Goal: Ask a question: Seek information or help from site administrators or community

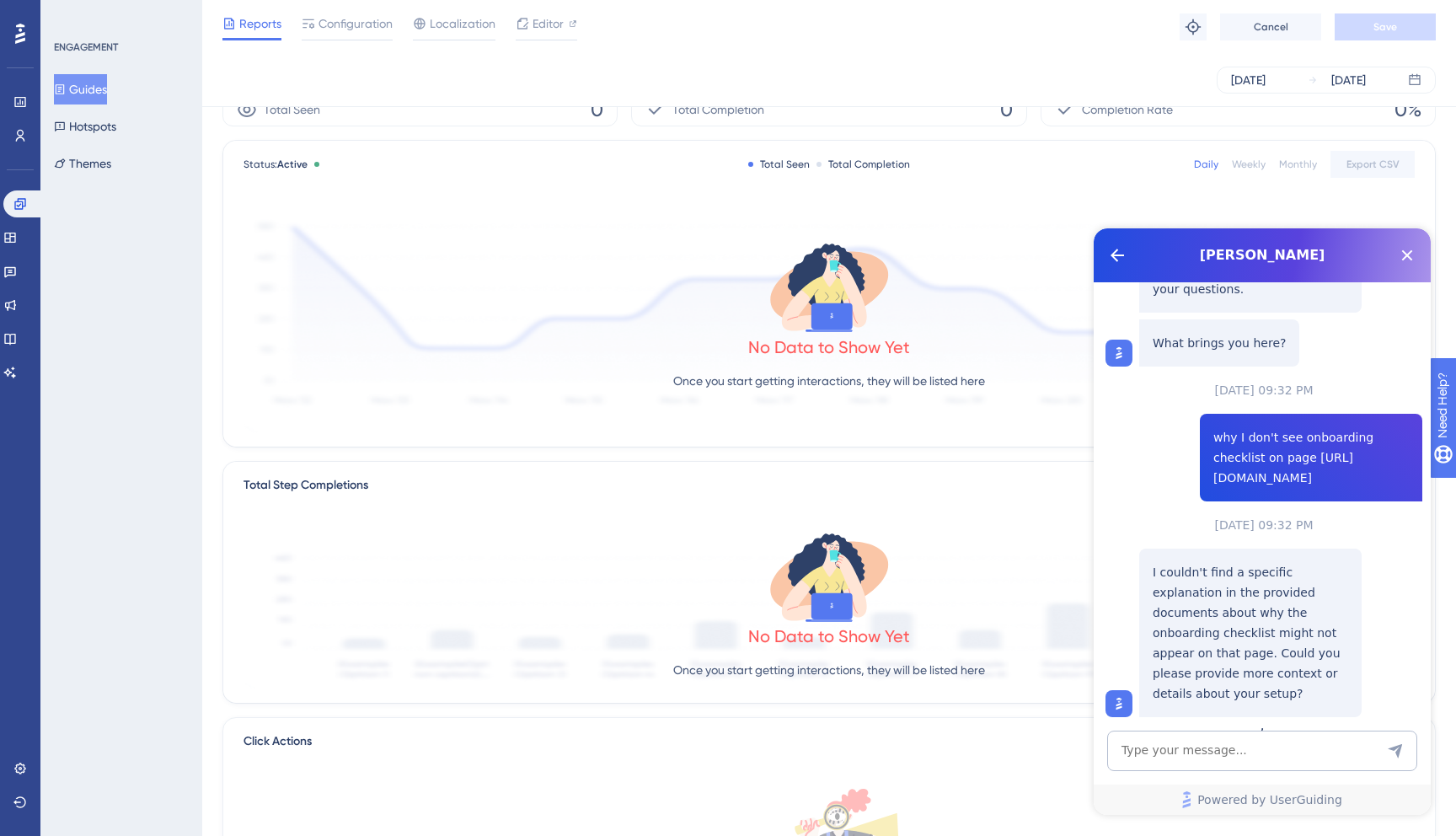
scroll to position [54, 0]
click at [16, 203] on icon at bounding box center [21, 204] width 14 height 14
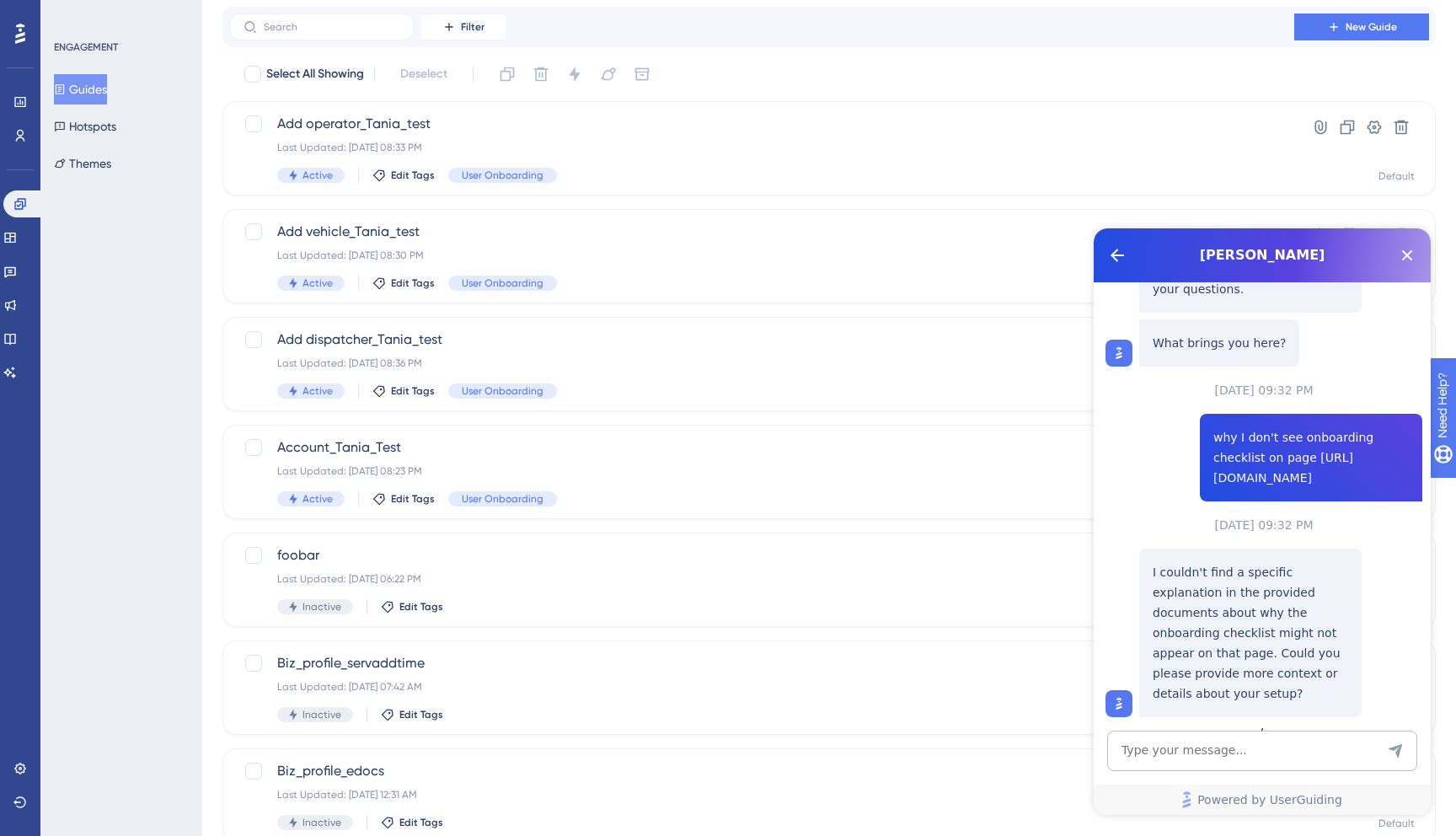
scroll to position [61, 0]
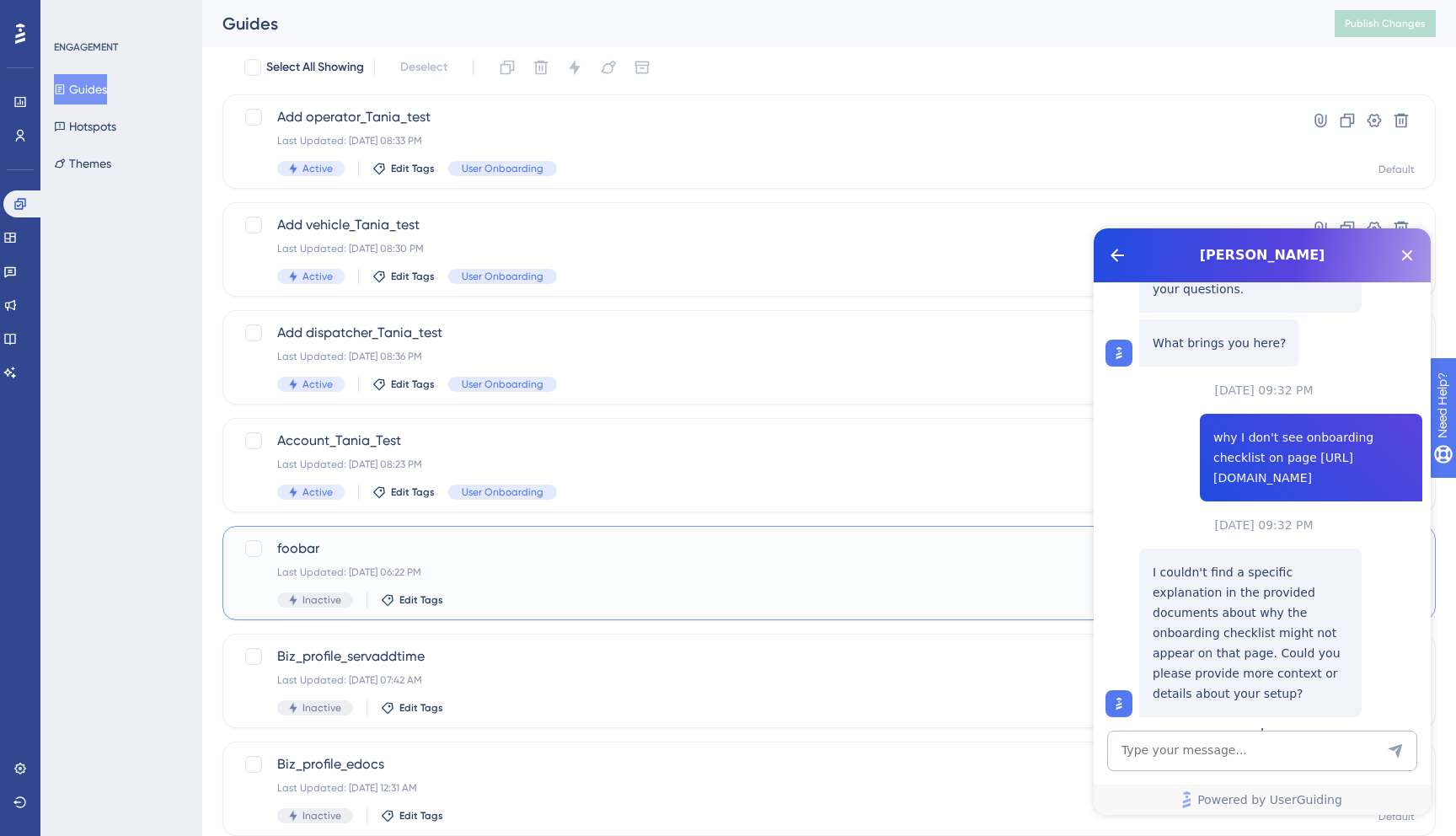
click at [533, 545] on span "foobar" at bounding box center [761, 548] width 969 height 21
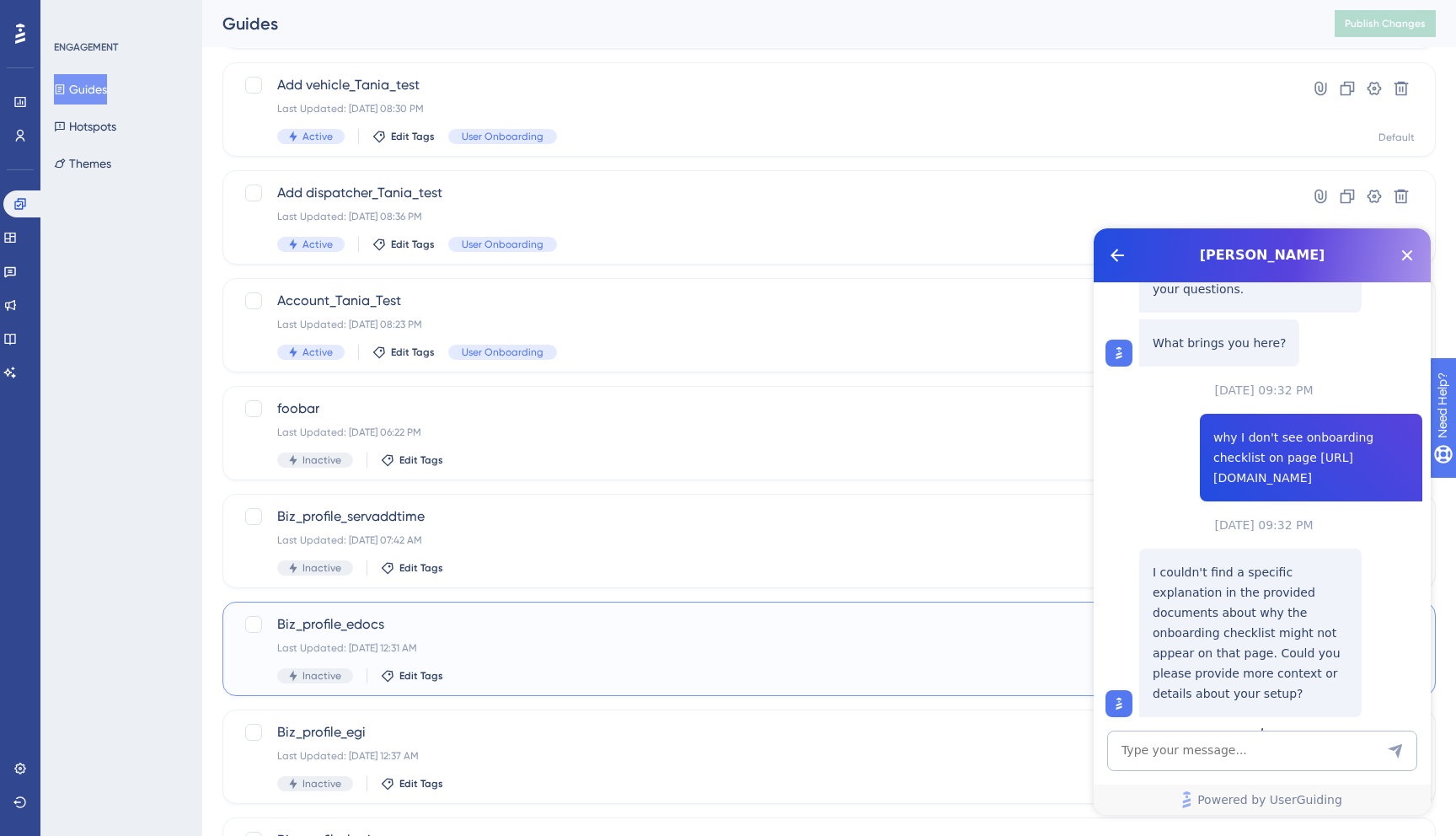
click at [469, 641] on div "Biz_profile_edocs Last Updated: [DATE] 12:31 AM Inactive Edit Tags" at bounding box center [761, 648] width 969 height 69
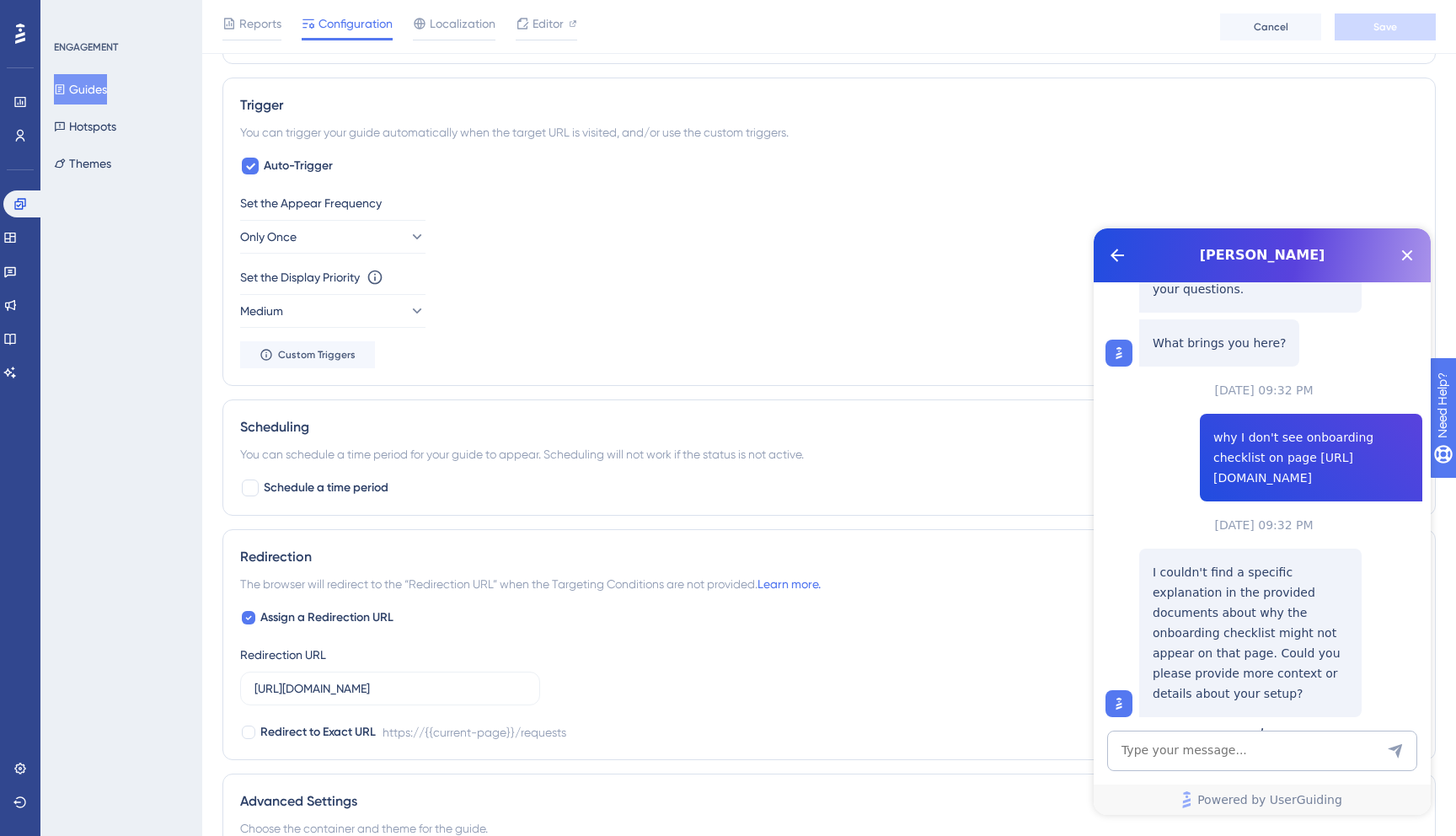
scroll to position [742, 0]
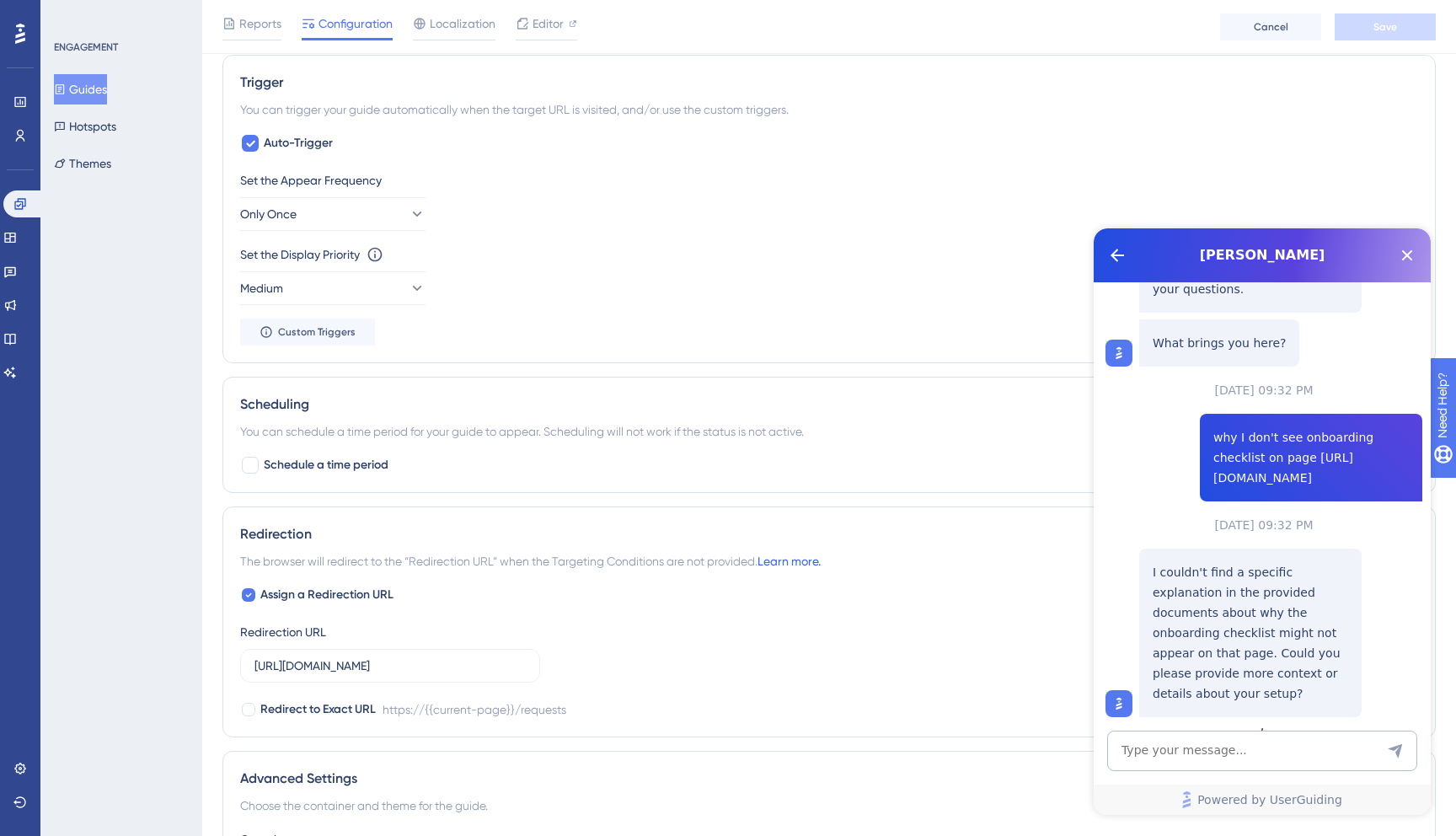
click at [791, 564] on link "Learn more." at bounding box center [789, 561] width 63 height 14
click at [384, 222] on button "Only Once" at bounding box center [332, 217] width 186 height 33
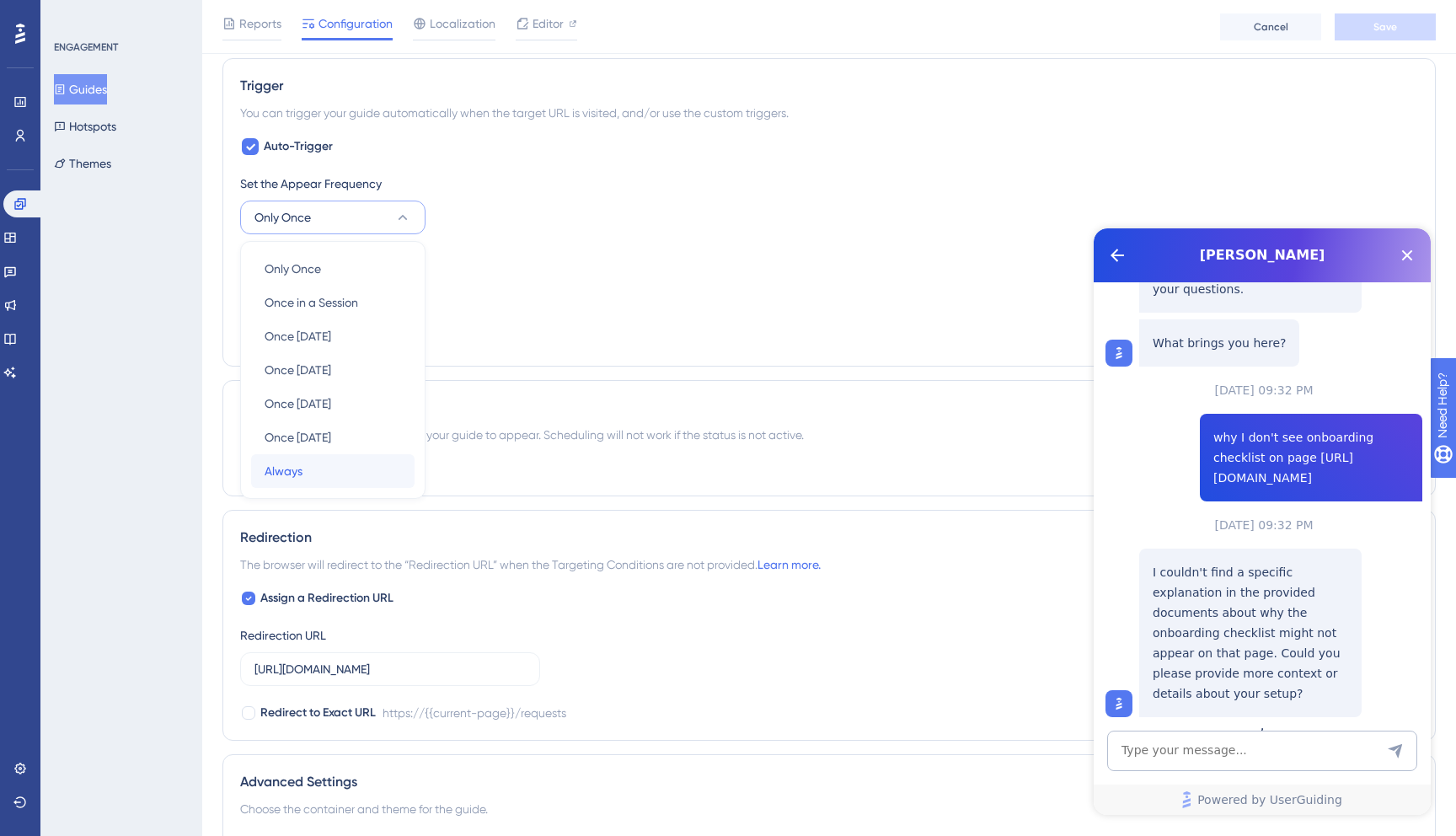
click at [322, 467] on div "Always Always" at bounding box center [332, 471] width 137 height 33
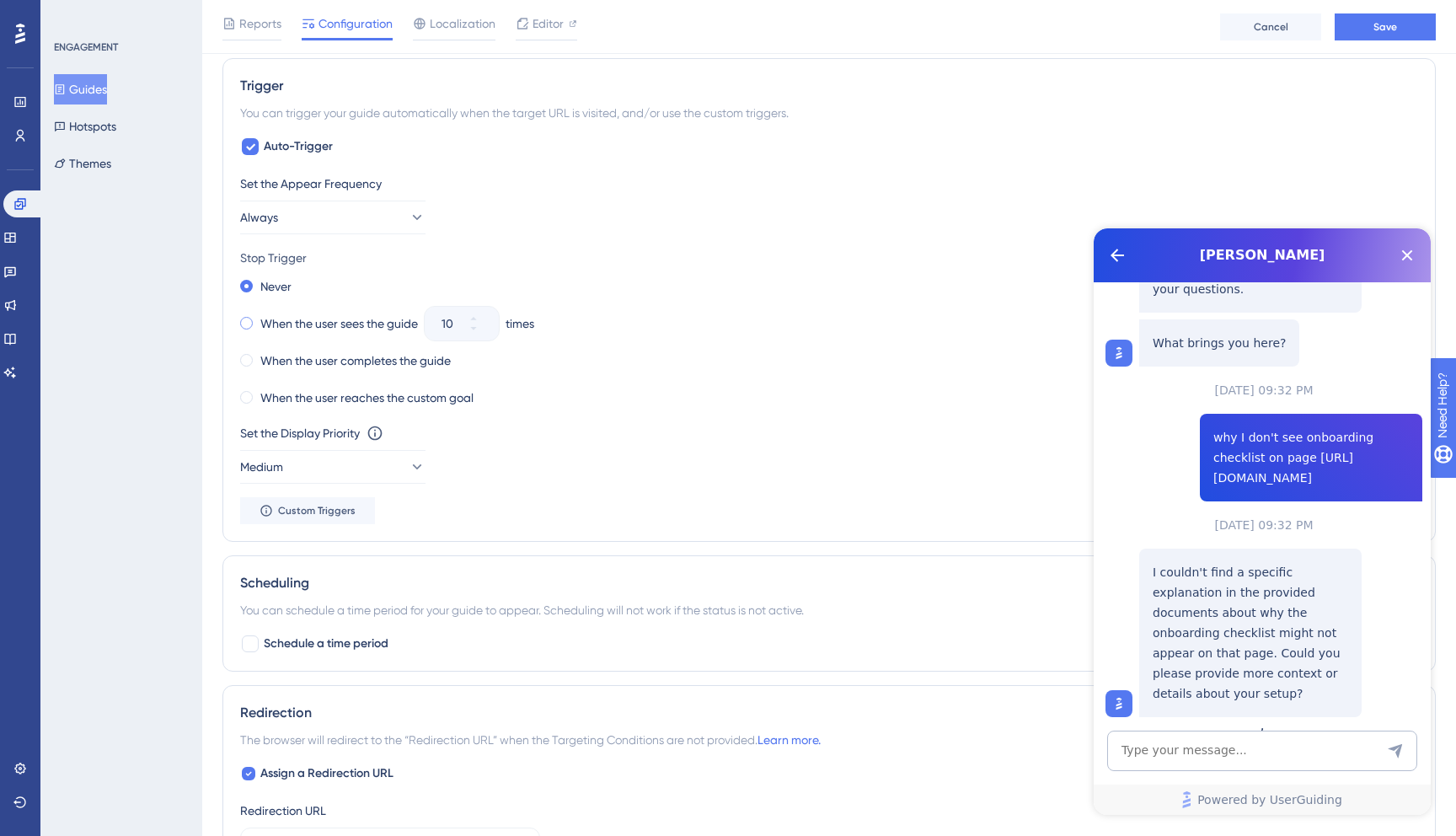
click at [359, 326] on label "When the user sees the guide" at bounding box center [339, 323] width 157 height 21
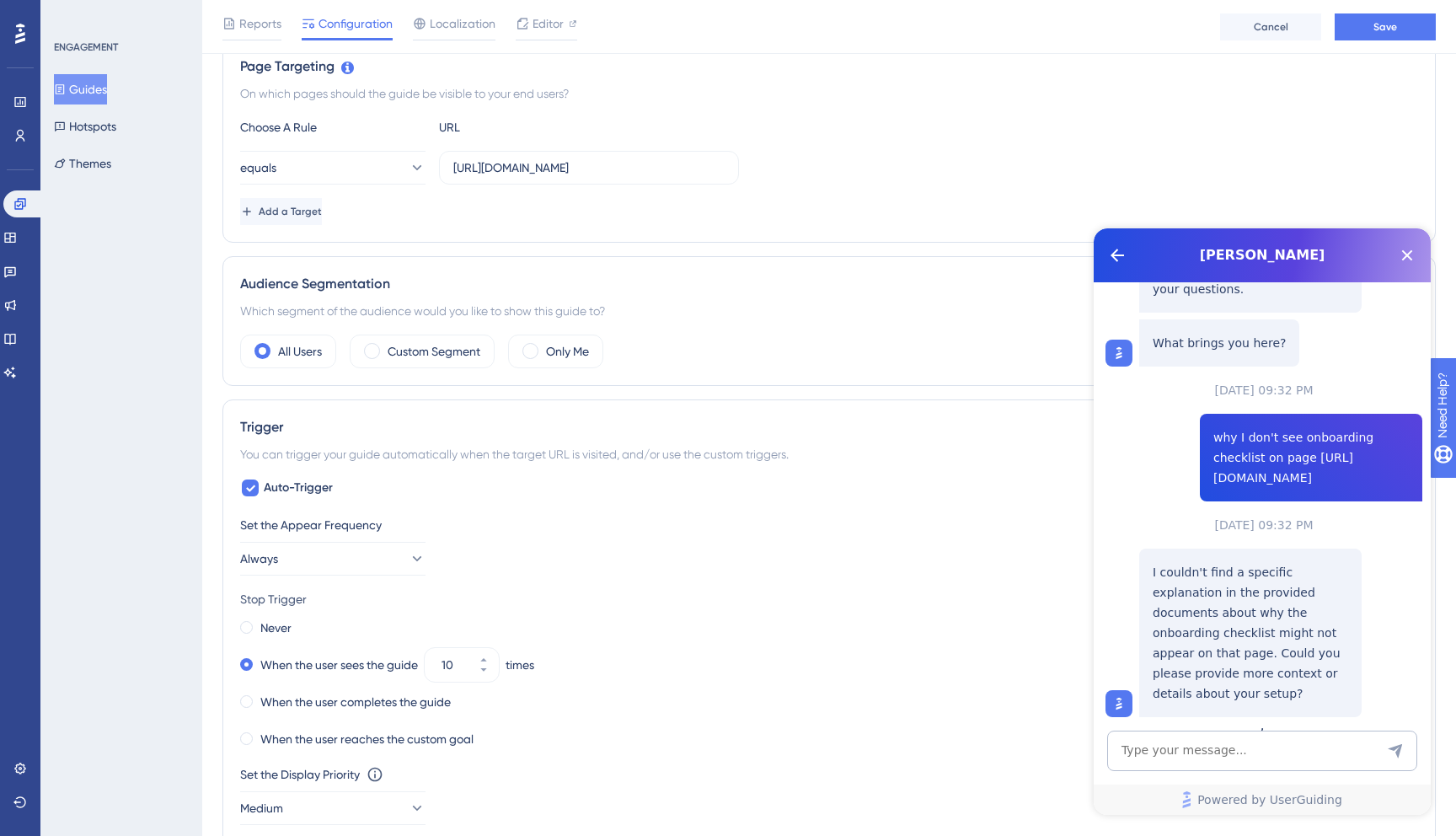
scroll to position [195, 0]
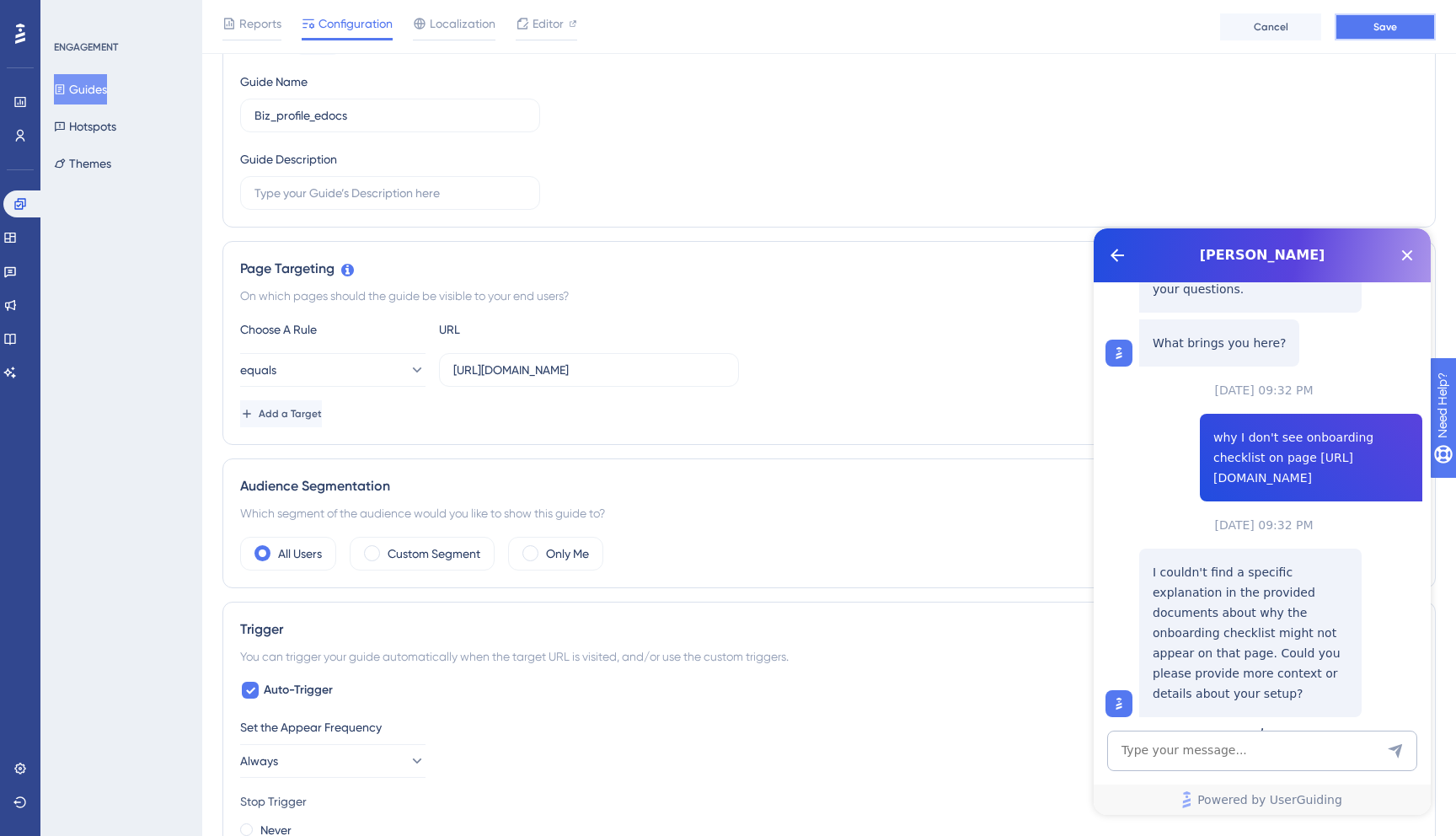
click at [1387, 30] on span "Save" at bounding box center [1385, 28] width 24 height 14
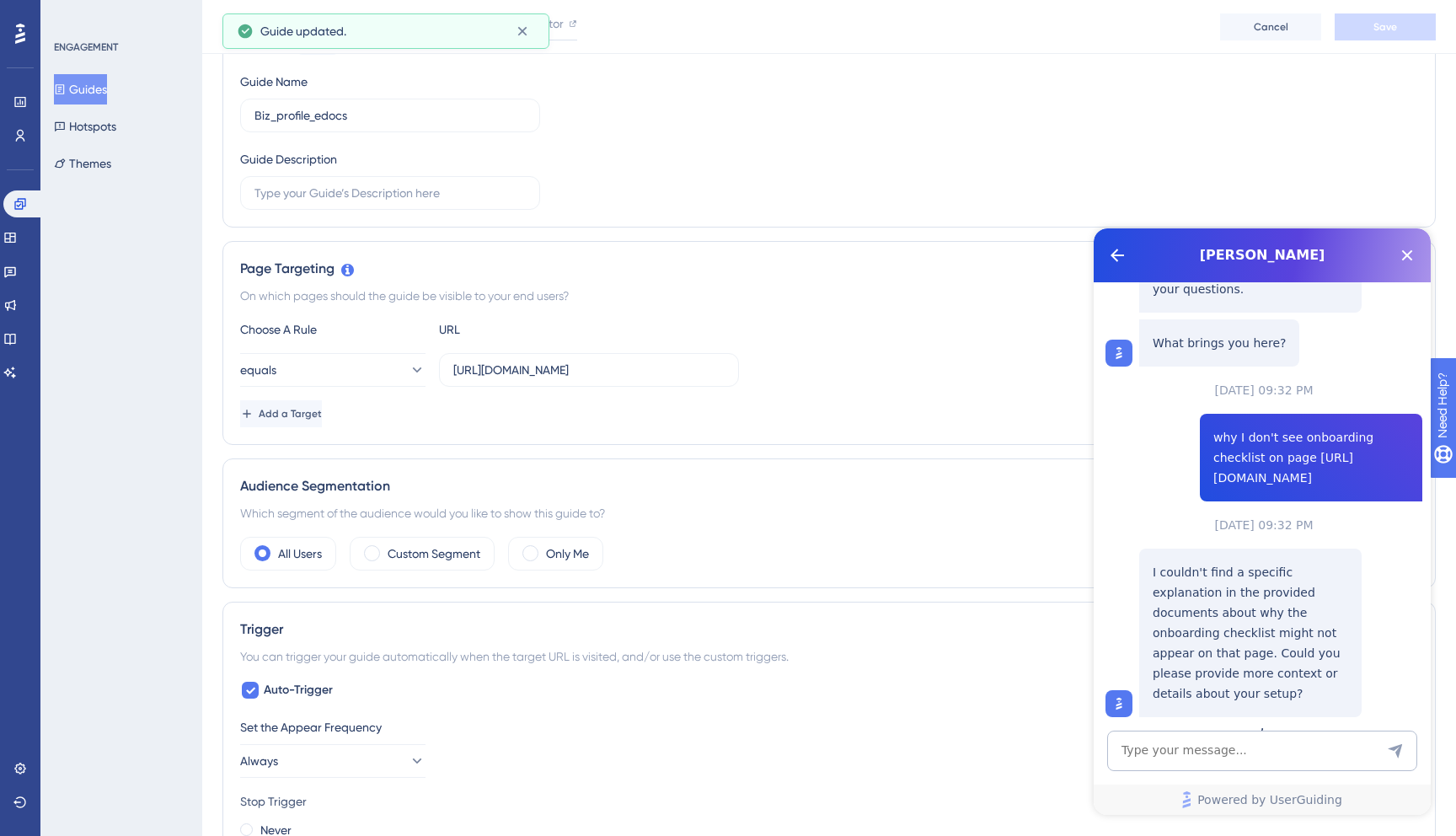
scroll to position [0, 0]
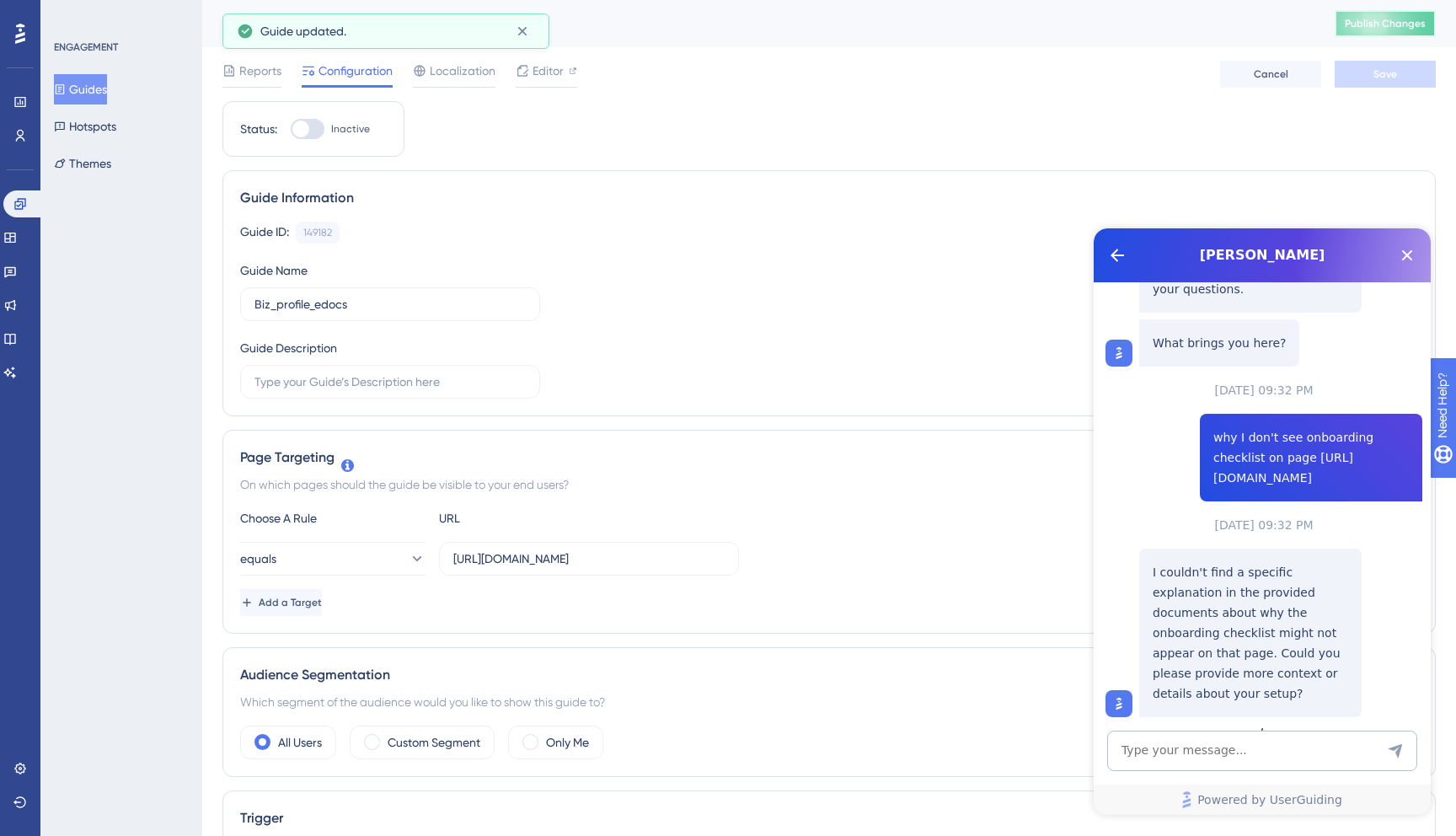
click at [1391, 19] on span "Publish Changes" at bounding box center [1384, 24] width 81 height 14
click at [1411, 257] on icon "Close Button" at bounding box center [1407, 255] width 21 height 21
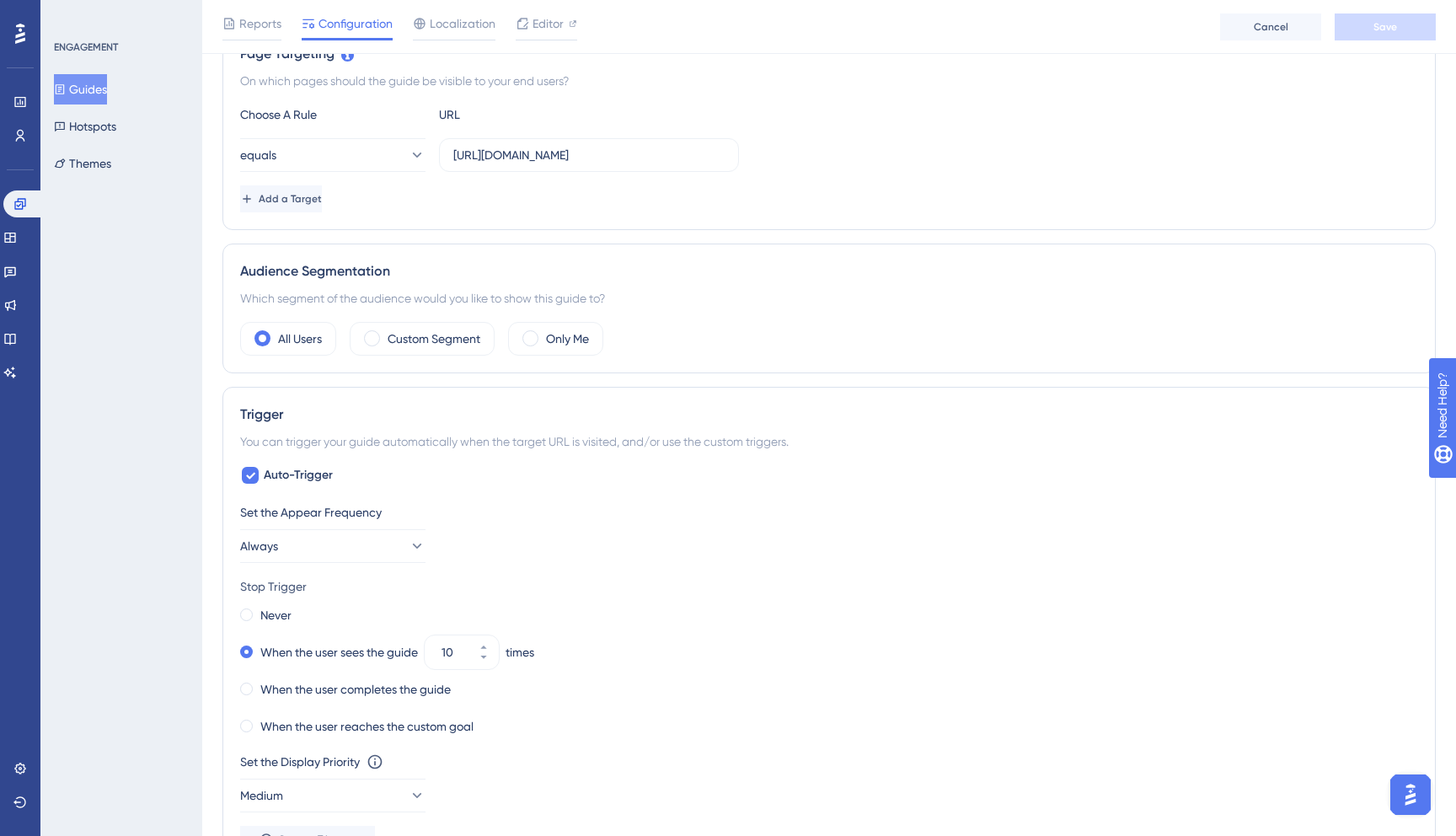
scroll to position [435, 0]
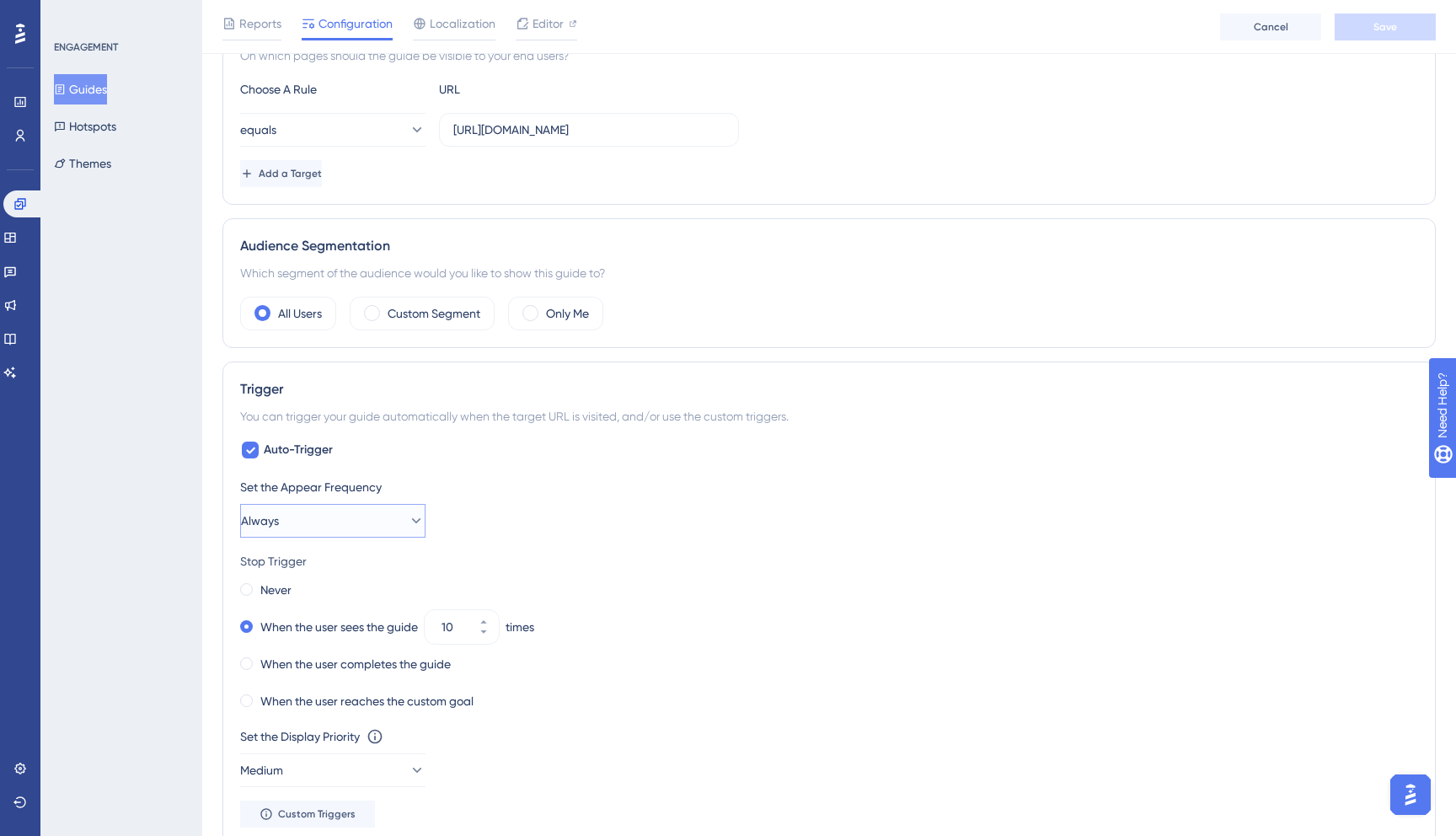
click at [328, 528] on button "Always" at bounding box center [332, 521] width 186 height 33
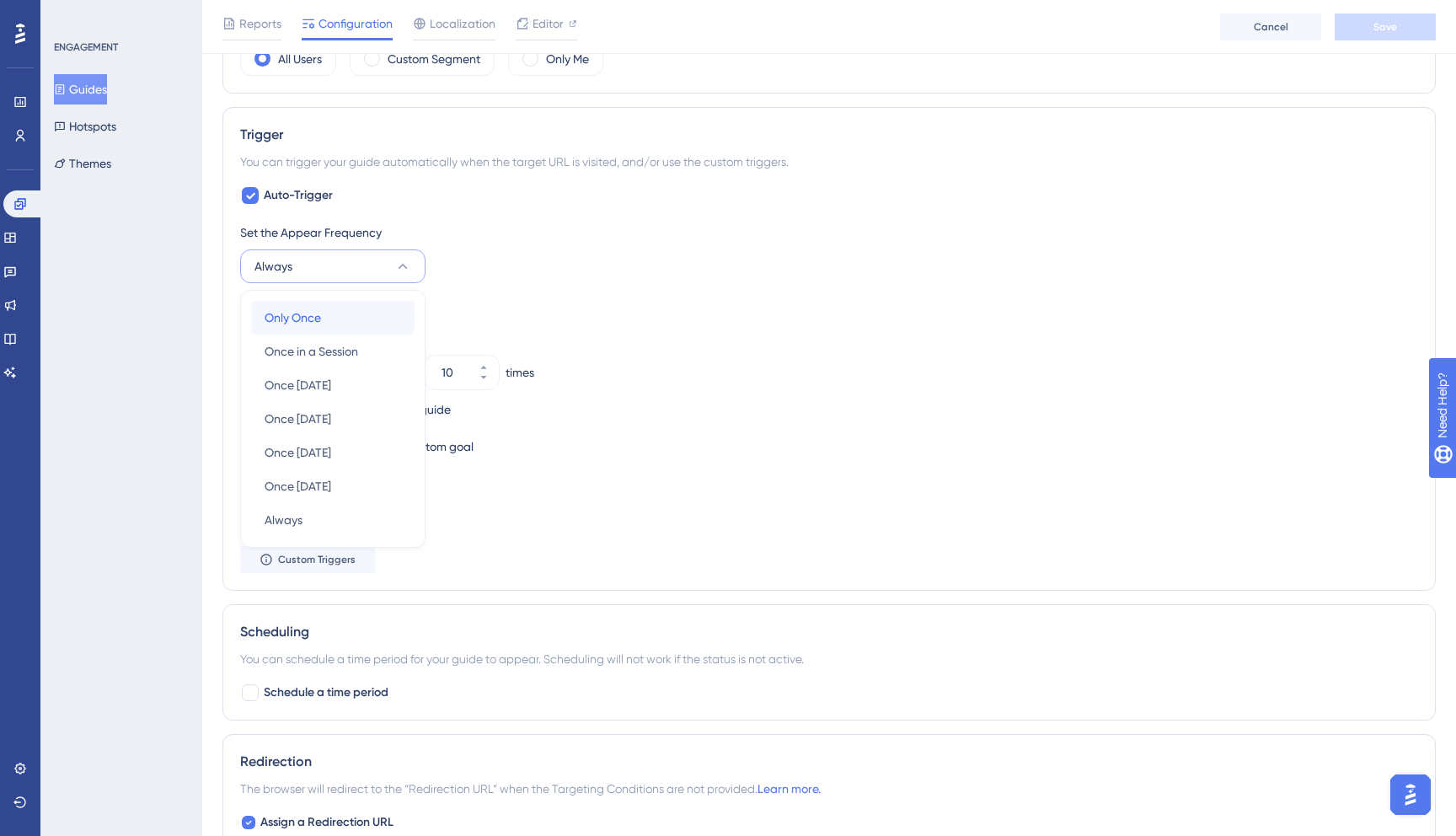
click at [336, 311] on div "Only Once Only Once" at bounding box center [332, 317] width 137 height 33
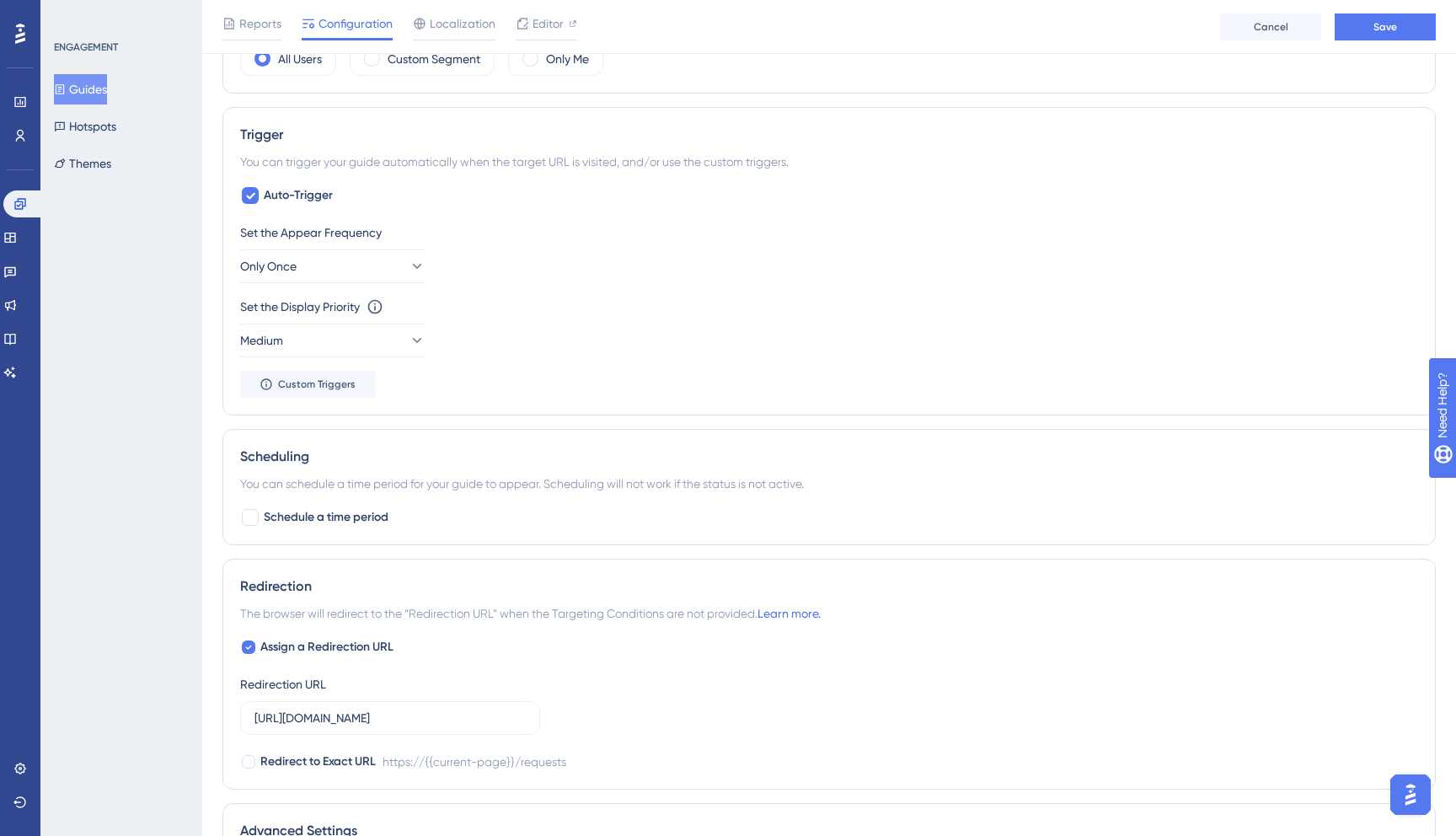
scroll to position [0, 0]
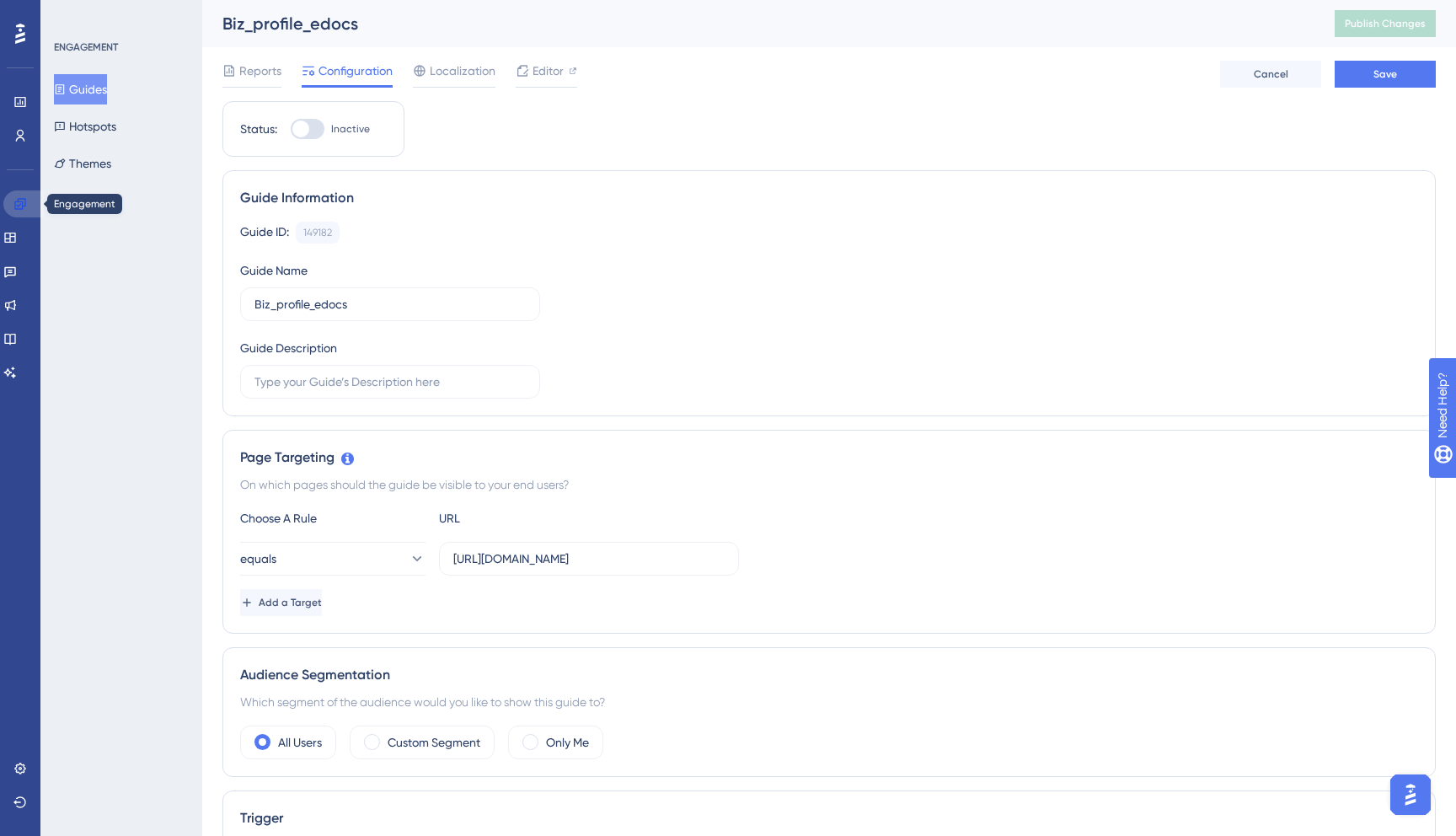
click at [22, 204] on icon at bounding box center [20, 203] width 11 height 11
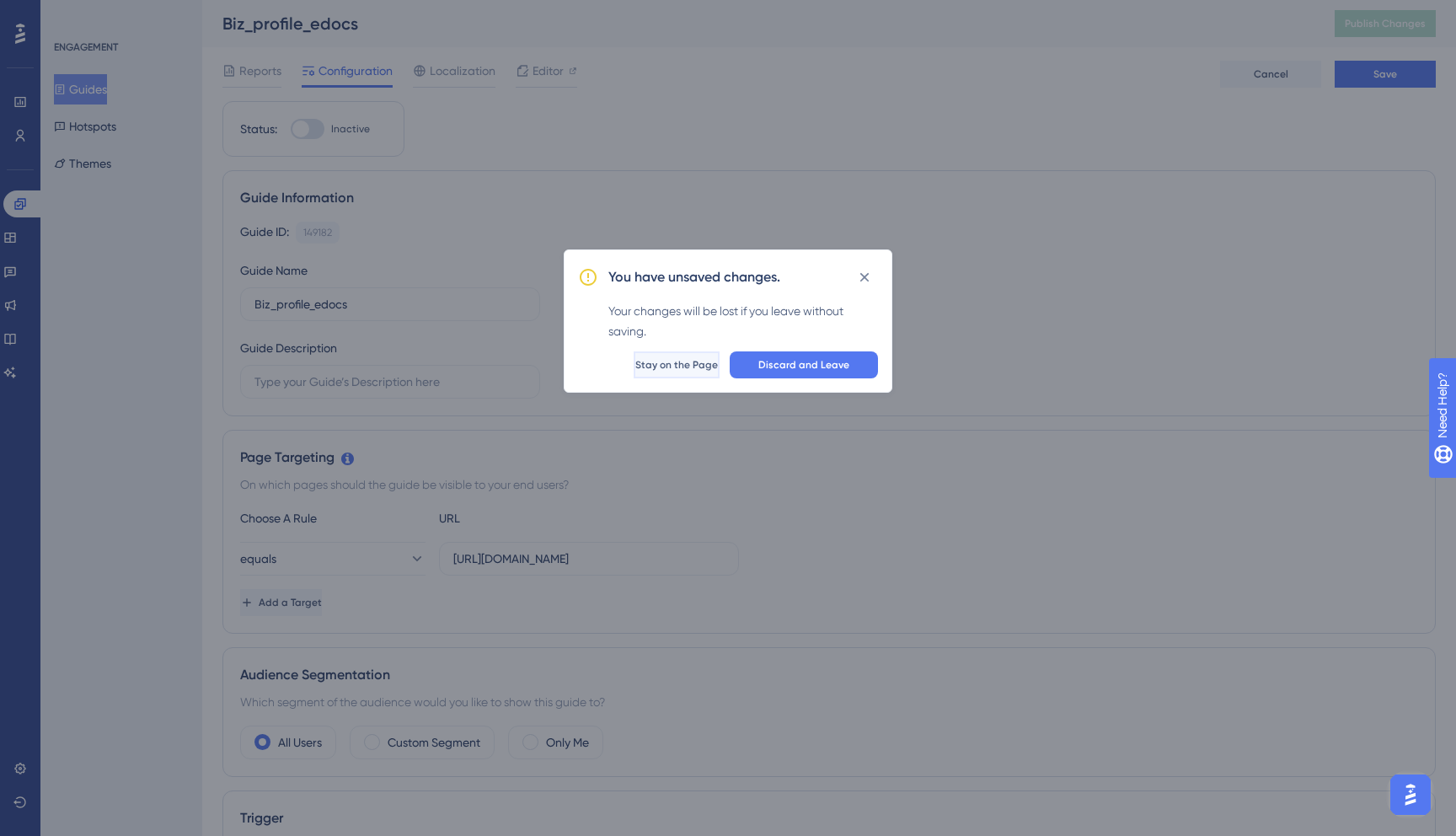
click at [683, 372] on button "Stay on the Page" at bounding box center [676, 364] width 85 height 27
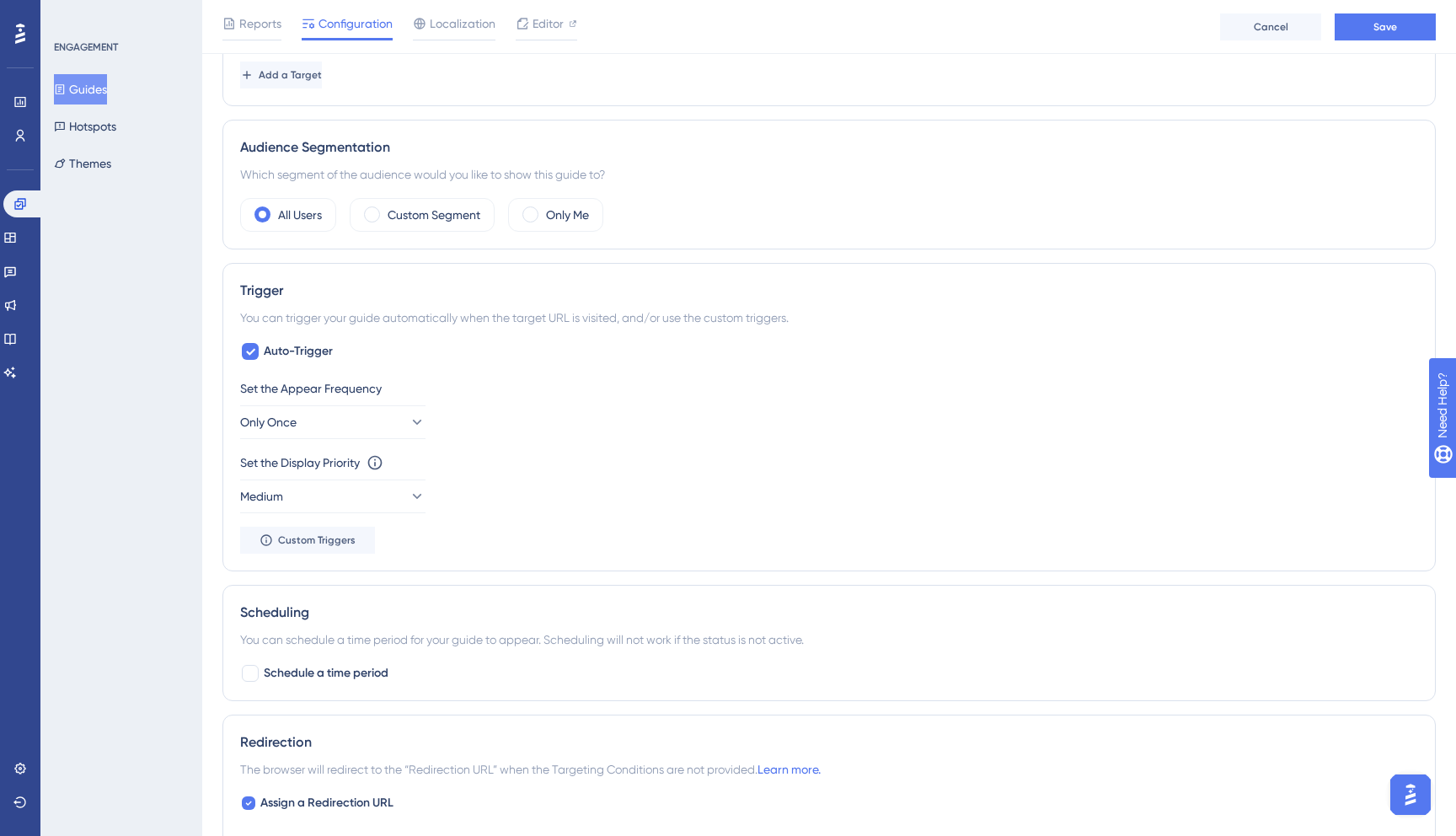
scroll to position [538, 0]
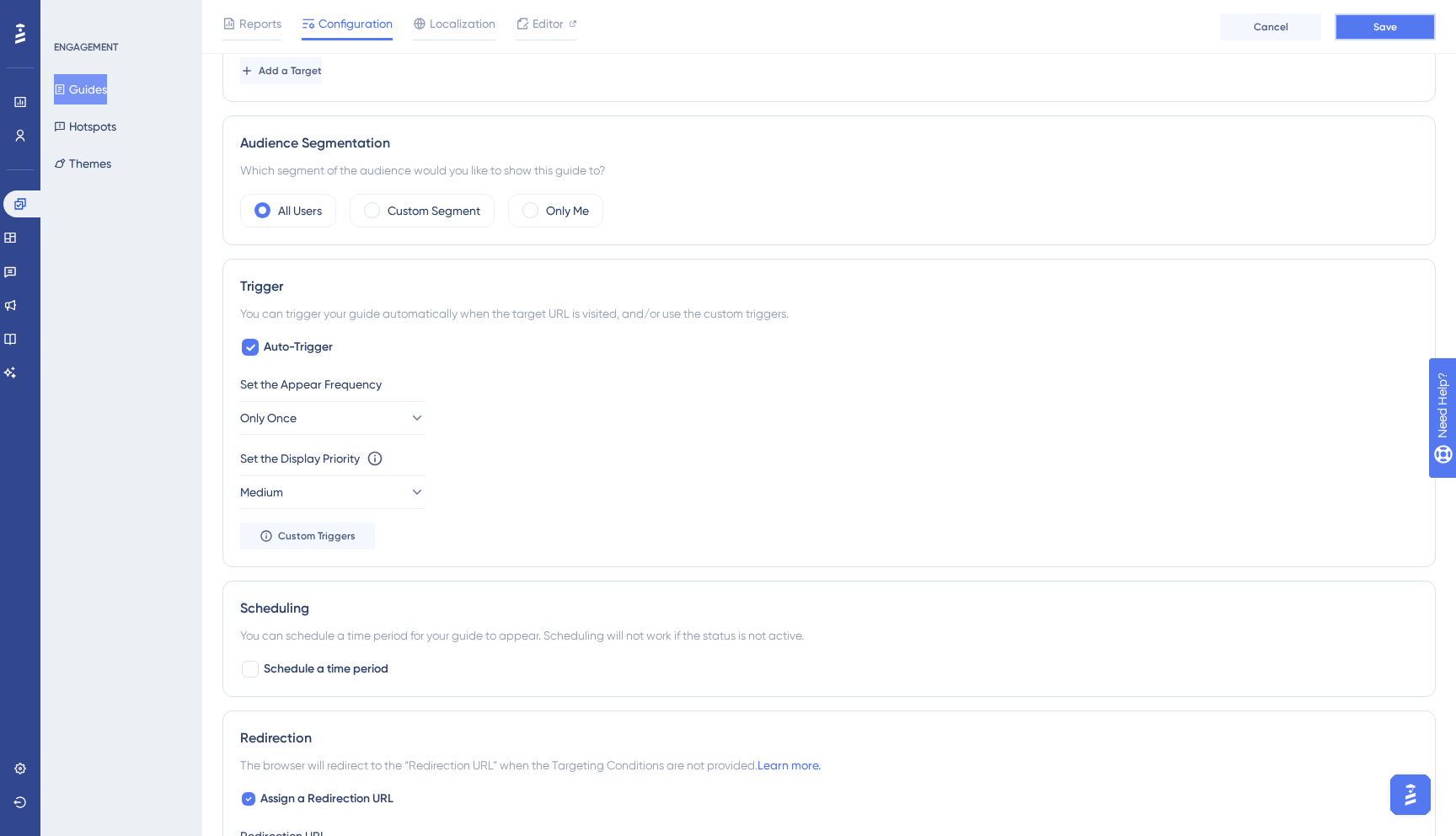
click at [1377, 33] on button "Save" at bounding box center [1384, 27] width 101 height 27
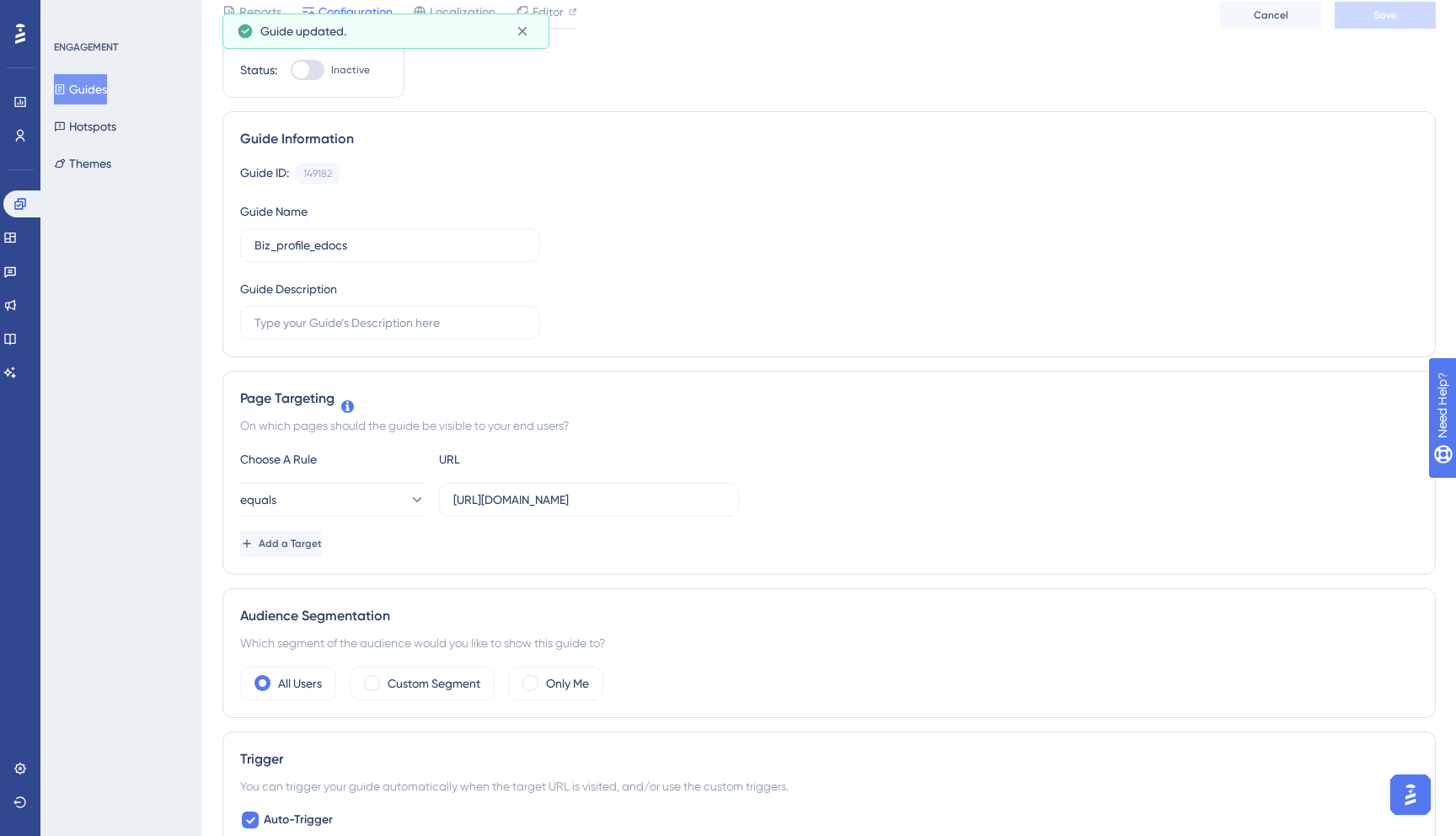
scroll to position [0, 0]
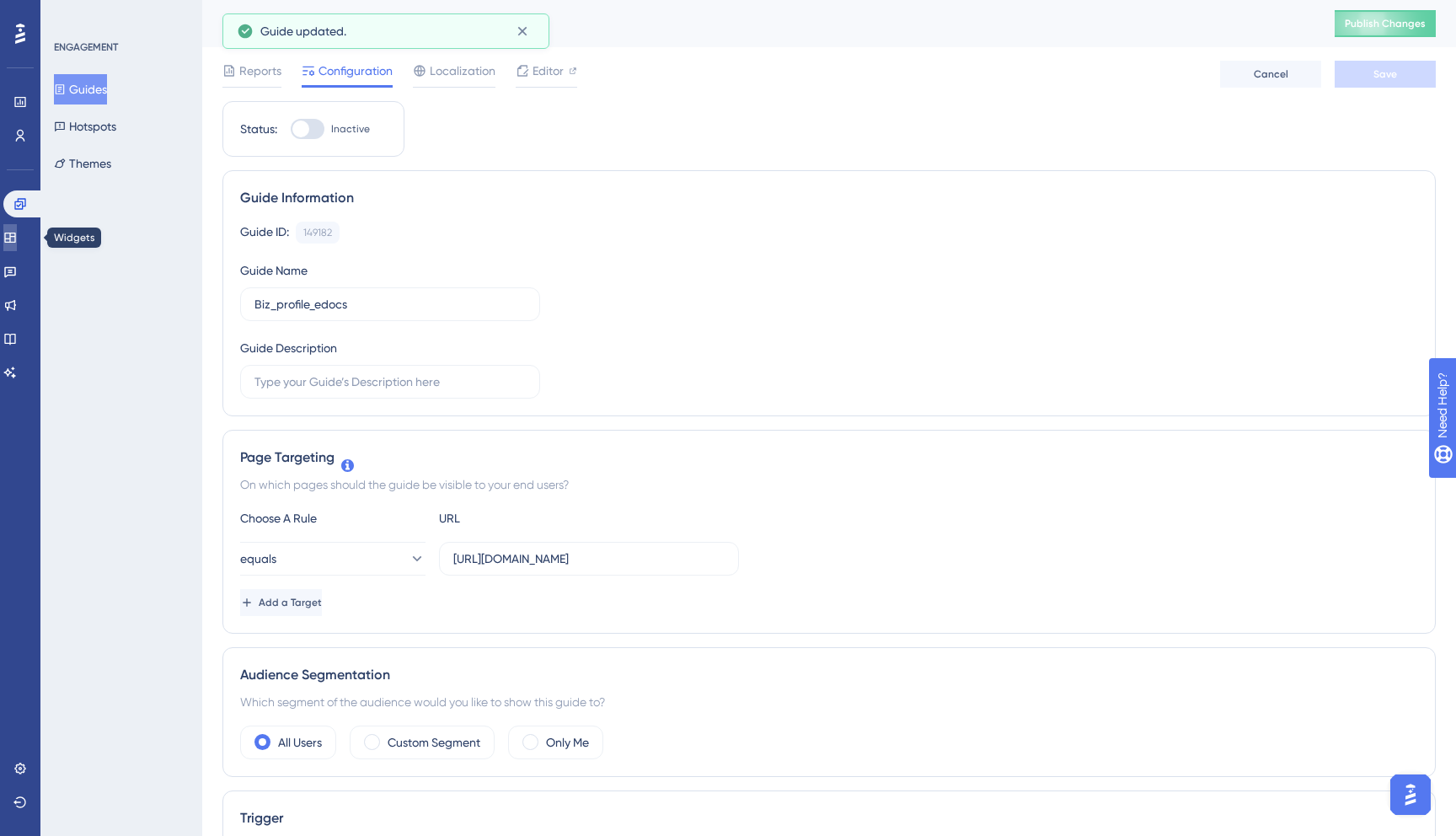
click at [9, 234] on link at bounding box center [10, 237] width 14 height 27
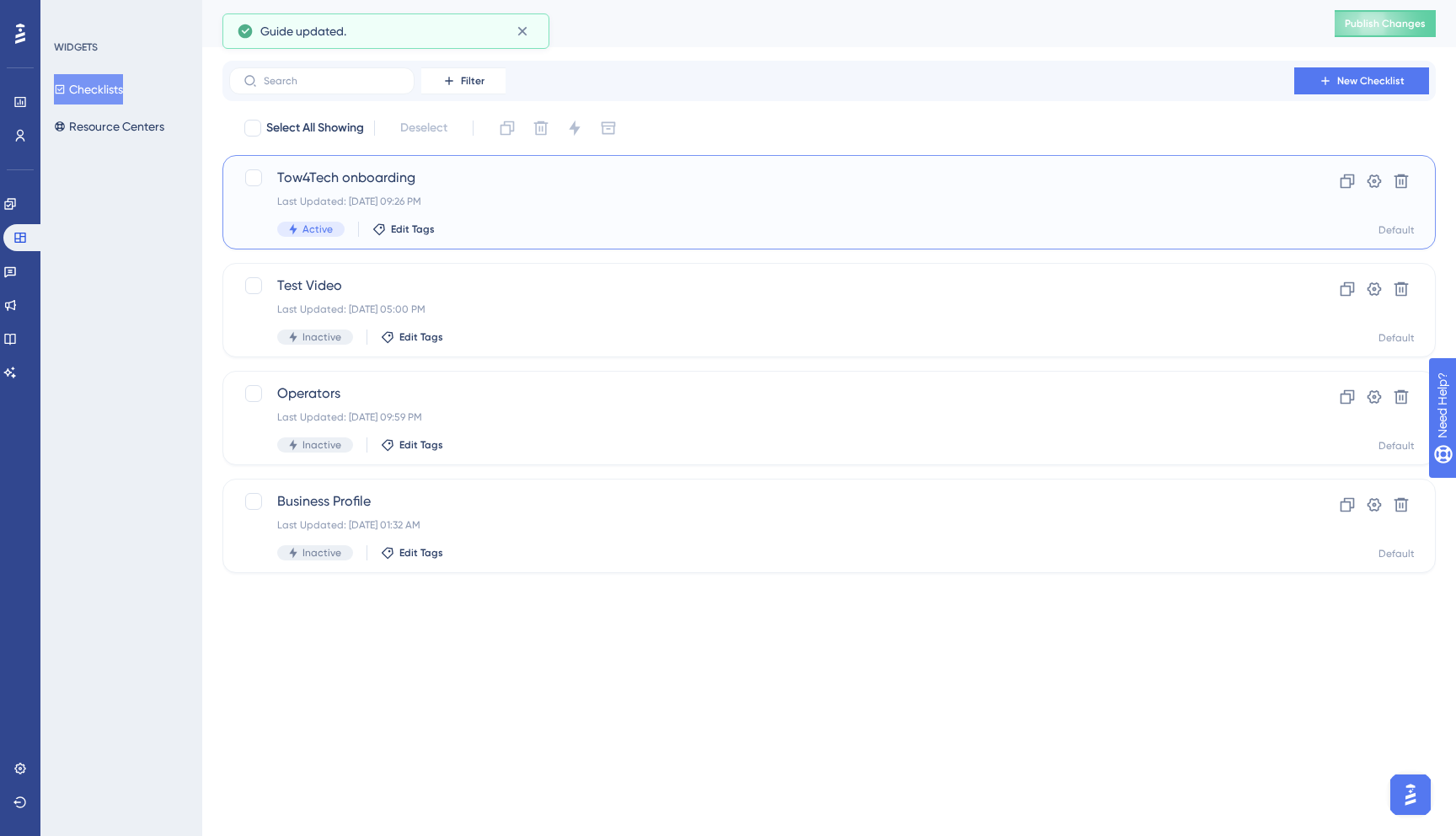
click at [513, 182] on span "Tow4Tech onboarding" at bounding box center [761, 178] width 969 height 21
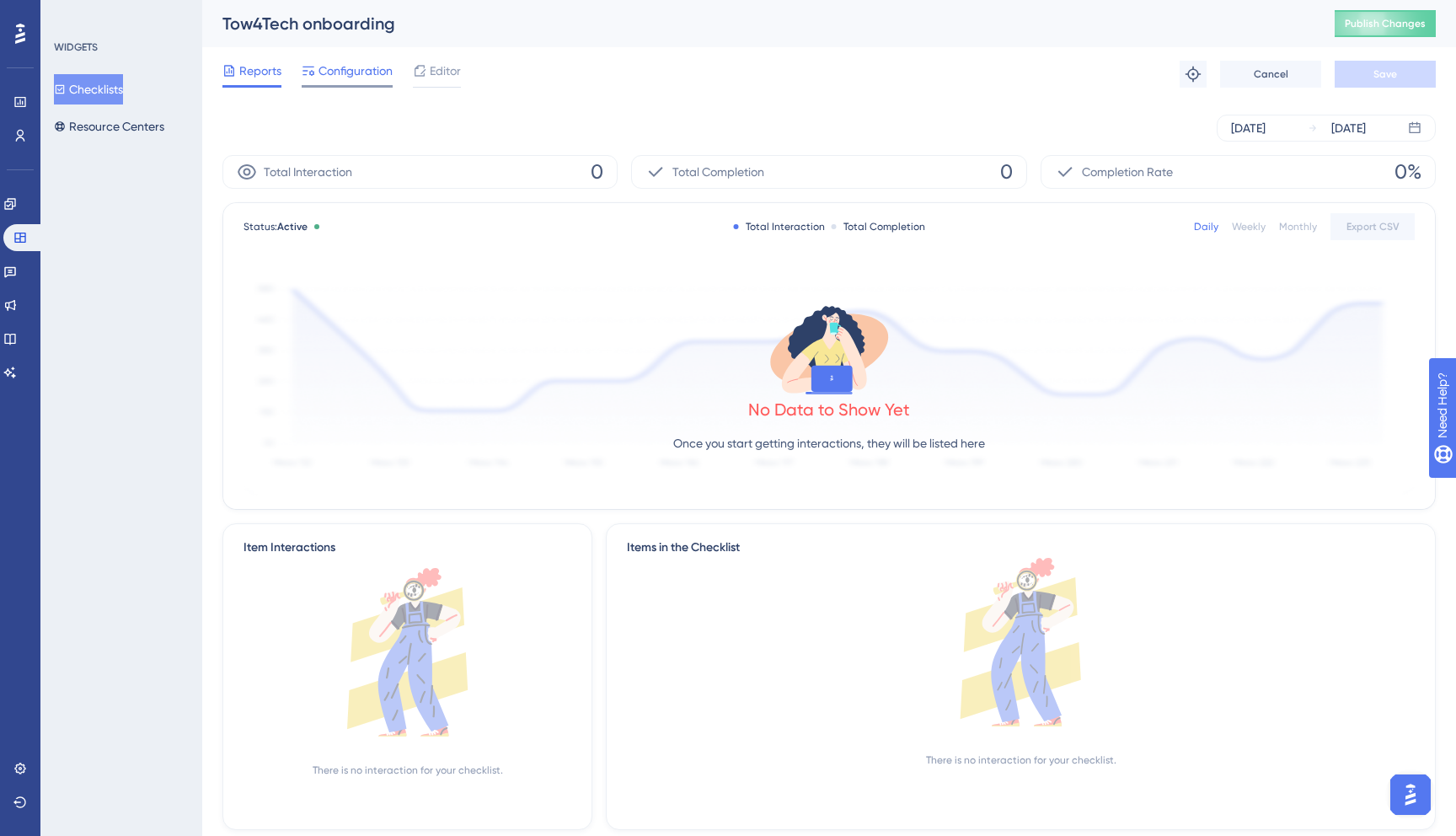
click at [346, 74] on span "Configuration" at bounding box center [355, 71] width 74 height 21
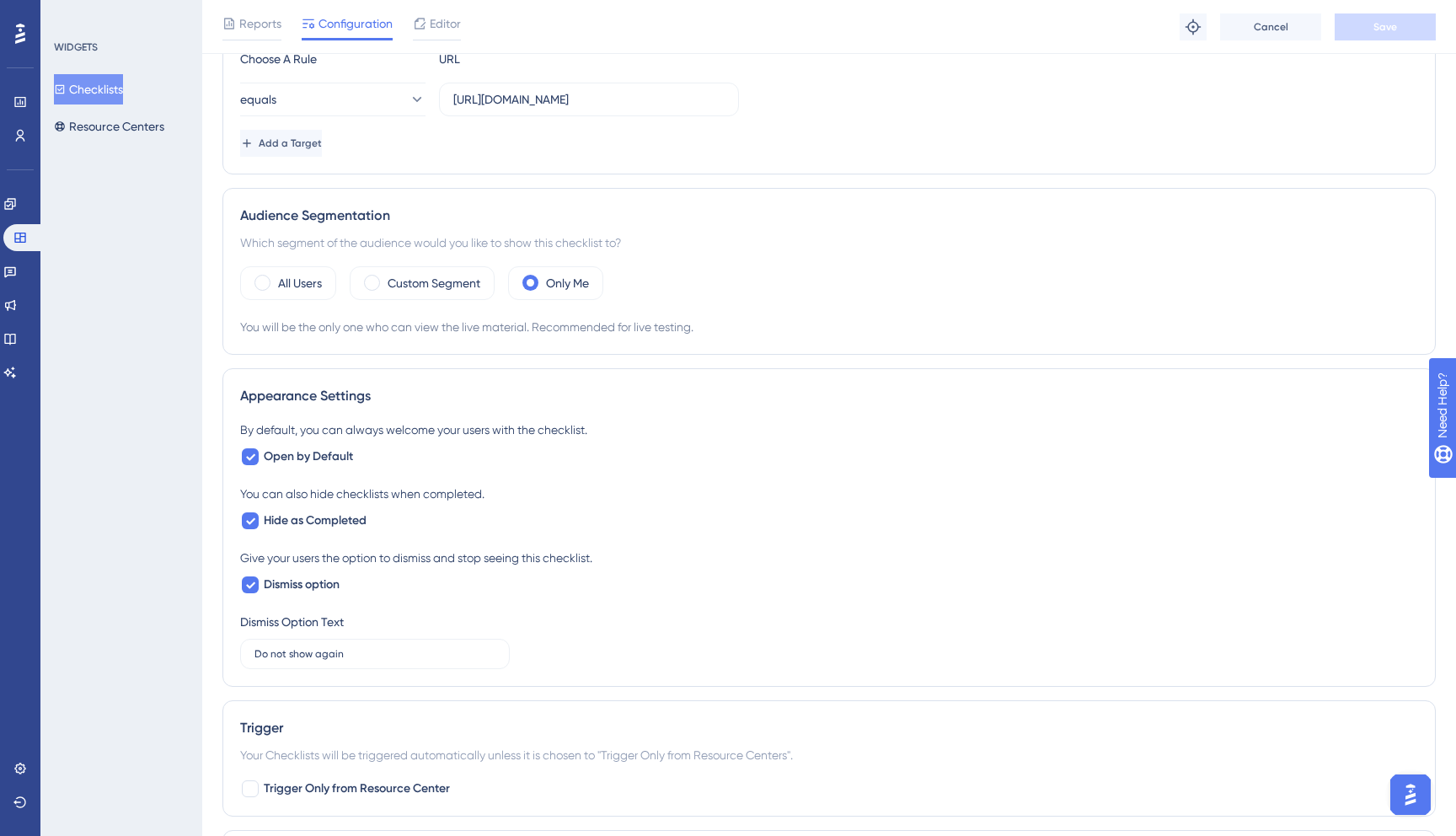
scroll to position [413, 0]
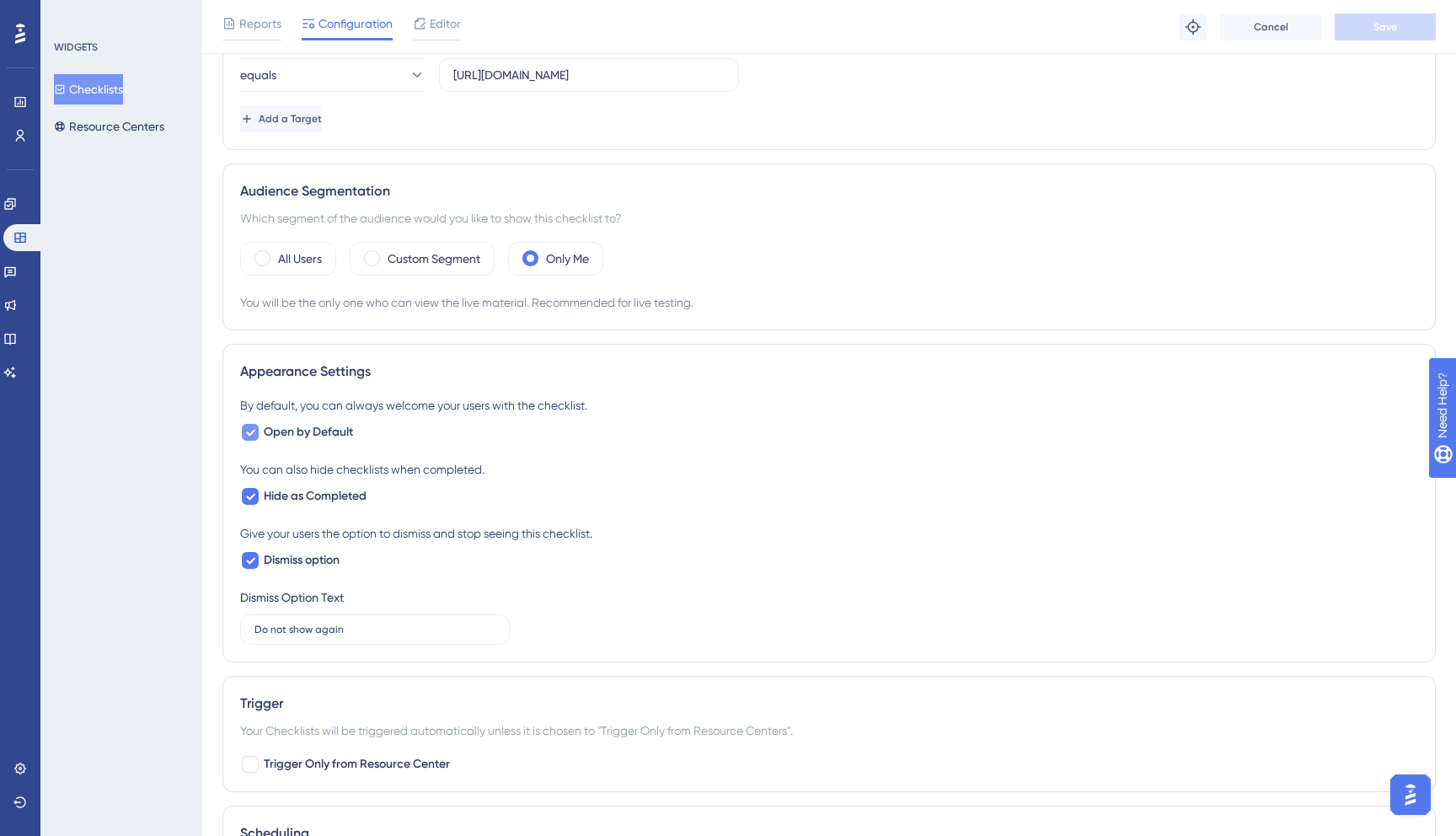
click at [259, 434] on div at bounding box center [250, 432] width 21 height 21
checkbox input "true"
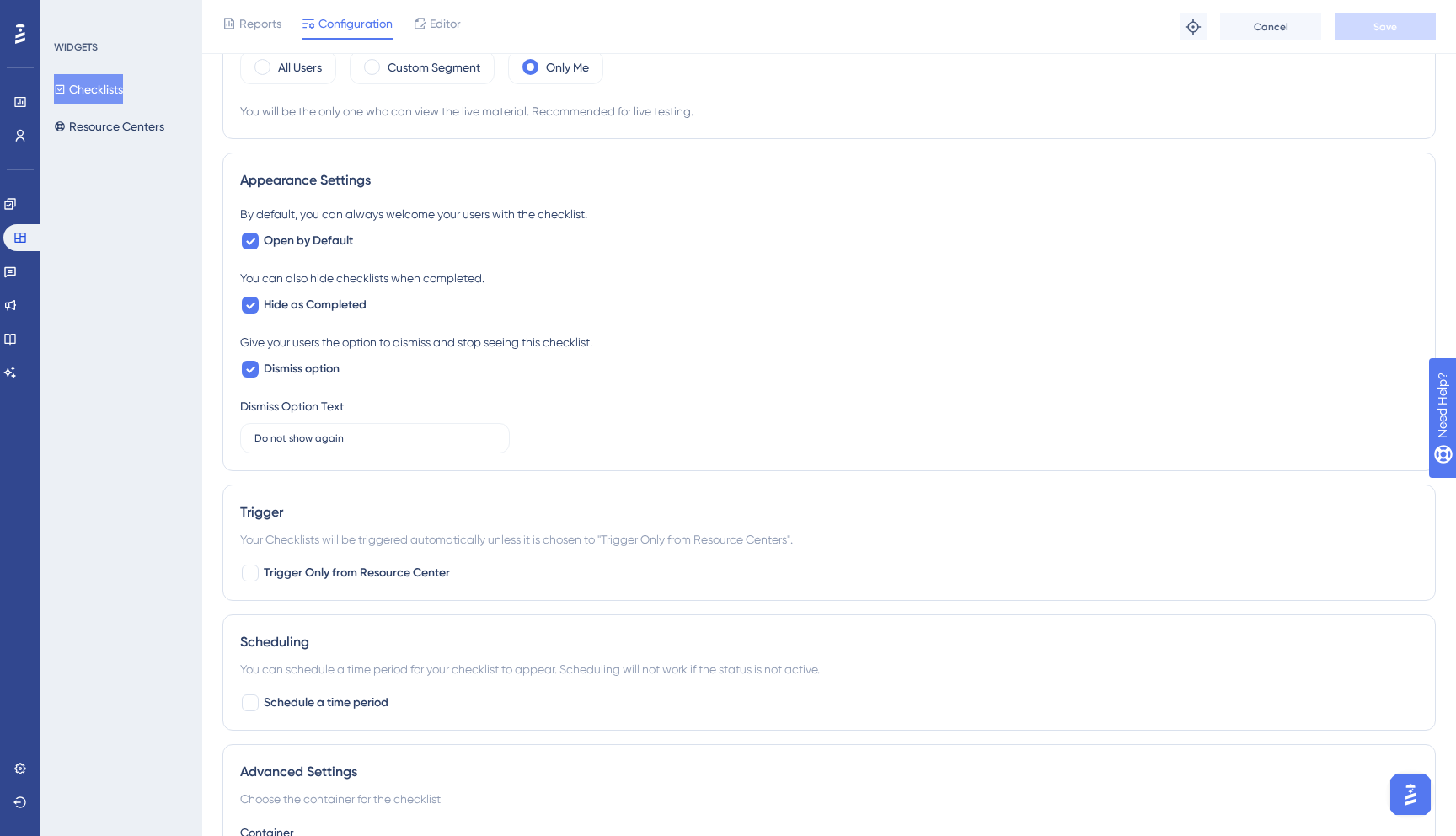
scroll to position [607, 0]
click at [249, 307] on icon at bounding box center [251, 302] width 10 height 14
click at [249, 307] on div at bounding box center [250, 301] width 17 height 17
checkbox input "true"
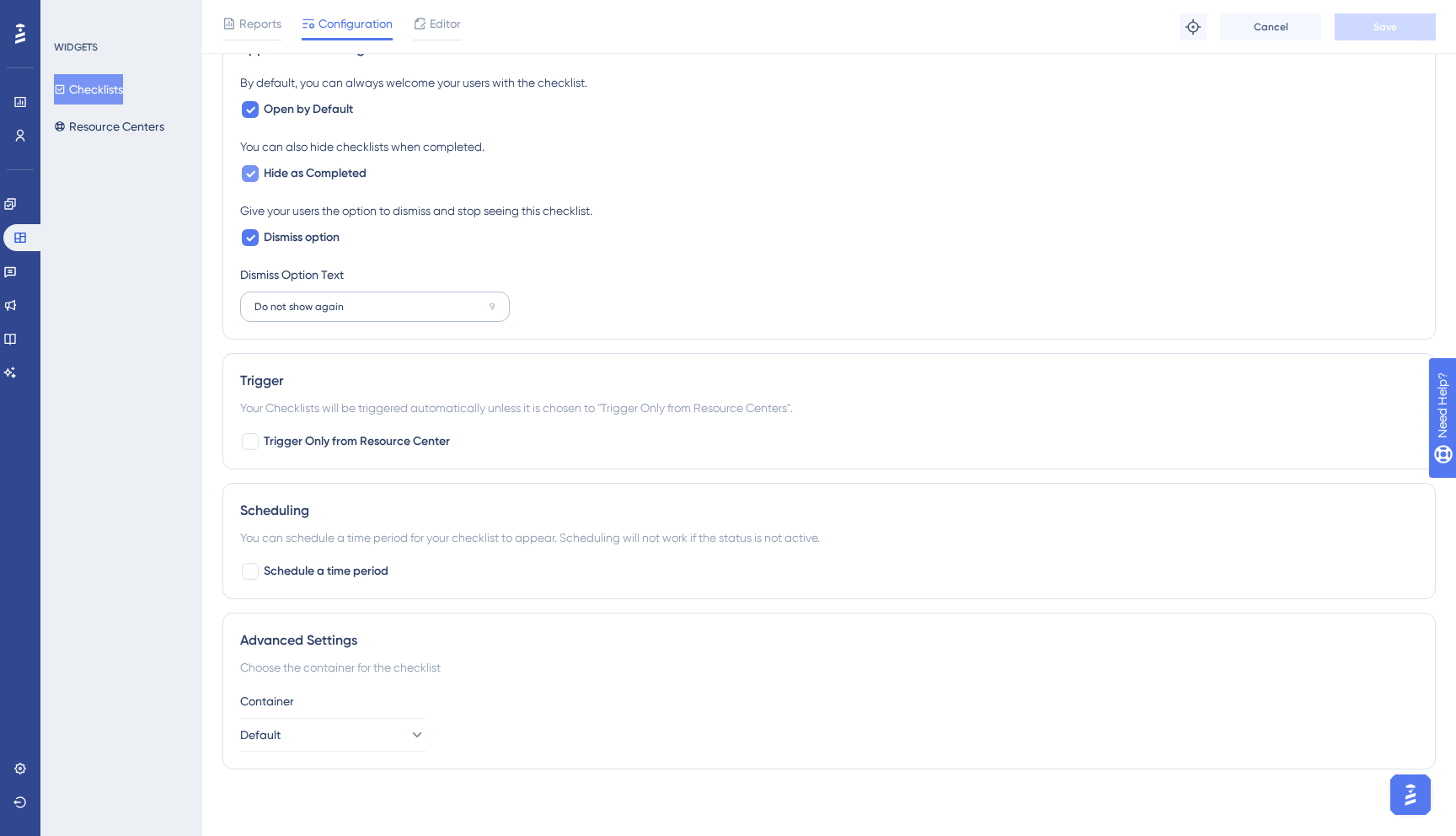
scroll to position [736, 0]
click at [303, 731] on button "Default" at bounding box center [332, 734] width 186 height 33
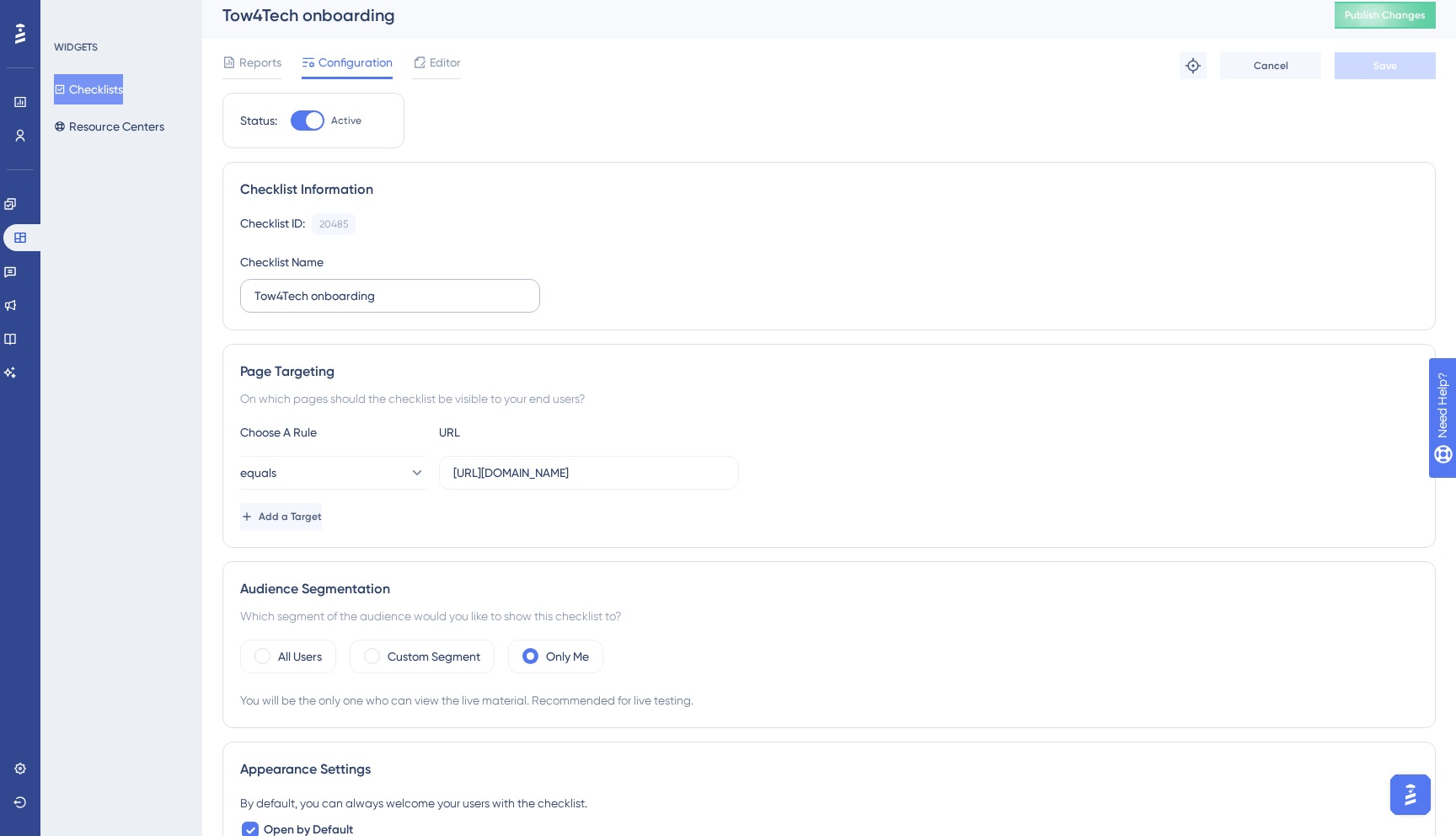
scroll to position [0, 0]
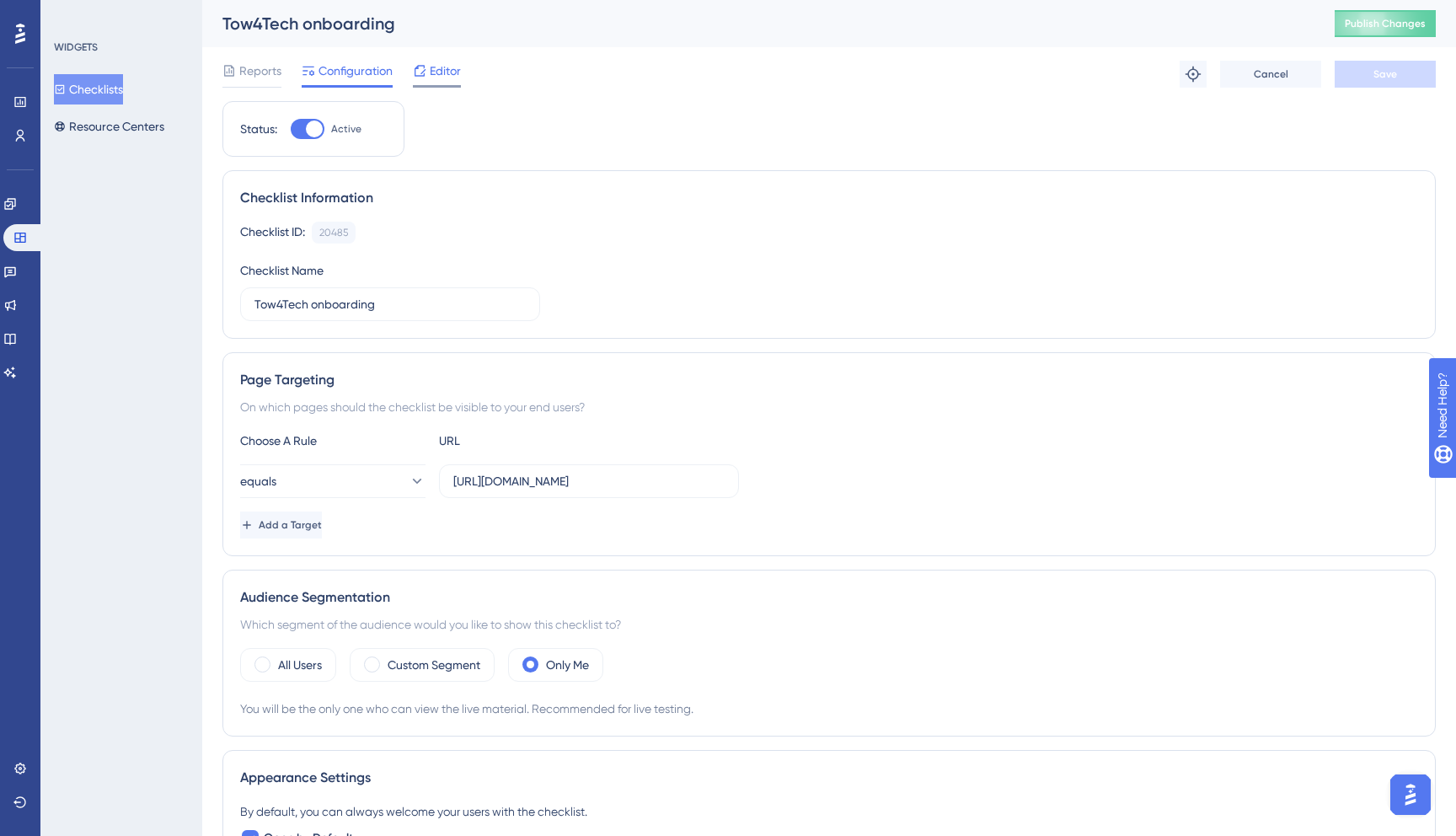
click at [438, 79] on span "Editor" at bounding box center [445, 71] width 31 height 21
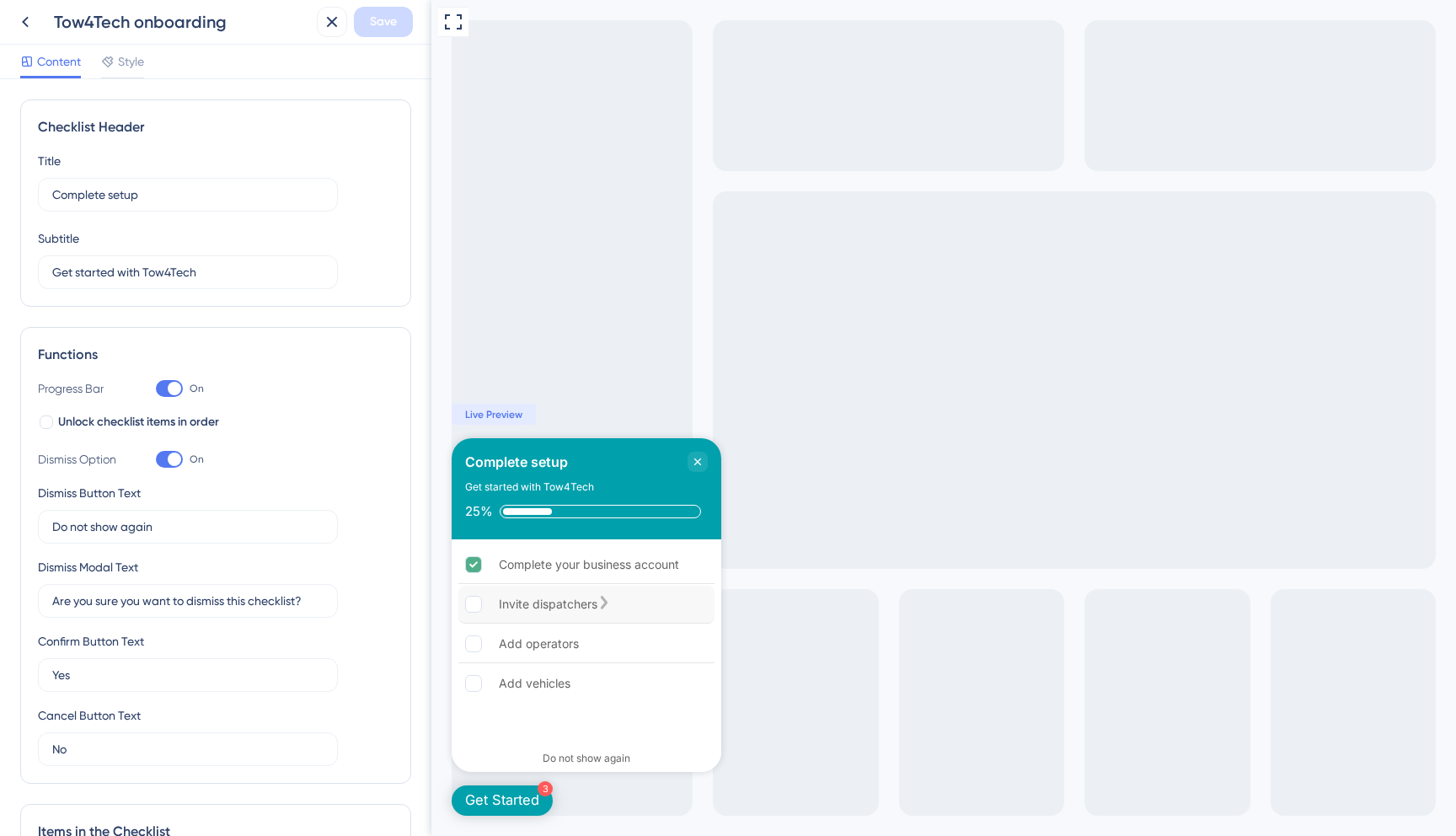
click at [568, 608] on div "Invite dispatchers" at bounding box center [548, 604] width 98 height 21
click at [493, 606] on div "Invite dispatchers is incomplete." at bounding box center [481, 603] width 33 height 17
click at [494, 649] on div "Add operators is incomplete." at bounding box center [481, 643] width 33 height 17
click at [494, 691] on div "Add vehicles is incomplete." at bounding box center [481, 683] width 33 height 17
click at [40, 421] on div at bounding box center [46, 422] width 14 height 14
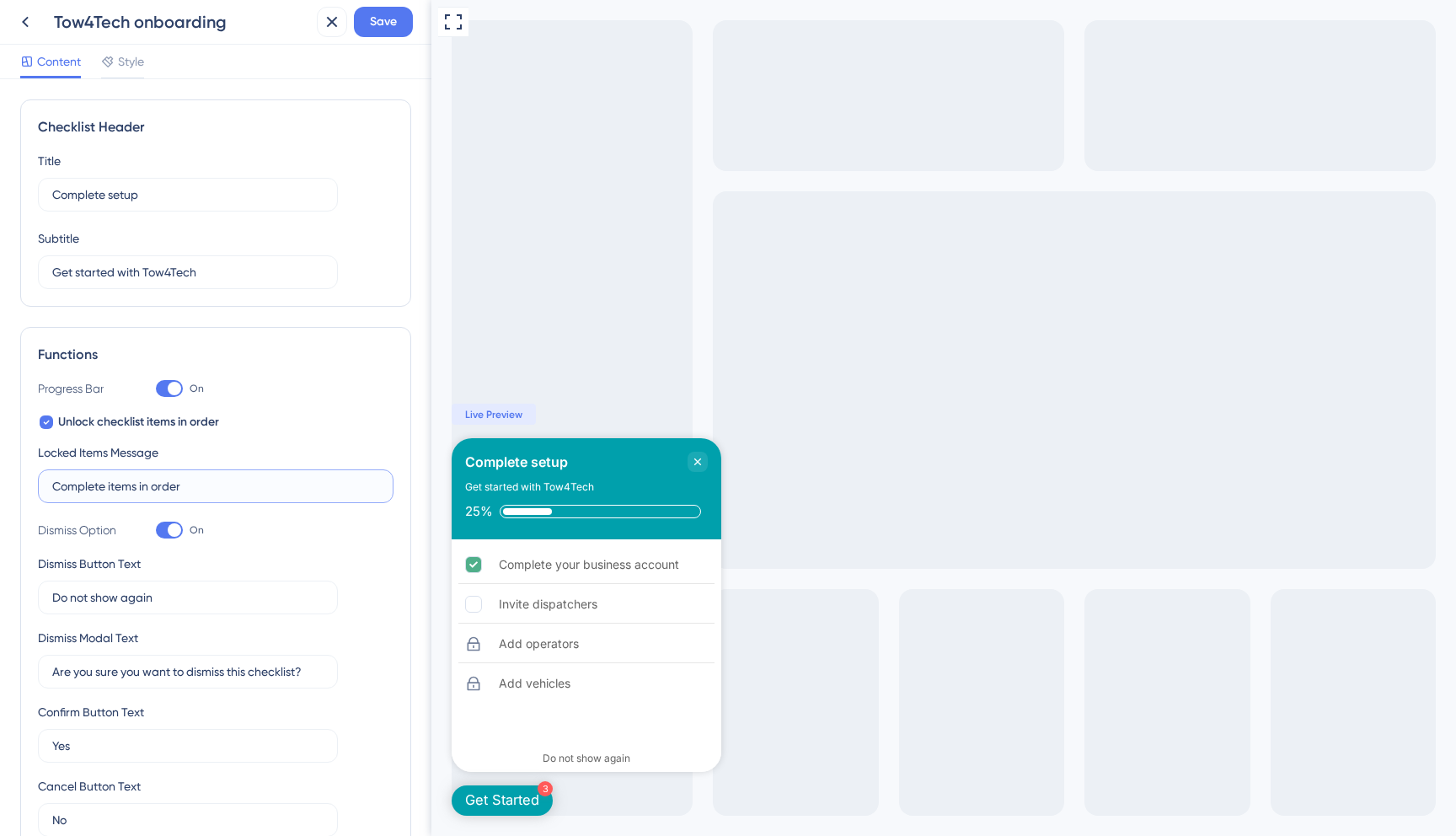
click at [137, 484] on input "Complete items in order" at bounding box center [215, 485] width 327 height 19
click at [134, 511] on div "Progress Bar On Unlock checklist items in order Locked Items Message Complete i…" at bounding box center [216, 607] width 356 height 458
click at [131, 487] on input "Complete items in order" at bounding box center [215, 485] width 327 height 19
click at [141, 513] on div "Progress Bar On Unlock checklist items in order Locked Items Message Complete i…" at bounding box center [216, 607] width 356 height 458
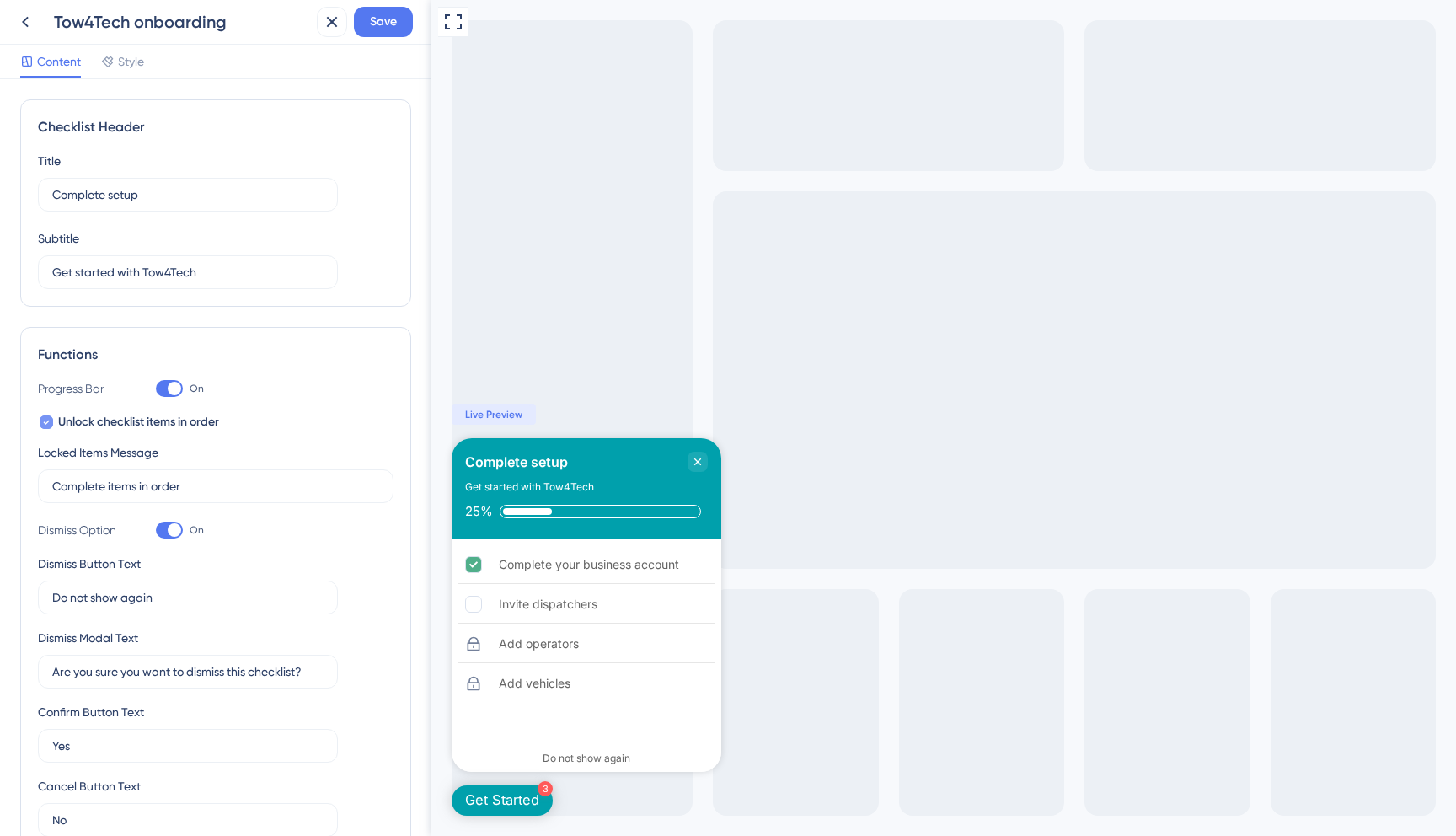
click at [49, 422] on icon at bounding box center [46, 422] width 7 height 14
checkbox input "false"
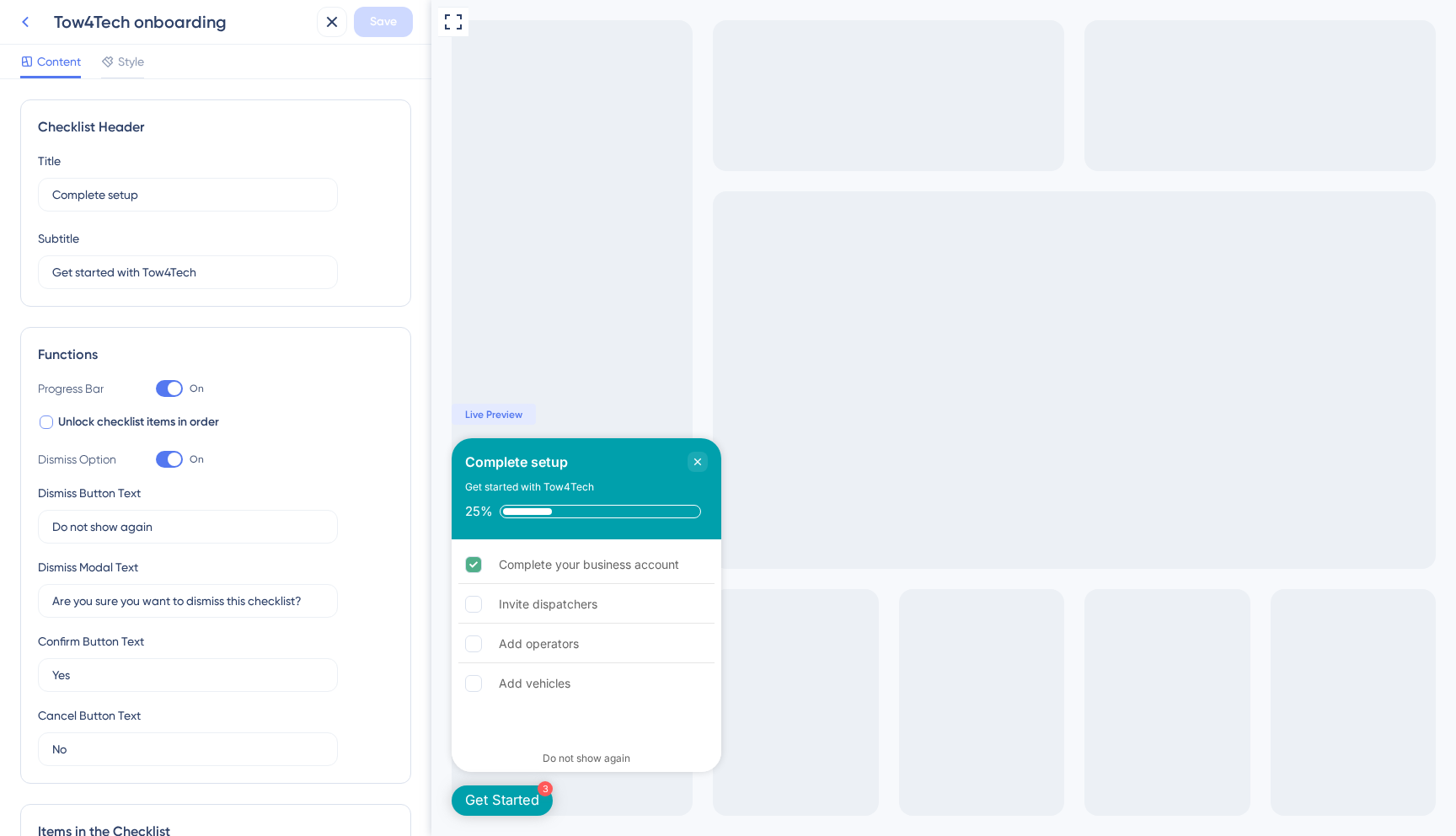
click at [23, 27] on icon at bounding box center [25, 22] width 21 height 21
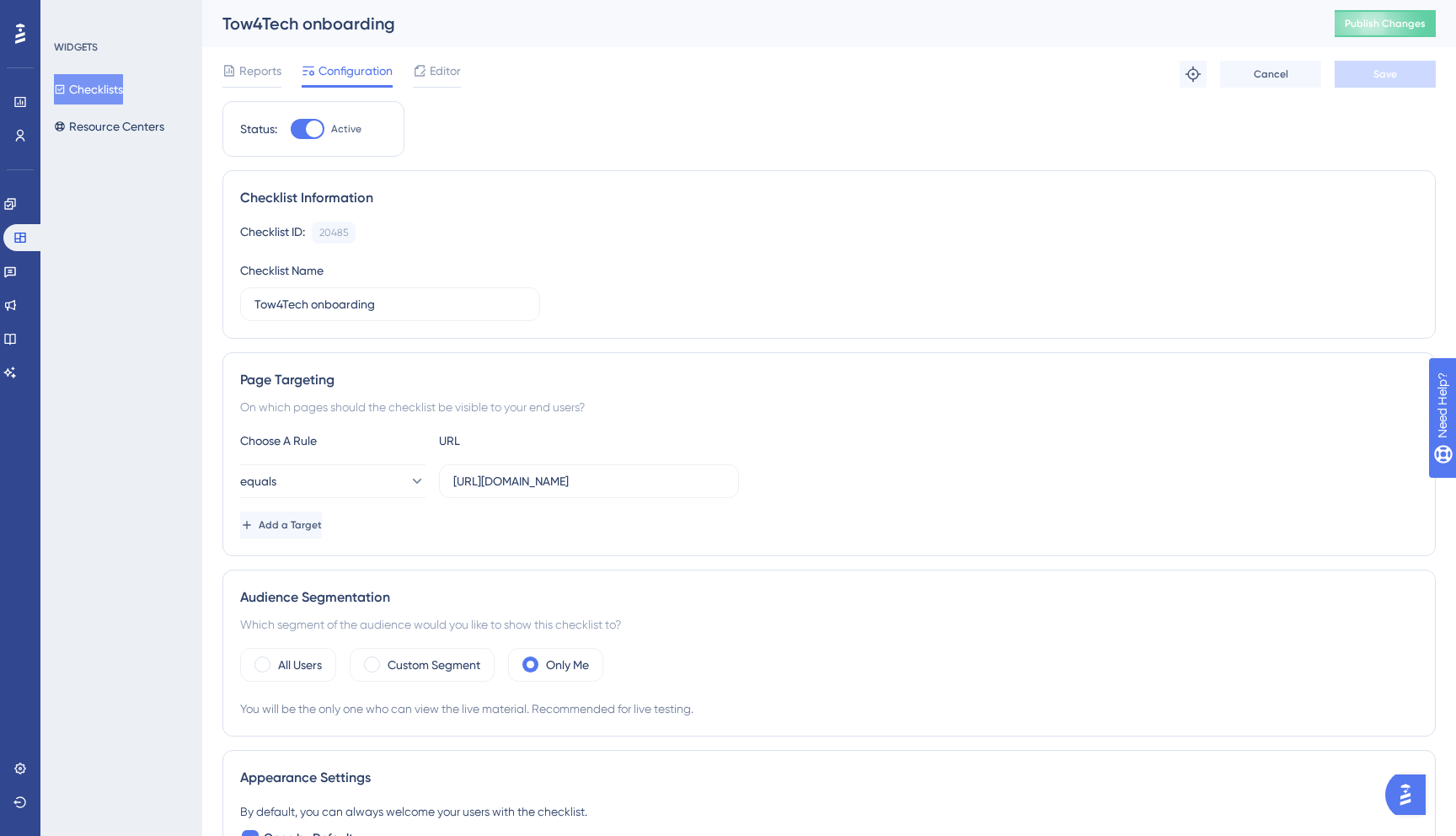
scroll to position [20, 0]
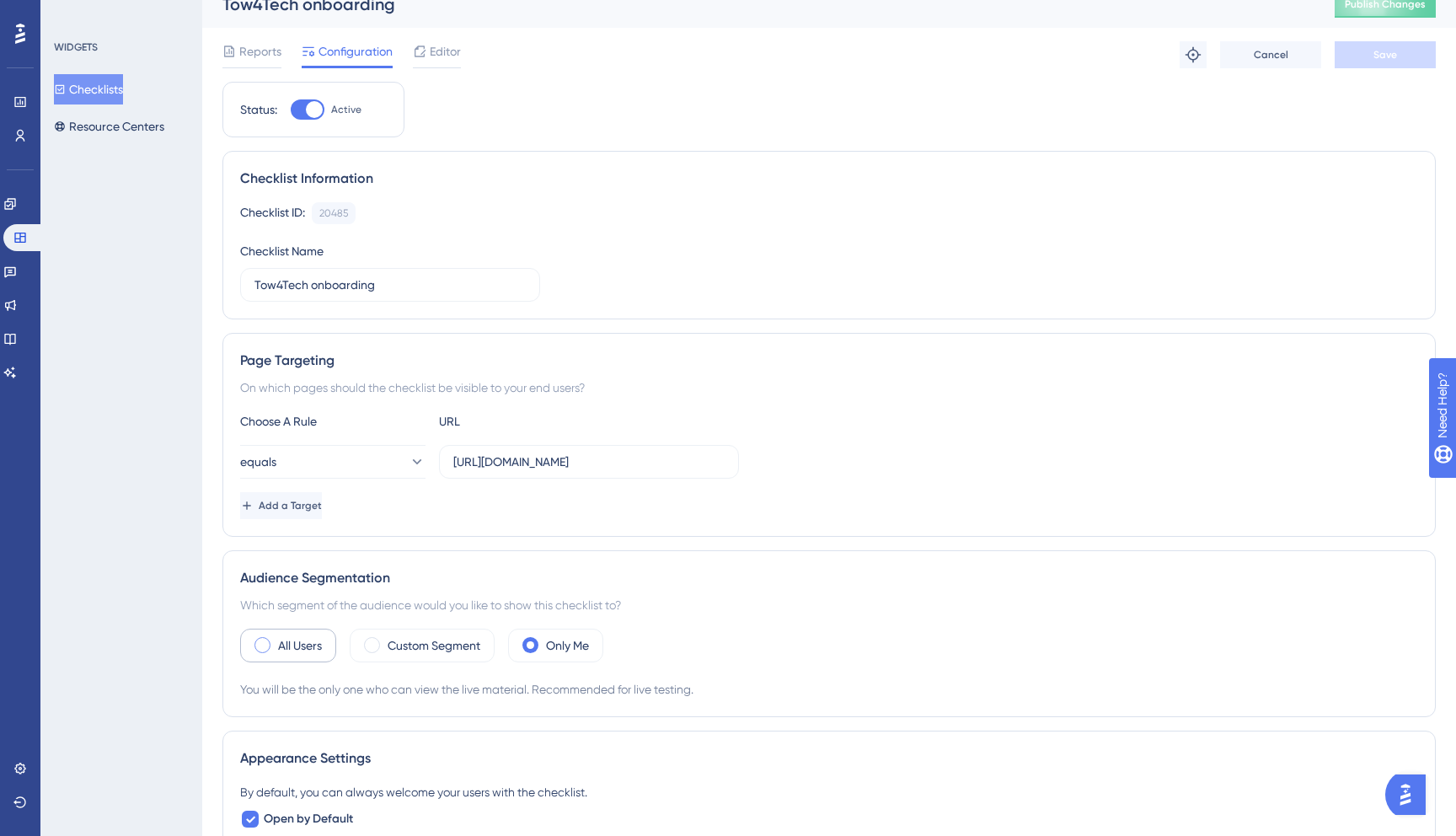
click at [290, 640] on label "All Users" at bounding box center [300, 645] width 44 height 21
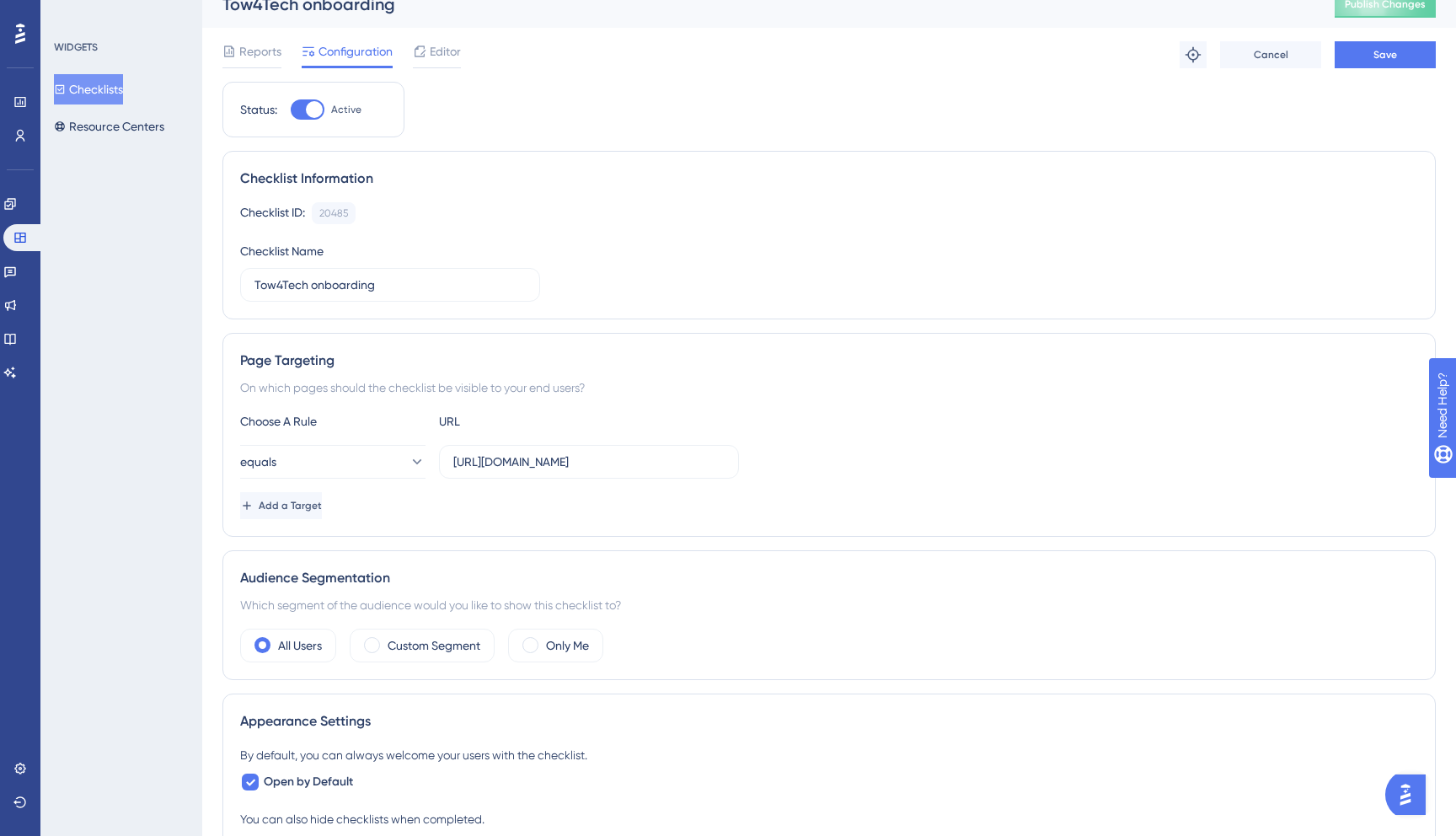
scroll to position [0, 0]
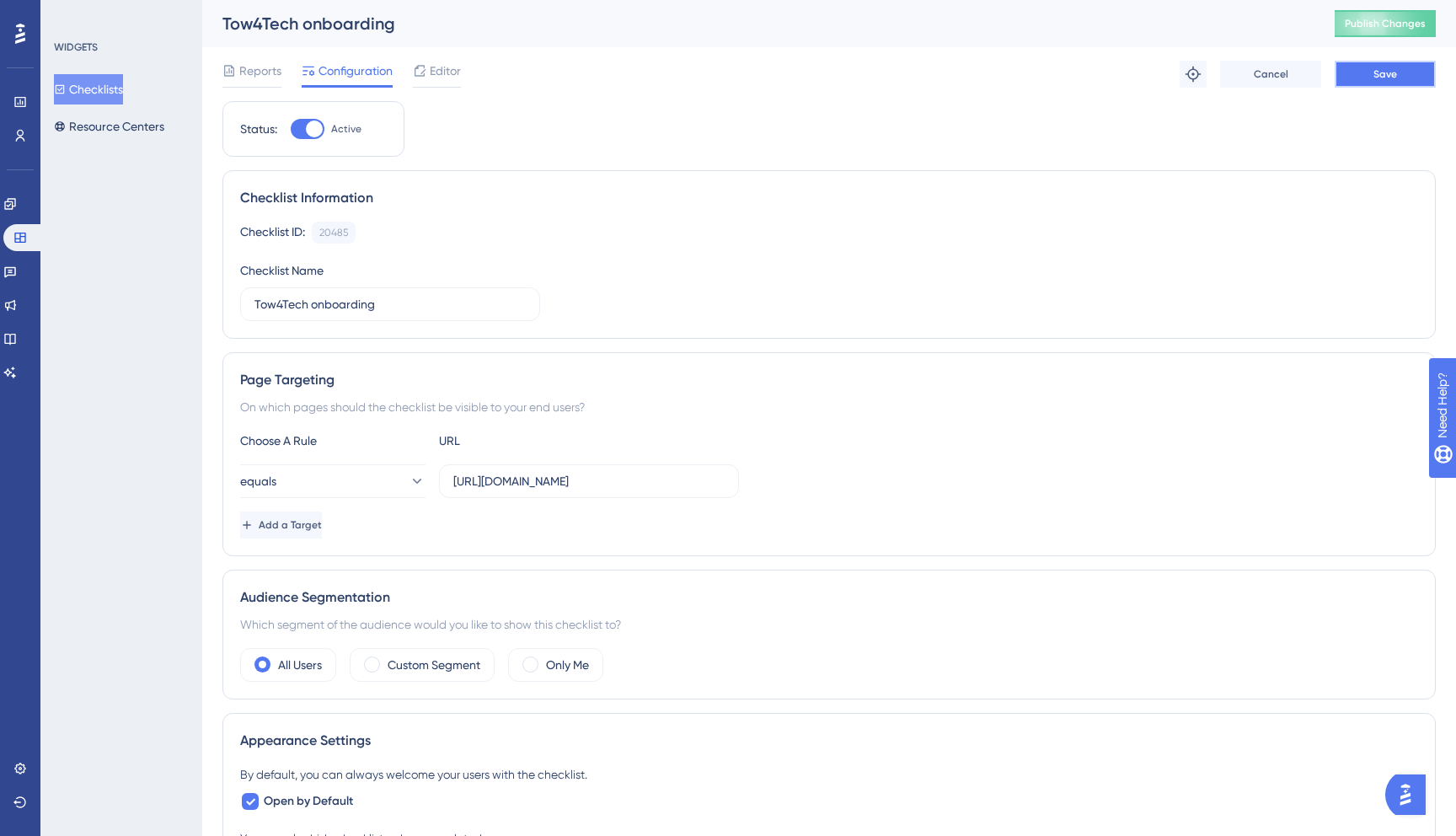
click at [1404, 84] on button "Save" at bounding box center [1384, 74] width 101 height 27
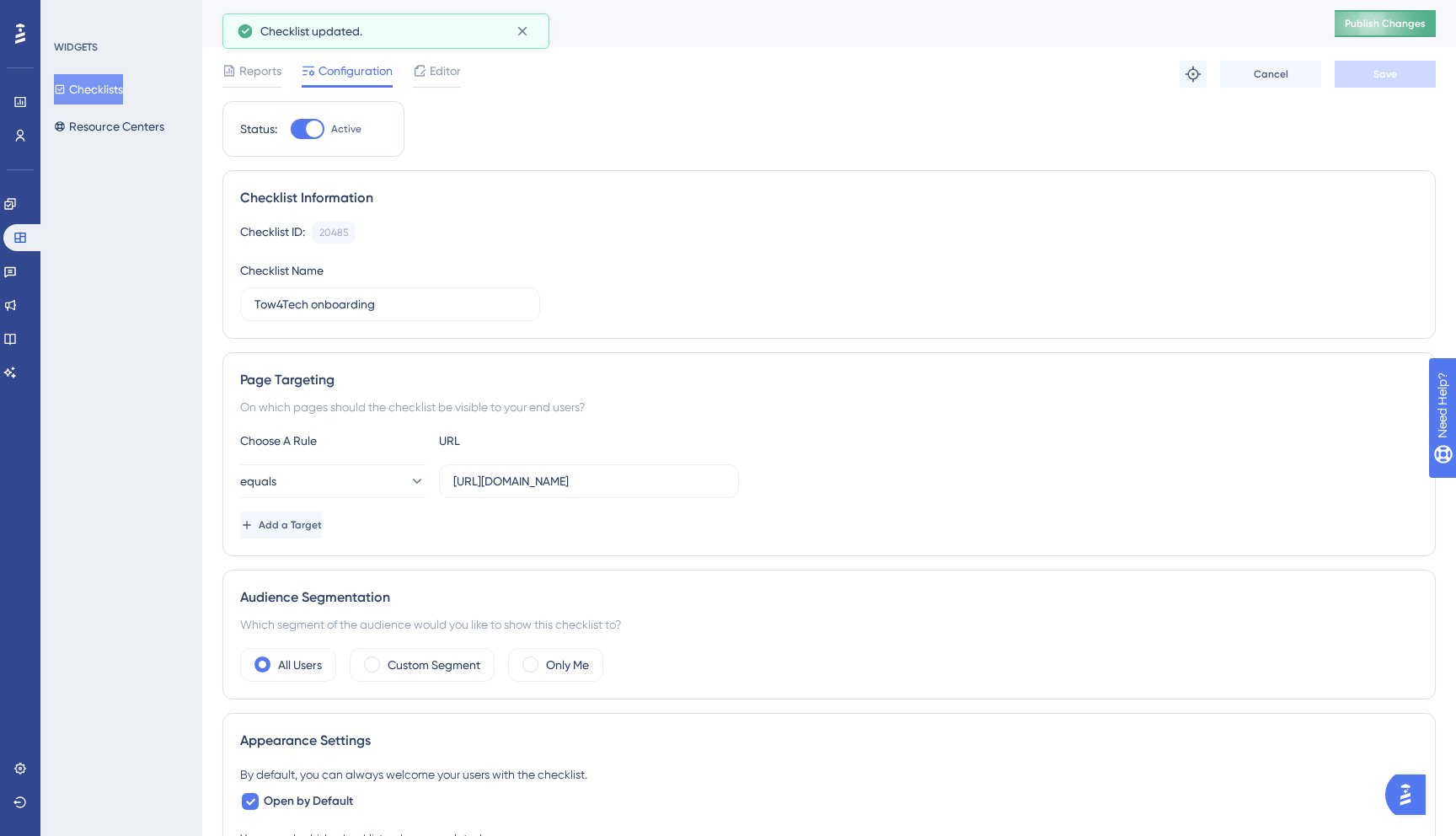
click at [1380, 28] on span "Publish Changes" at bounding box center [1384, 24] width 81 height 14
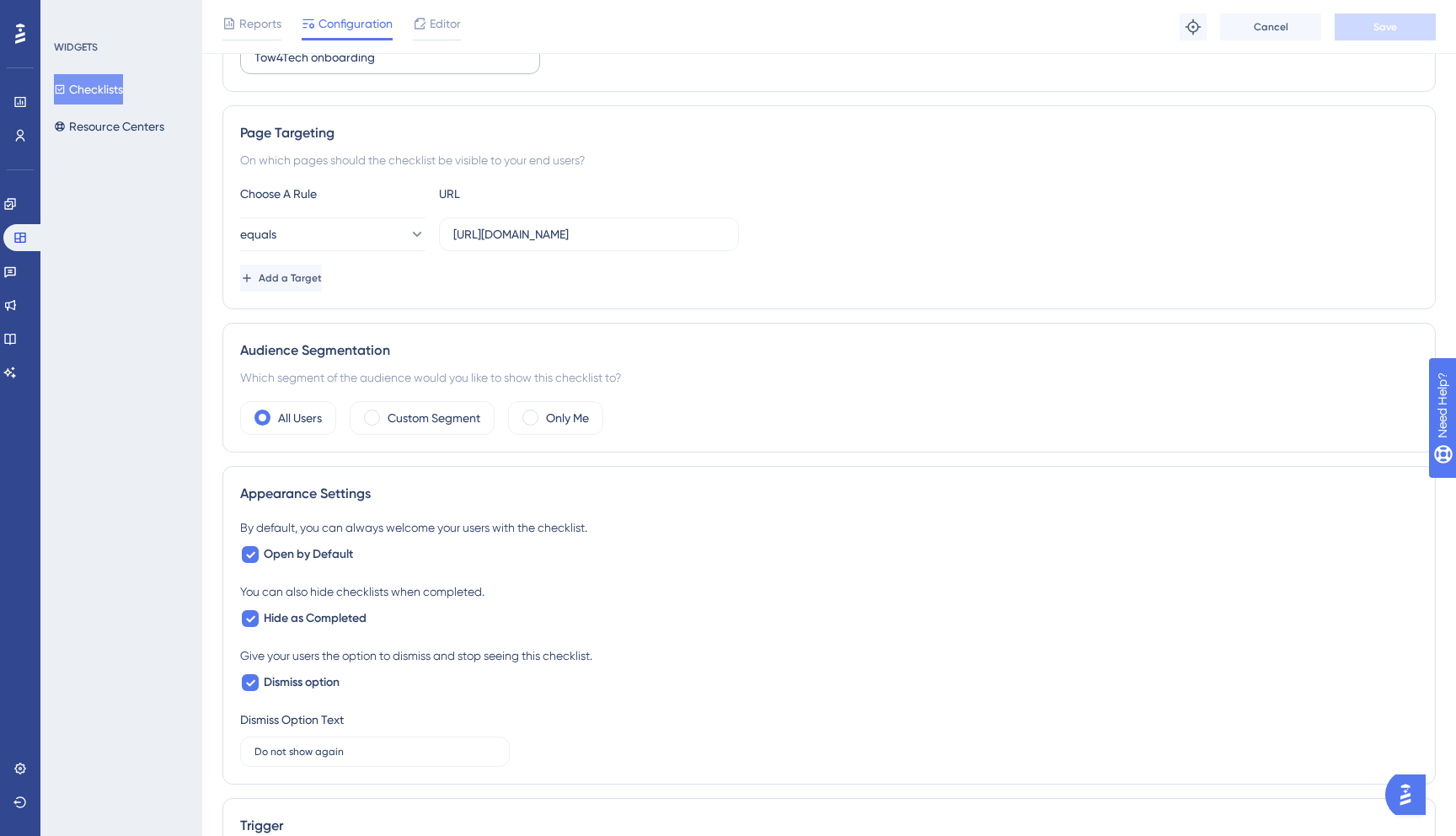
scroll to position [266, 0]
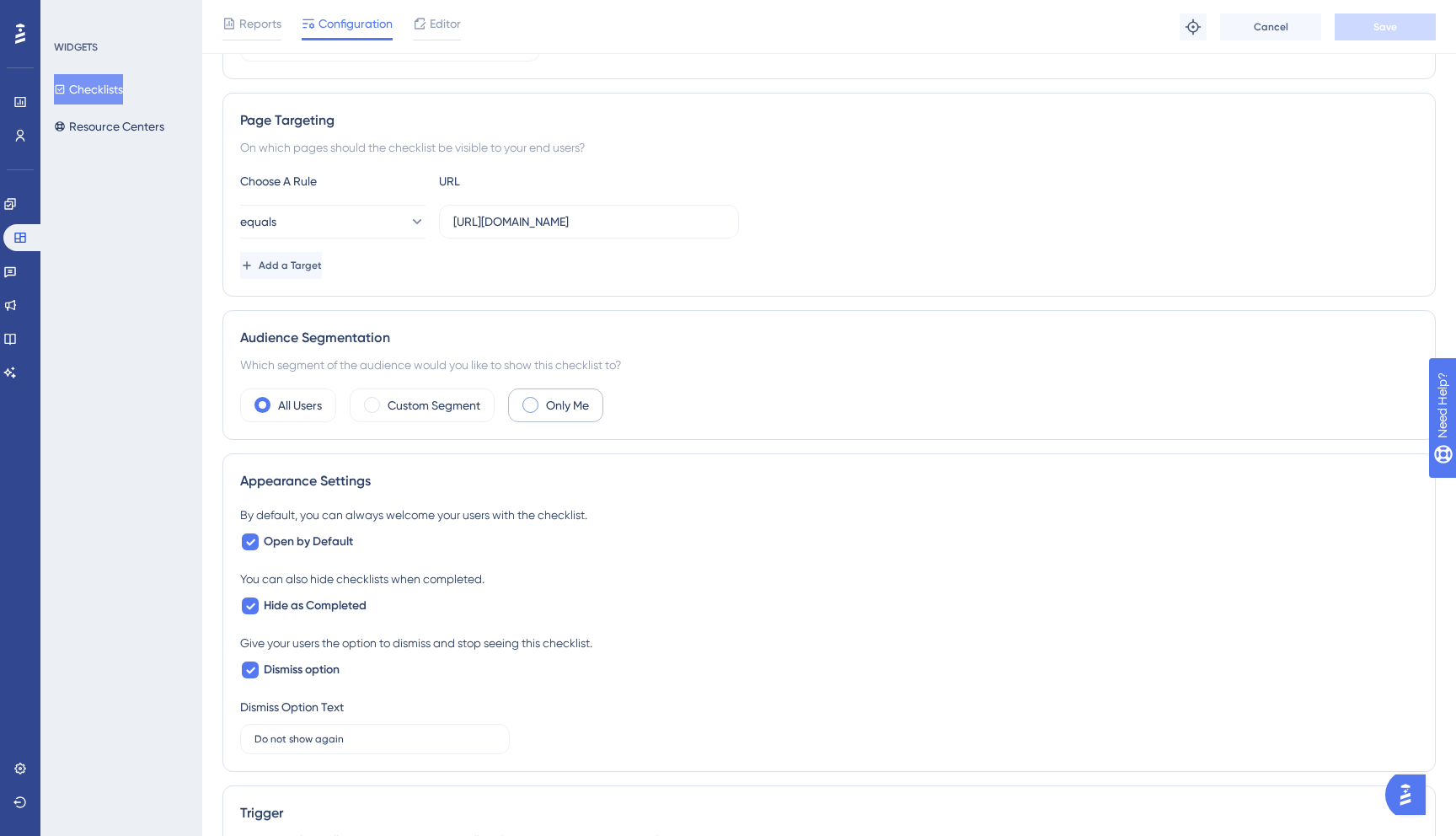
click at [541, 404] on div "Only Me" at bounding box center [555, 405] width 95 height 33
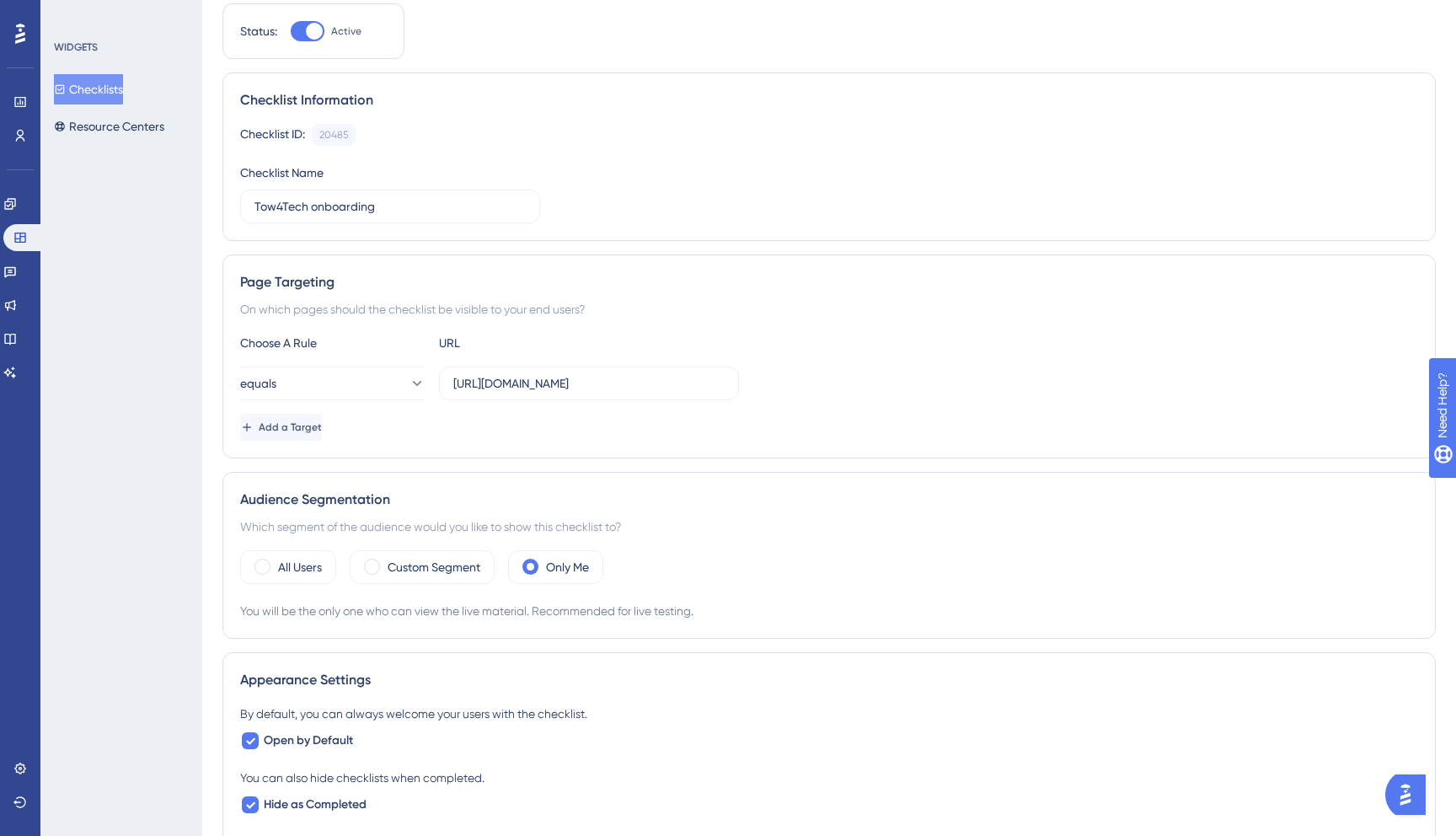
scroll to position [0, 0]
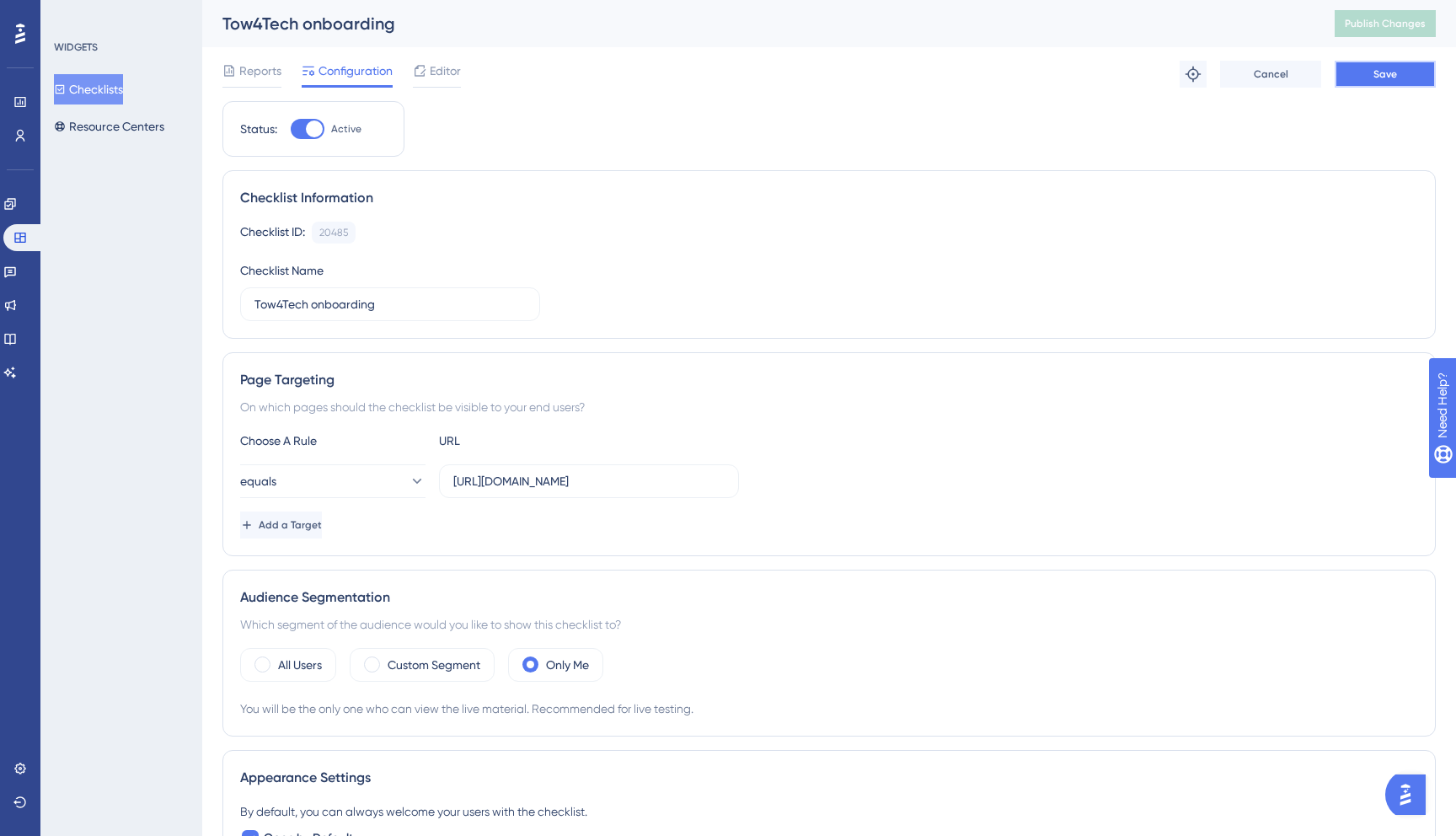
click at [1402, 72] on button "Save" at bounding box center [1384, 74] width 101 height 27
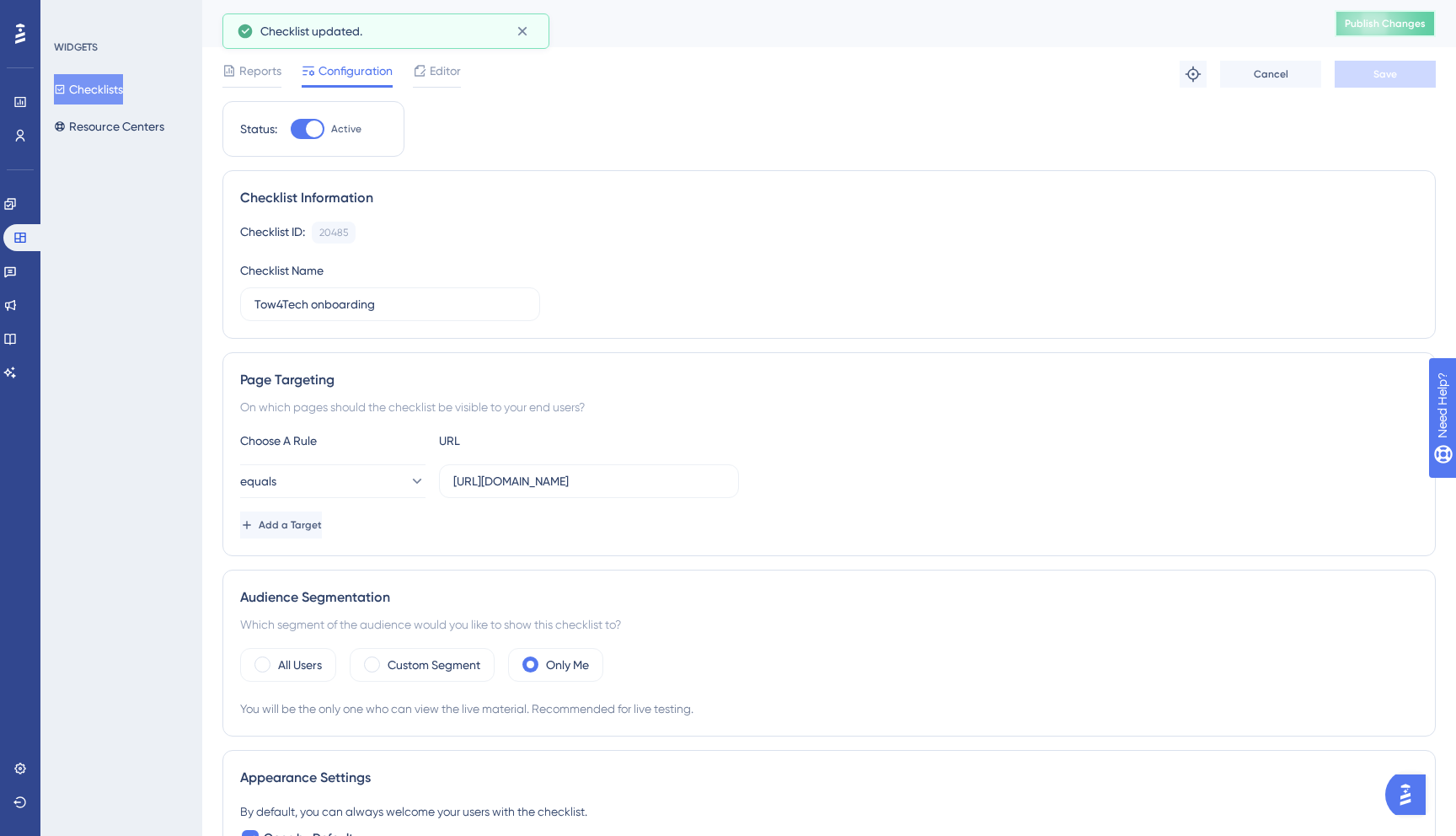
click at [1379, 30] on button "Publish Changes" at bounding box center [1384, 23] width 101 height 27
click at [1192, 72] on icon at bounding box center [1193, 74] width 17 height 17
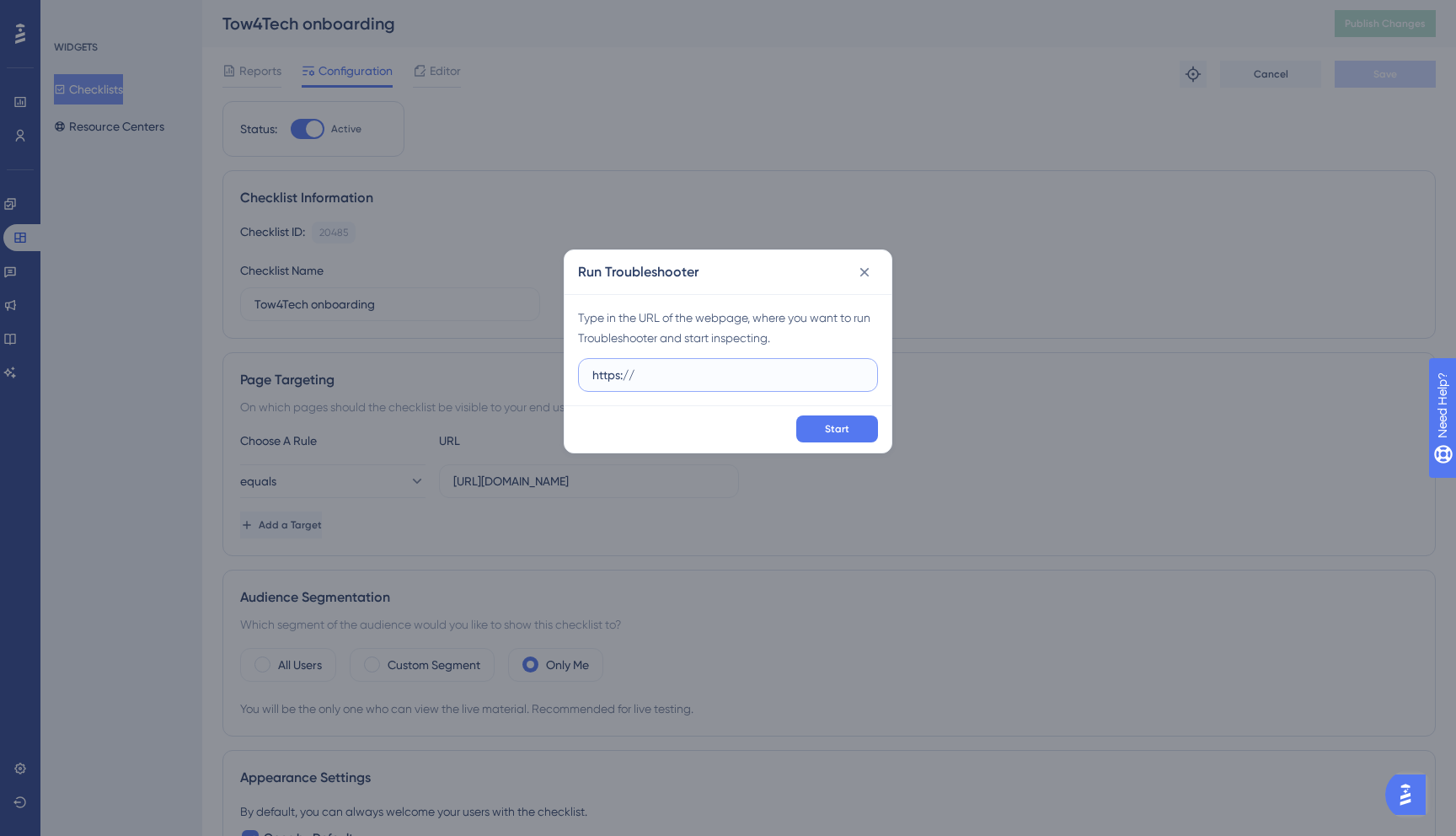
paste input "[URL][DOMAIN_NAME]"
drag, startPoint x: 682, startPoint y: 374, endPoint x: 636, endPoint y: 377, distance: 46.1
click at [636, 377] on input "https://[URL][DOMAIN_NAME]" at bounding box center [728, 374] width 271 height 19
type input "[URL][DOMAIN_NAME]"
click at [851, 422] on button "Start" at bounding box center [836, 428] width 82 height 27
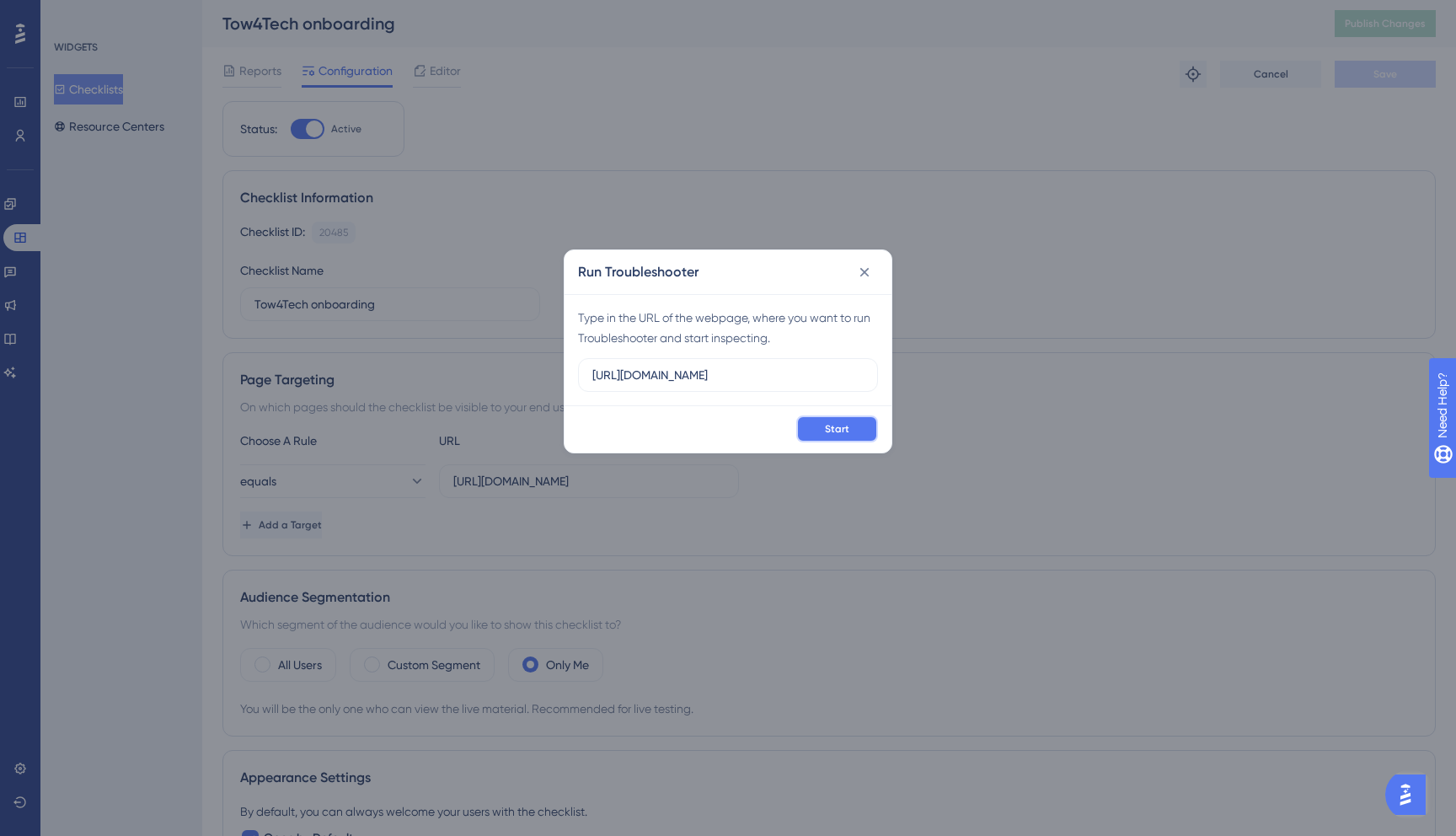
click at [839, 429] on span "Start" at bounding box center [836, 429] width 25 height 14
click at [857, 282] on button at bounding box center [864, 271] width 27 height 27
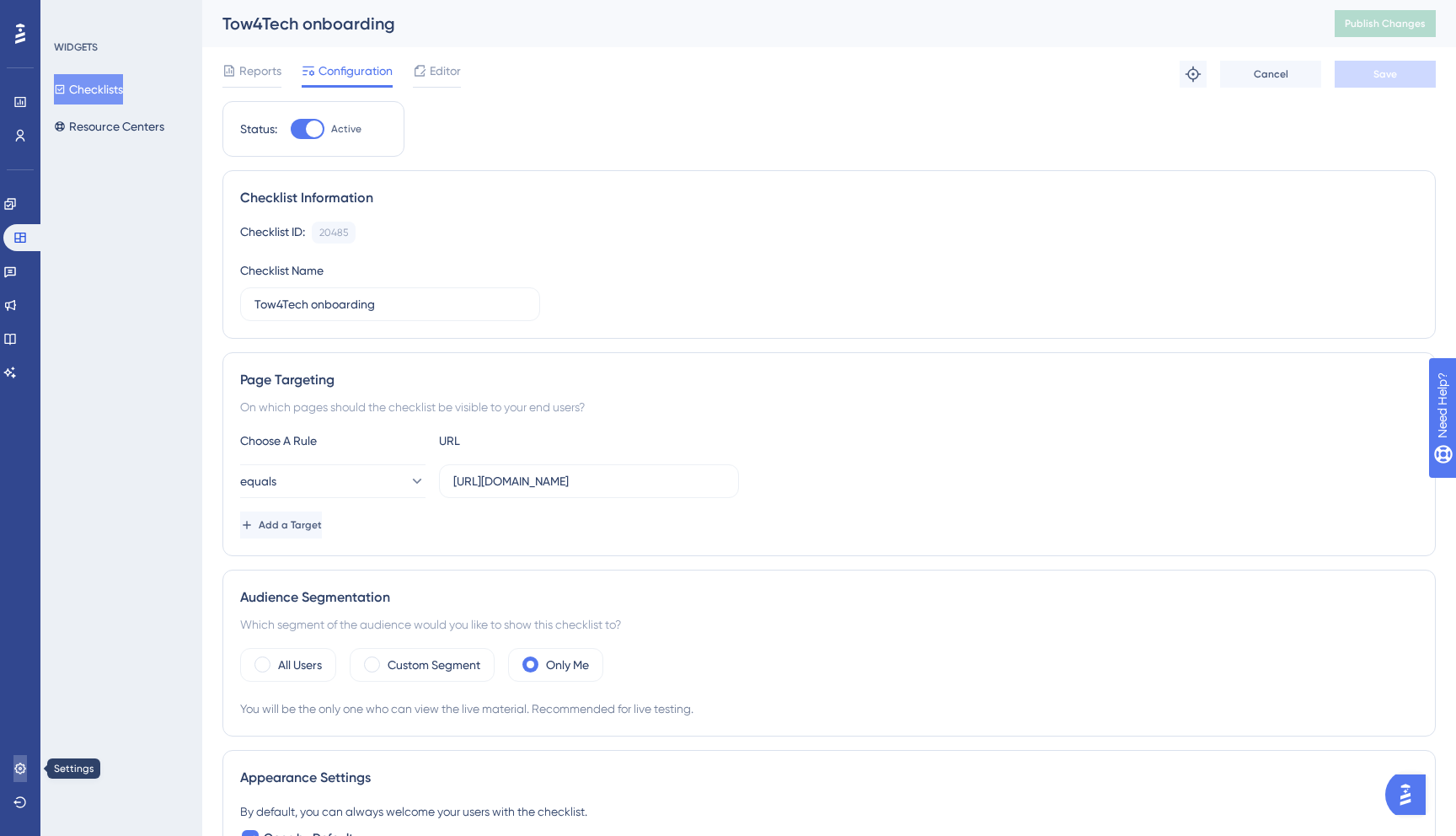
click at [27, 771] on icon at bounding box center [21, 768] width 14 height 14
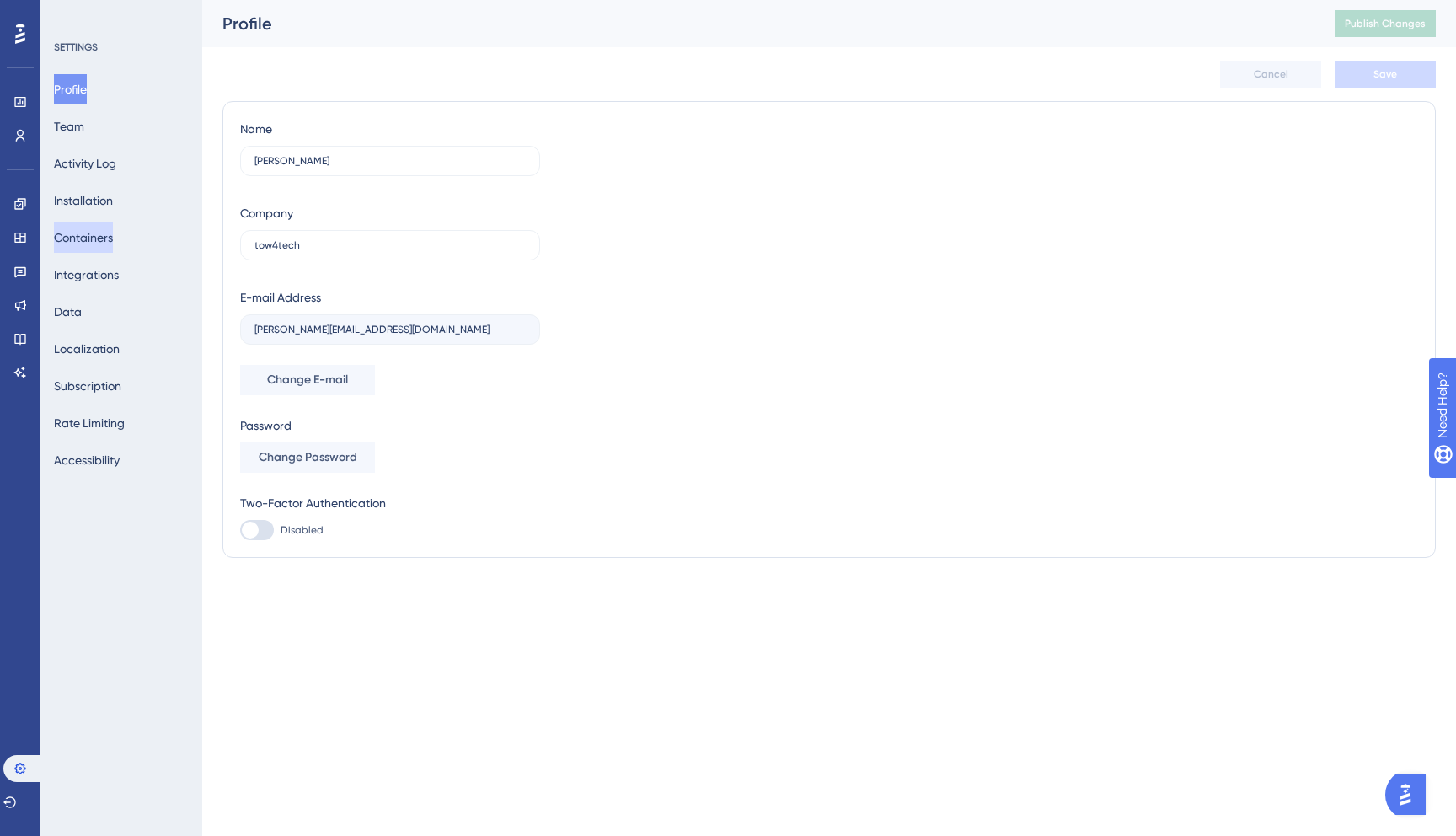
click at [105, 247] on button "Containers" at bounding box center [84, 237] width 59 height 30
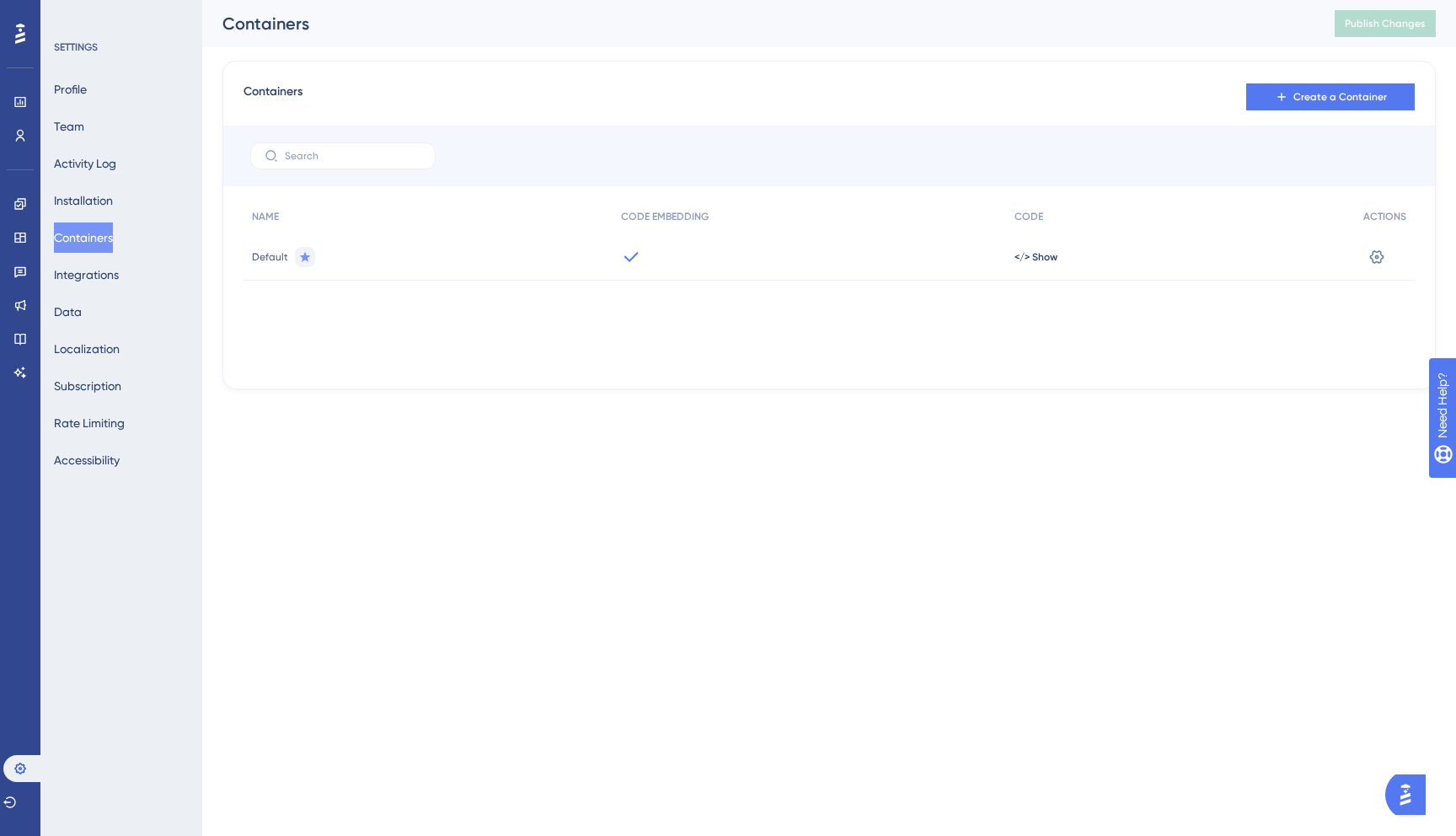
click at [464, 259] on div "Default" at bounding box center [428, 257] width 369 height 47
click at [1034, 257] on span "</> Show" at bounding box center [1036, 257] width 43 height 14
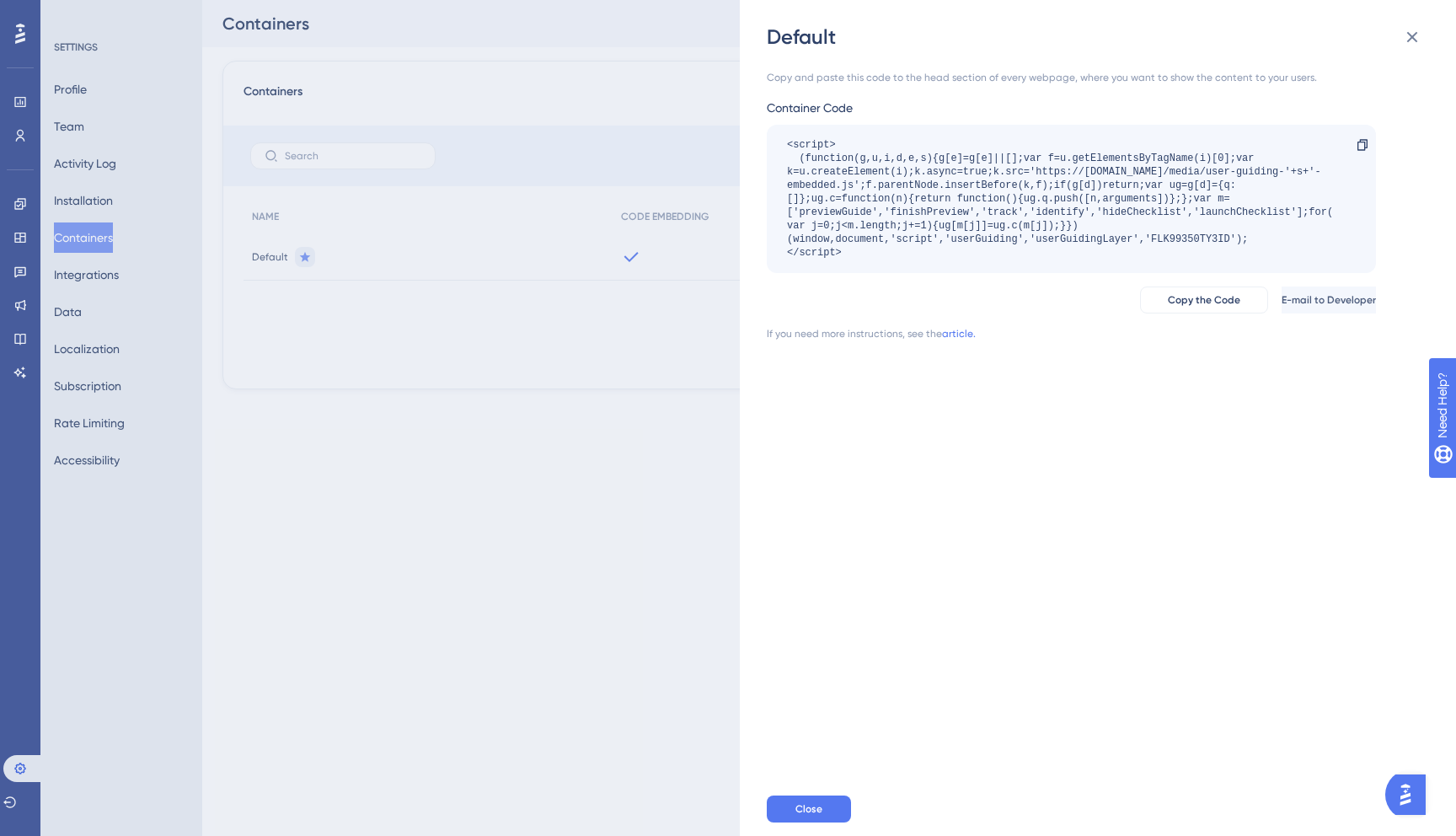
drag, startPoint x: 902, startPoint y: 263, endPoint x: 783, endPoint y: 146, distance: 166.9
click at [783, 146] on div "<script> (function(g,u,i,d,e,s){g[e]=g[e]||[];var f=u.getElementsByTagName(i)[0…" at bounding box center [1071, 198] width 609 height 148
click at [1140, 307] on button "Copy the Code" at bounding box center [1204, 300] width 128 height 27
click at [523, 514] on div "Default Copy and paste this code to the head section of every webpage, where yo…" at bounding box center [728, 418] width 1456 height 836
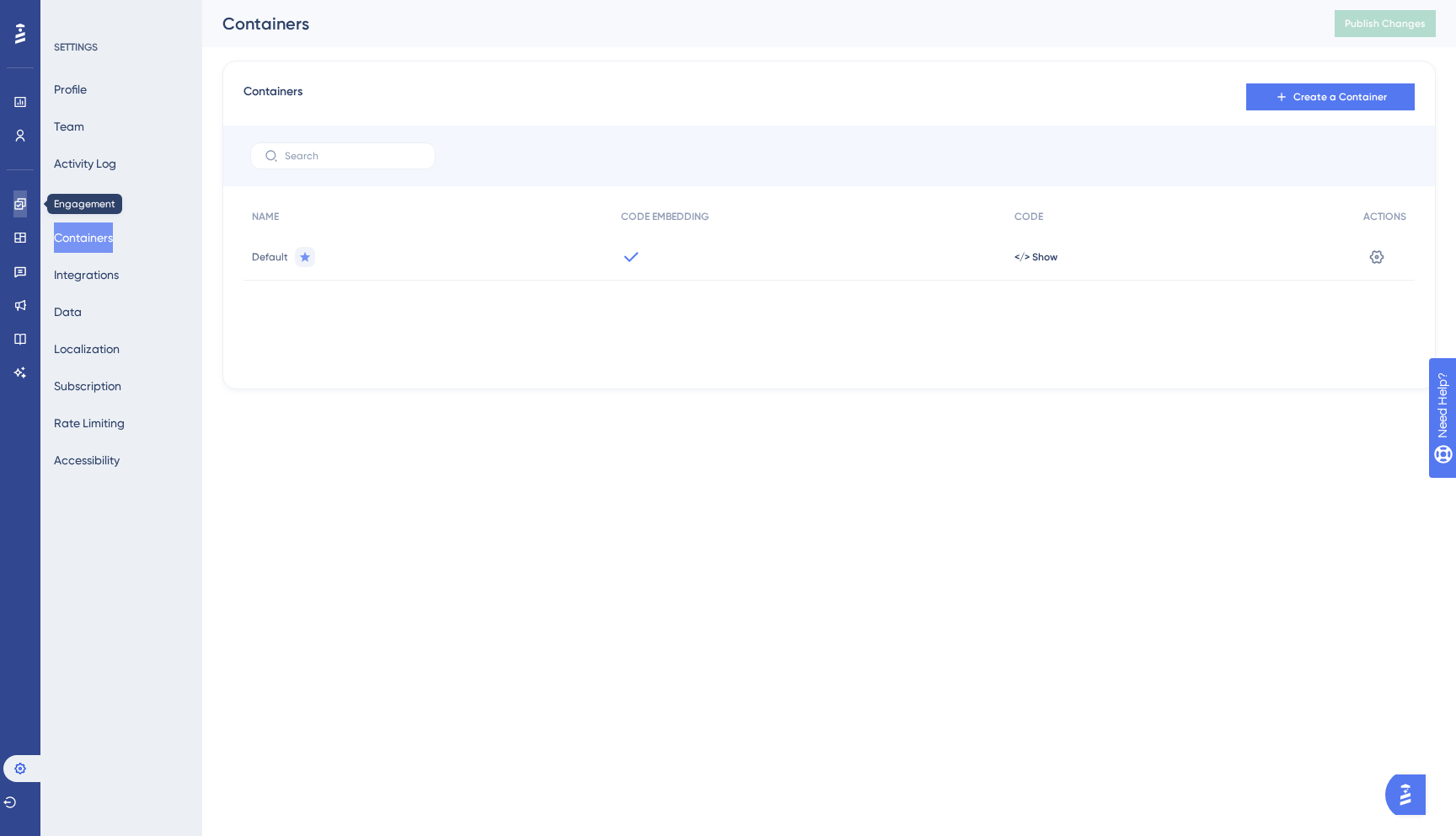
click at [20, 208] on icon at bounding box center [20, 203] width 11 height 11
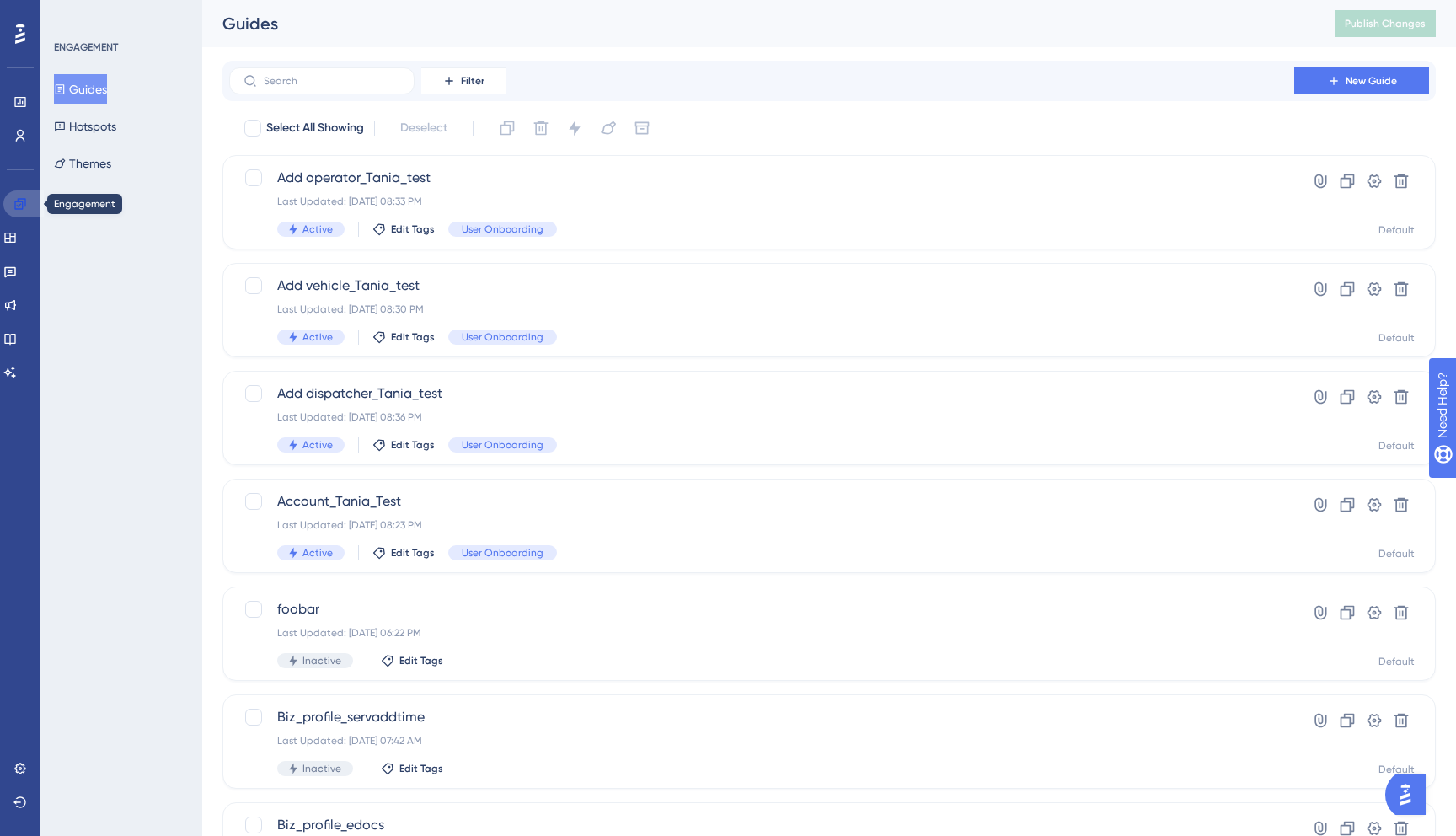
click at [23, 206] on icon at bounding box center [21, 204] width 14 height 14
click at [15, 235] on icon at bounding box center [9, 238] width 11 height 10
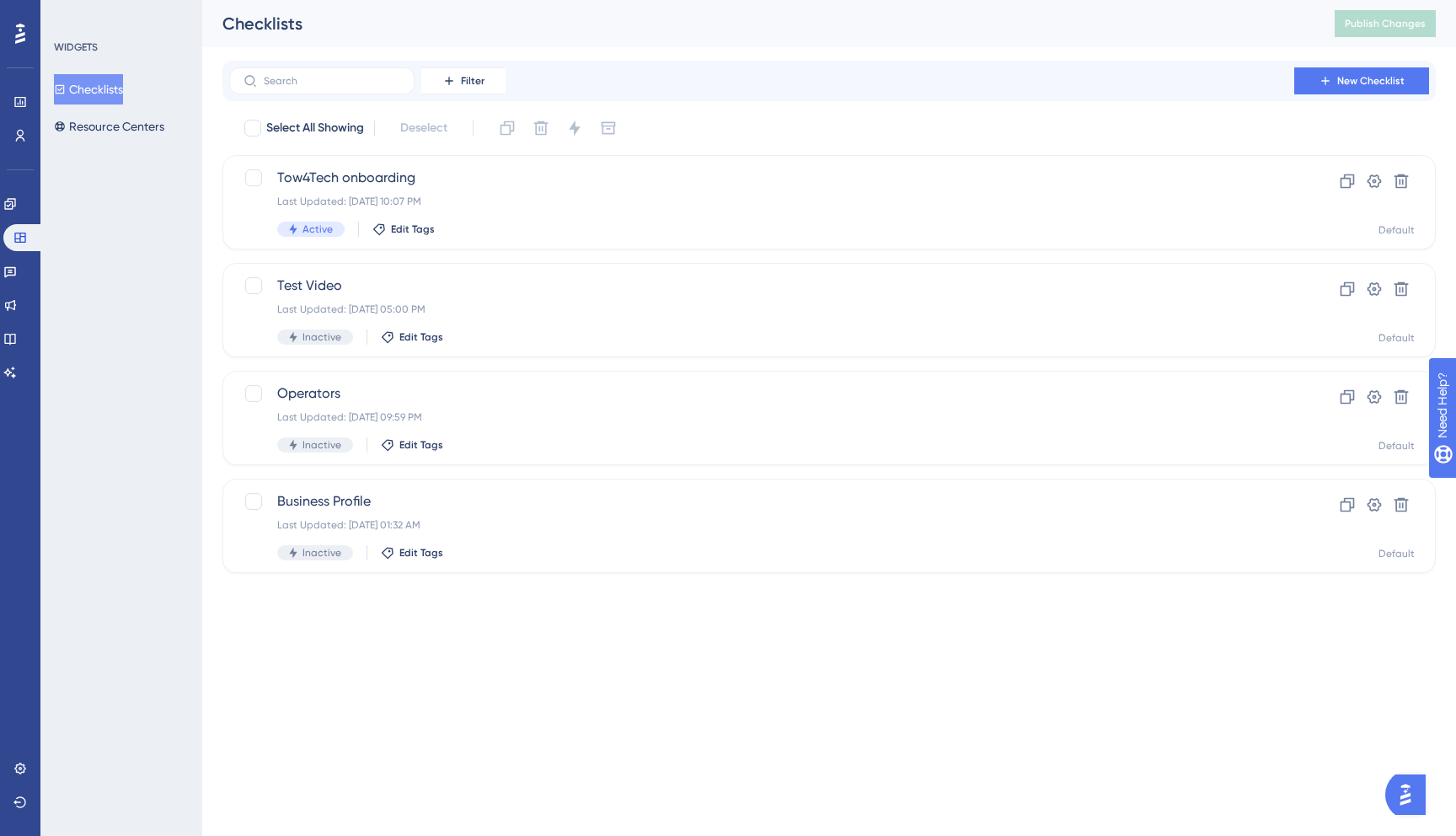
click at [1411, 798] on img "Open AI Assistant Launcher" at bounding box center [1405, 794] width 30 height 30
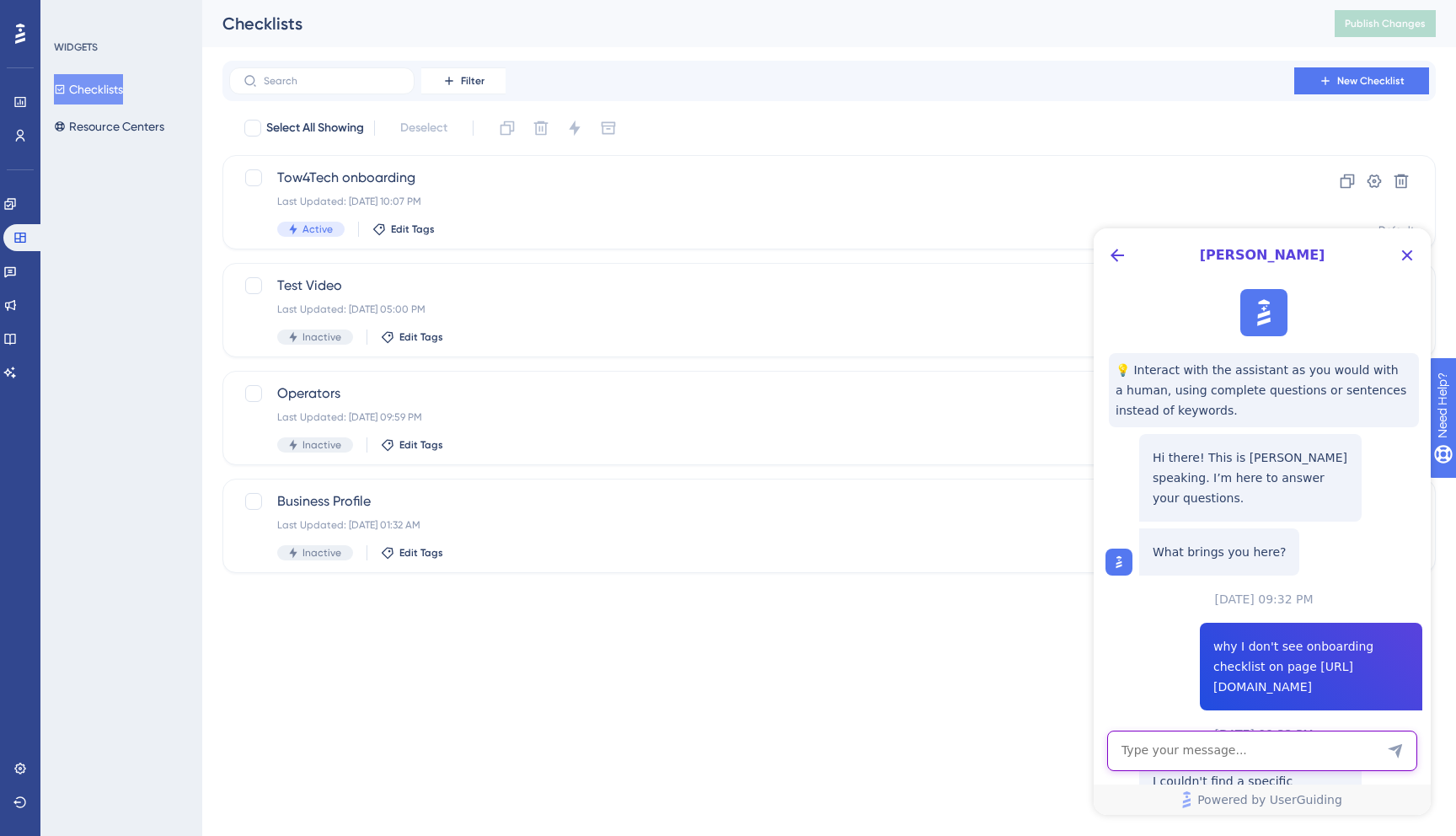
click at [1228, 751] on textarea "AI Assistant Text Input" at bounding box center [1262, 750] width 310 height 40
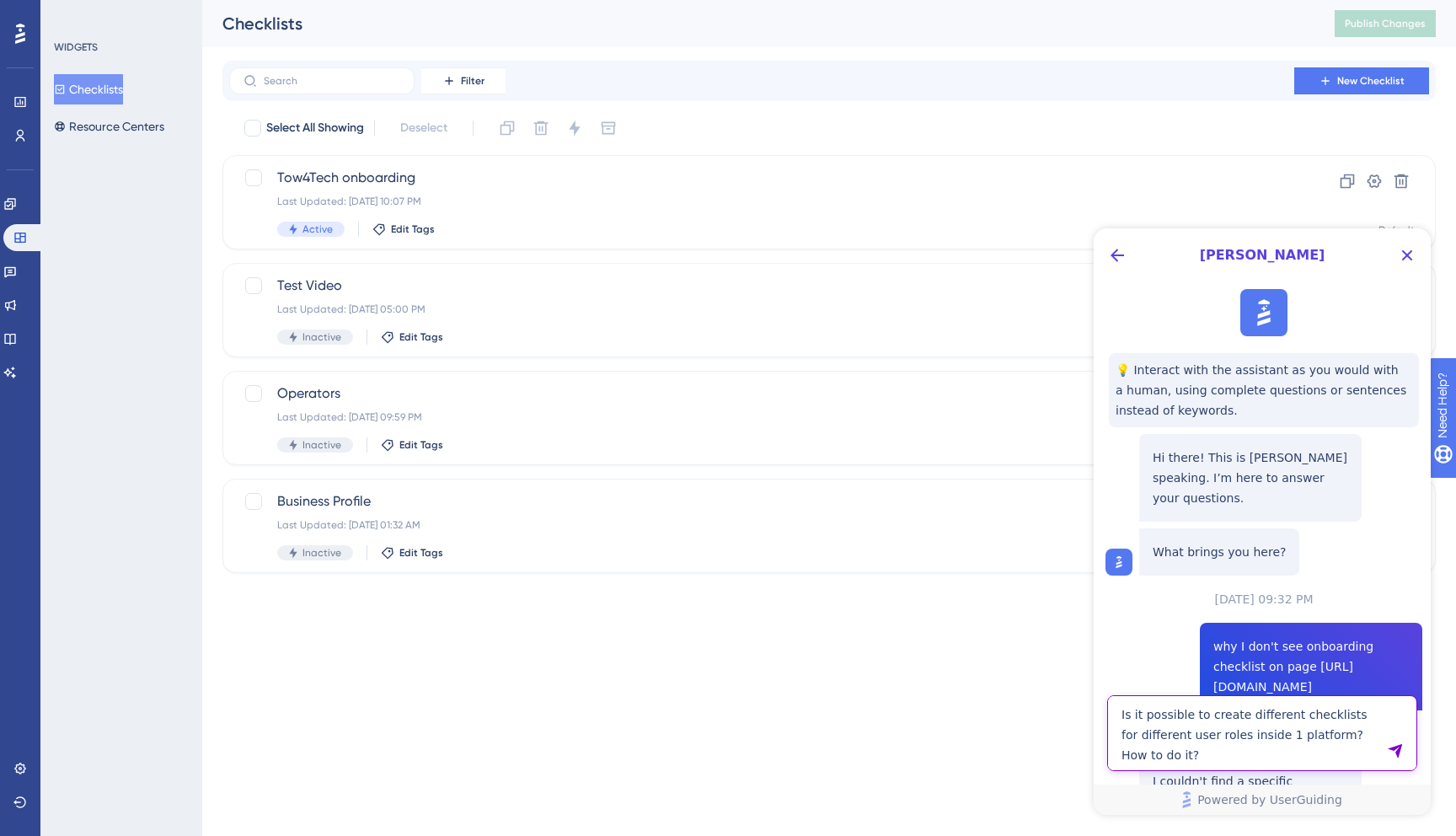
type textarea "Is it possible to create different checklists for different user roles inside 1…"
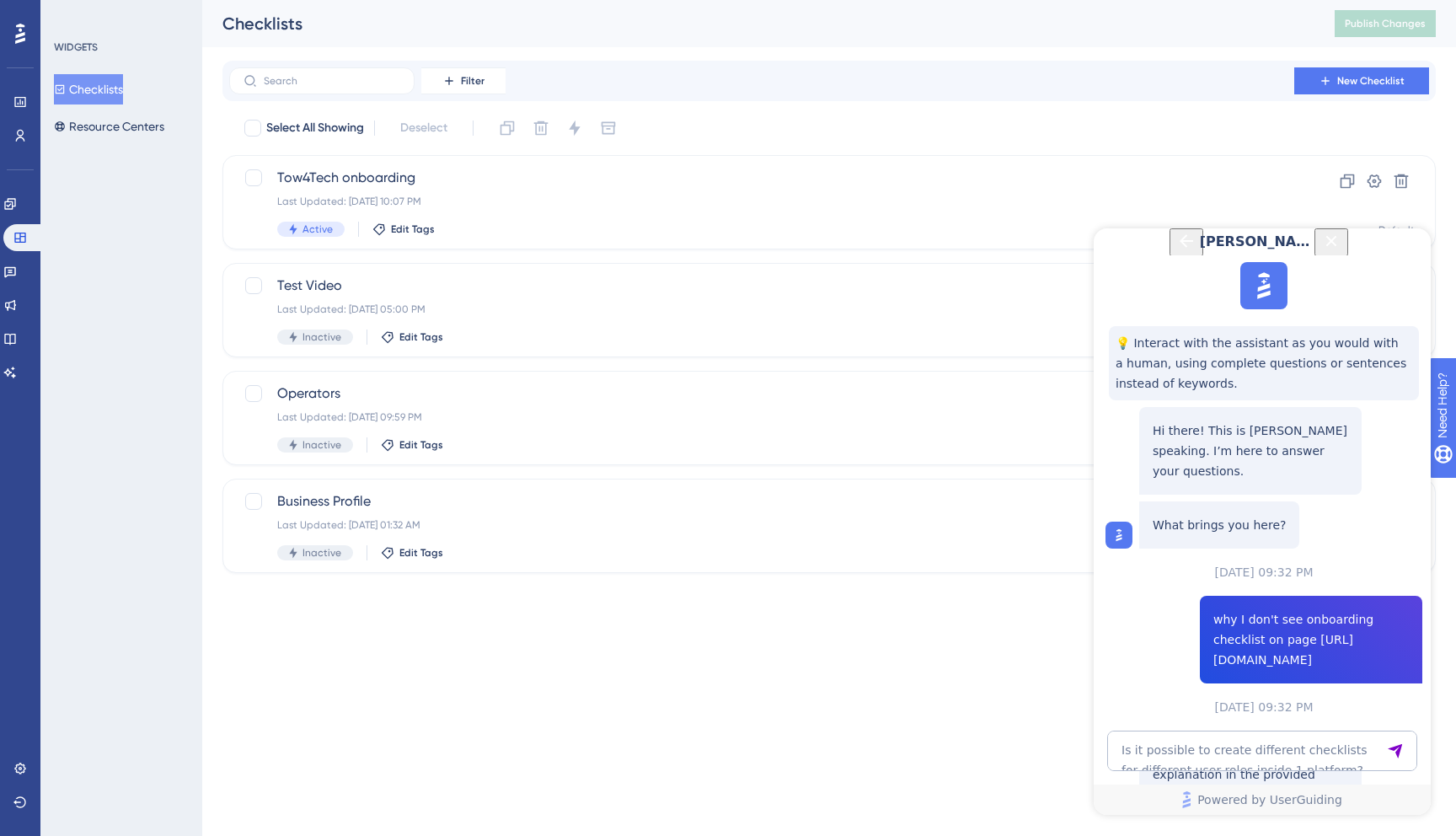
scroll to position [696, 0]
click at [1341, 251] on icon "Close Button" at bounding box center [1330, 241] width 21 height 21
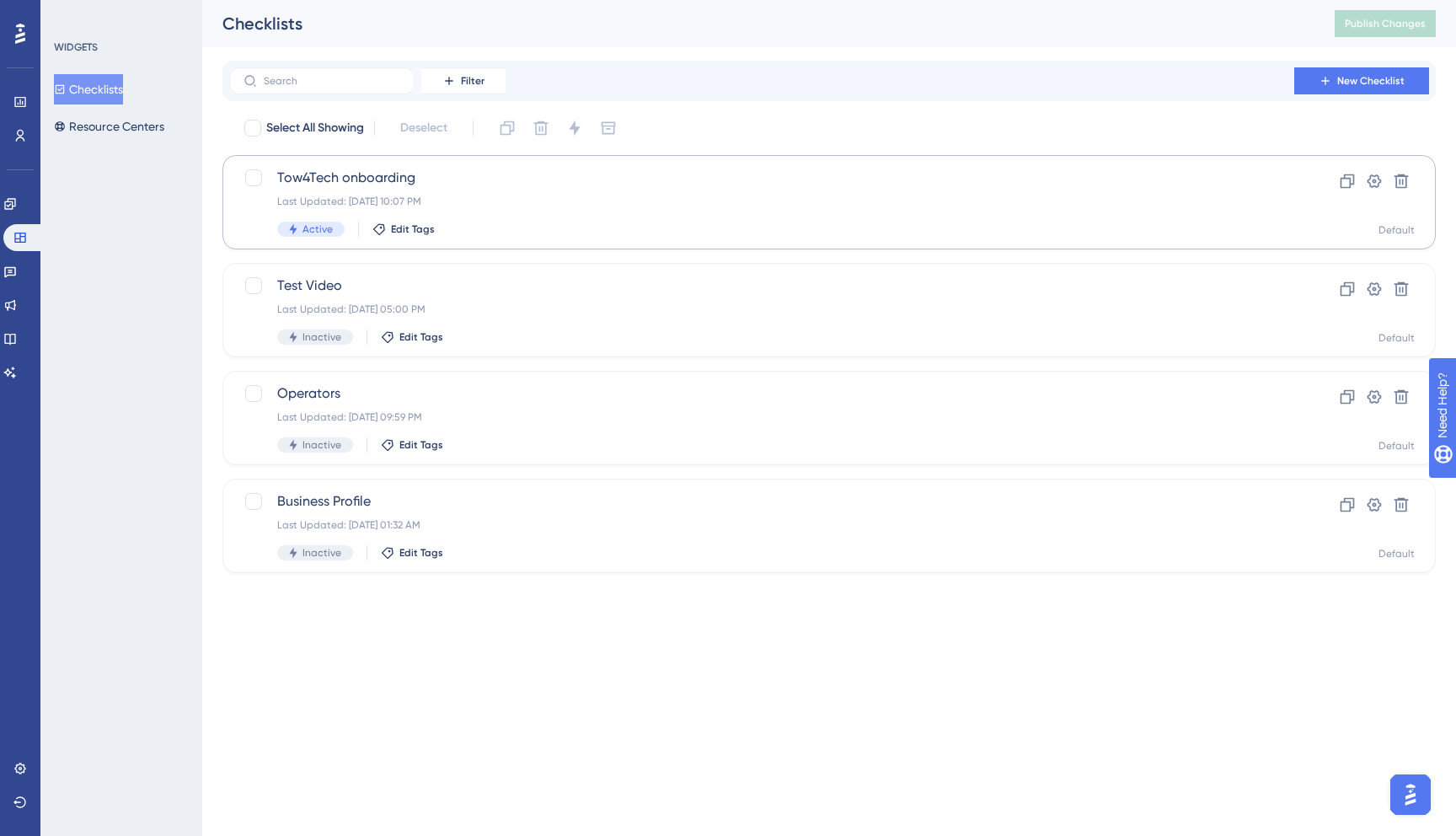
scroll to position [0, 0]
click at [1372, 174] on icon at bounding box center [1373, 181] width 17 height 17
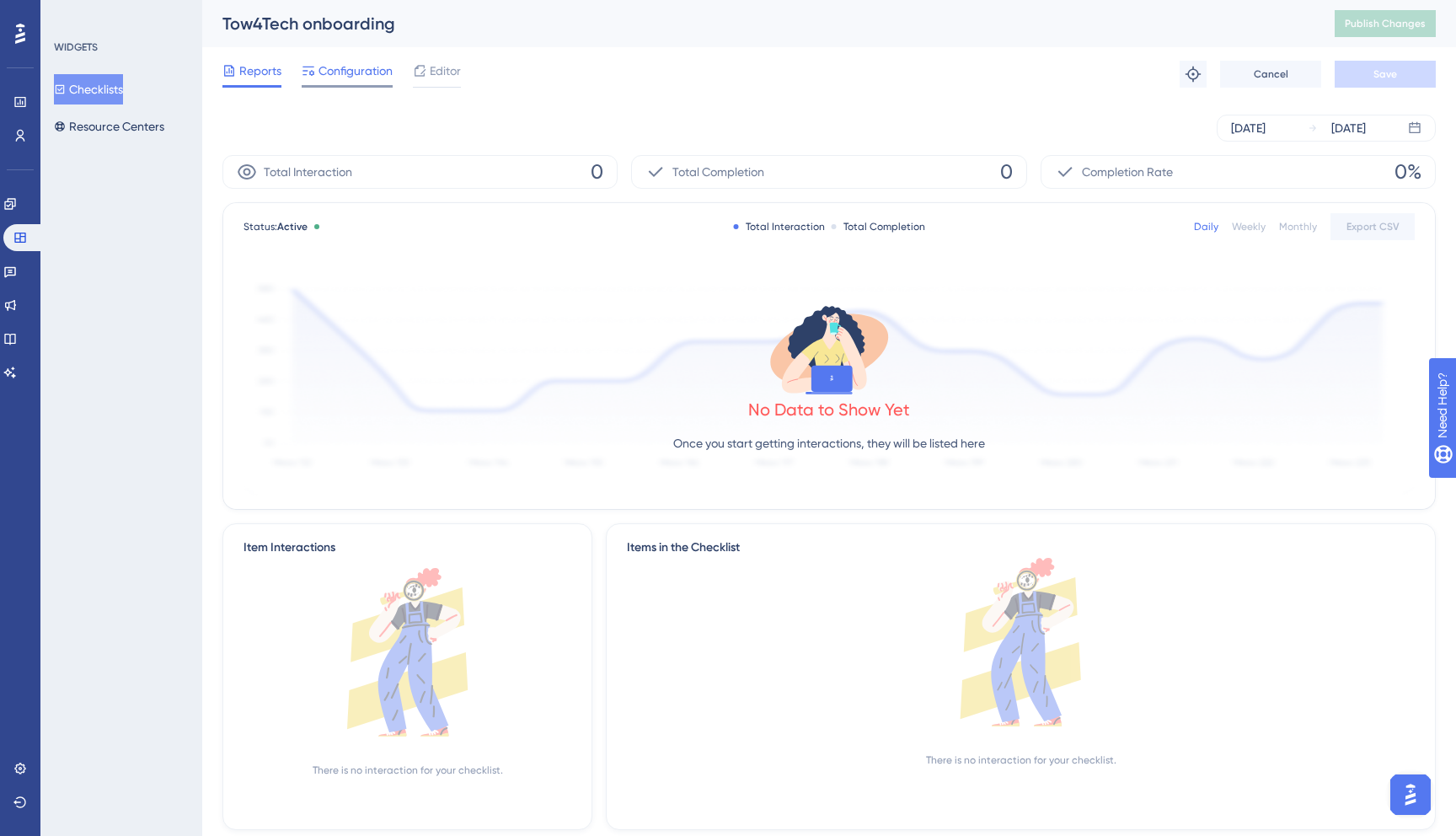
click at [352, 65] on span "Configuration" at bounding box center [355, 71] width 74 height 21
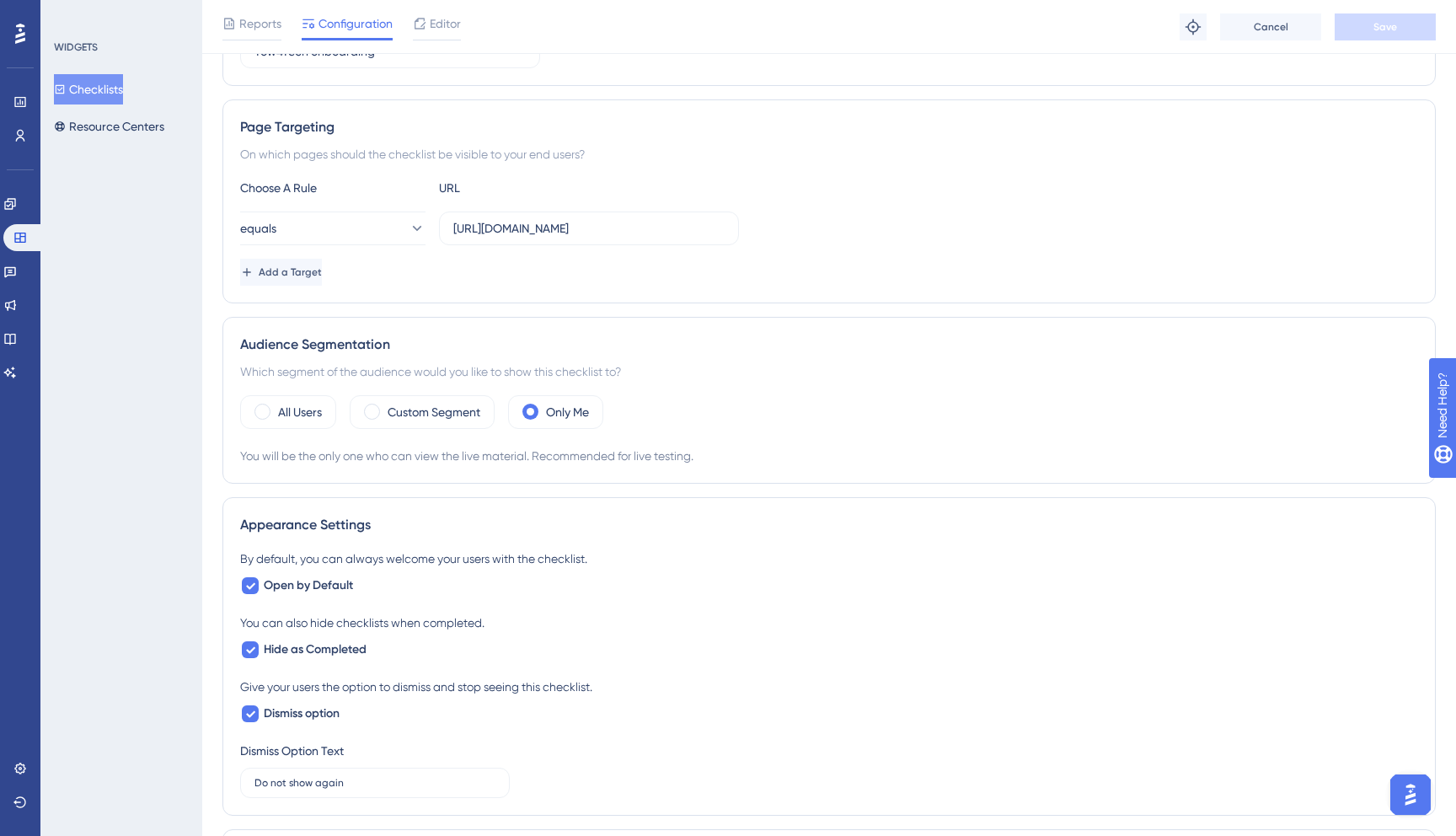
scroll to position [736, 0]
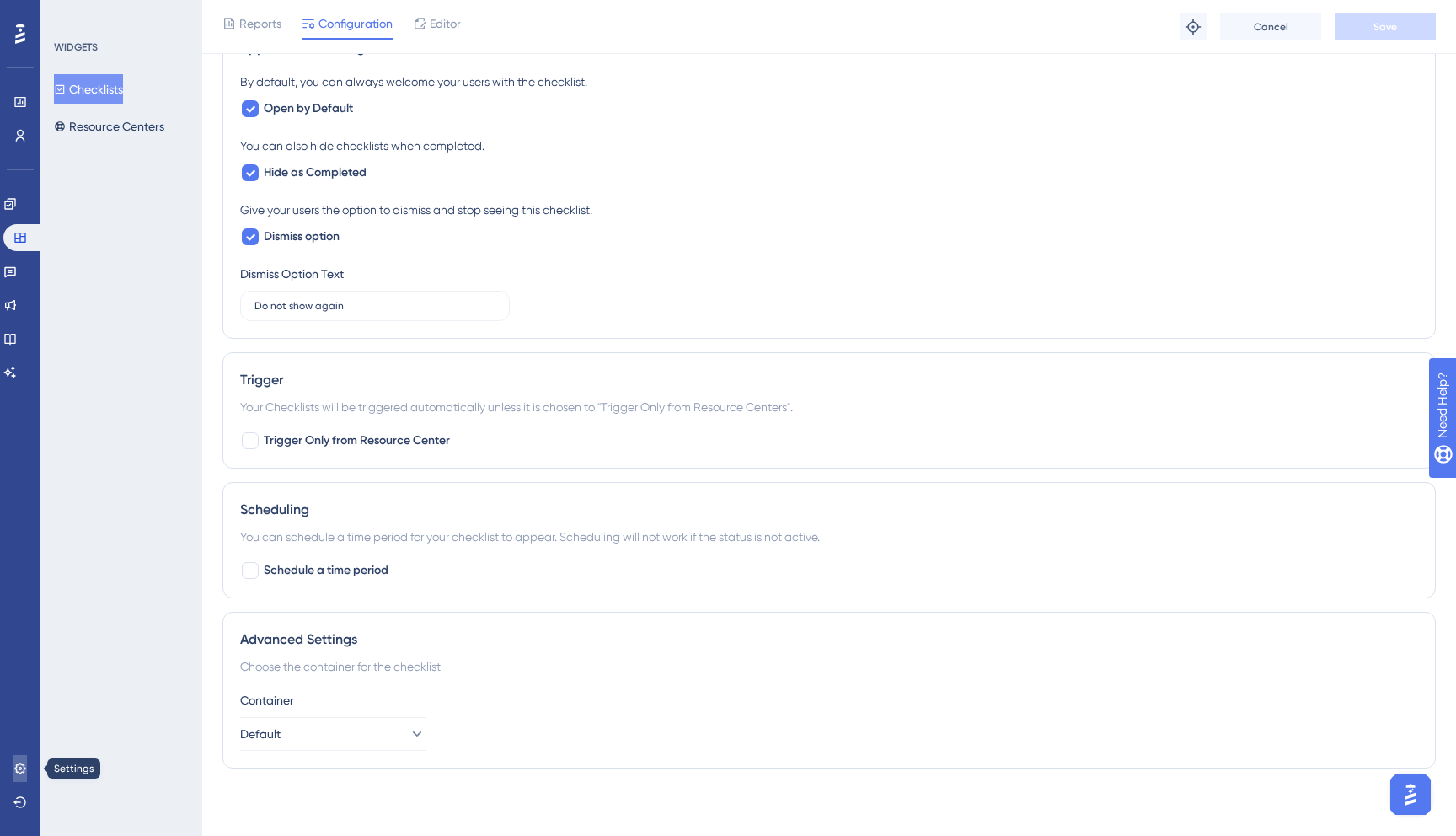
click at [17, 766] on icon at bounding box center [21, 768] width 14 height 14
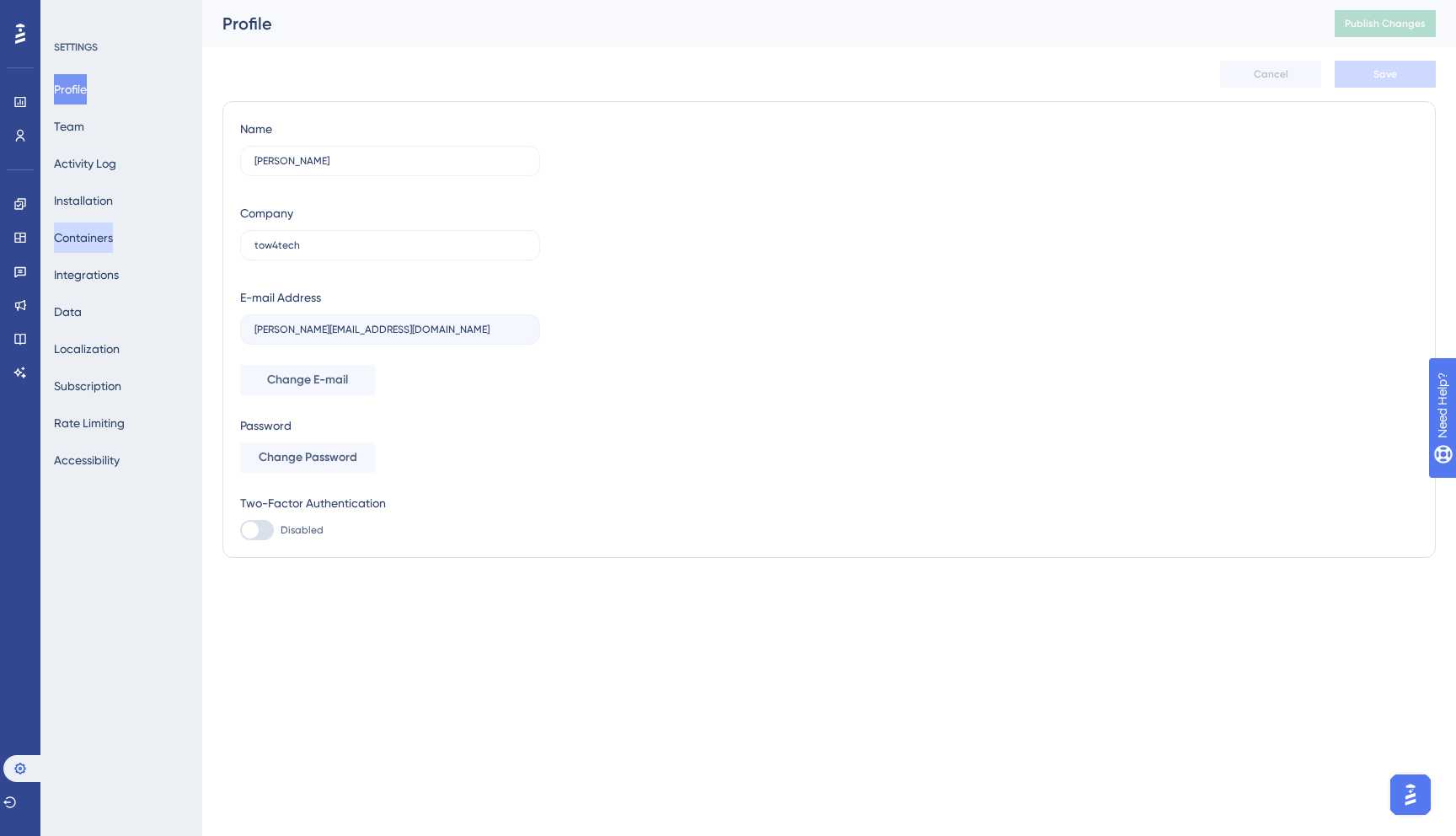
click at [113, 233] on button "Containers" at bounding box center [84, 237] width 59 height 30
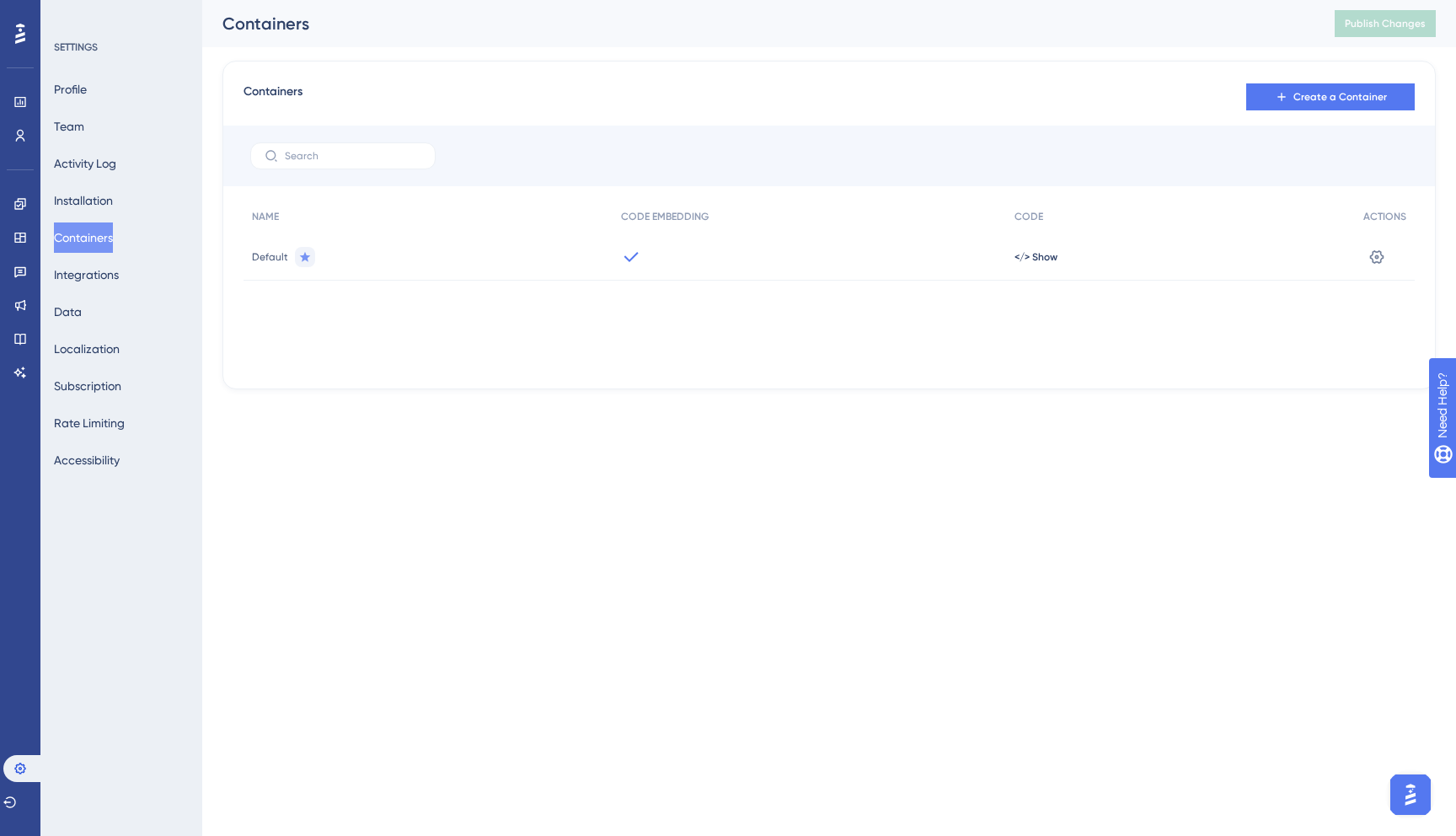
click at [621, 259] on icon at bounding box center [631, 256] width 21 height 21
click at [1036, 257] on span "</> Show" at bounding box center [1036, 257] width 43 height 14
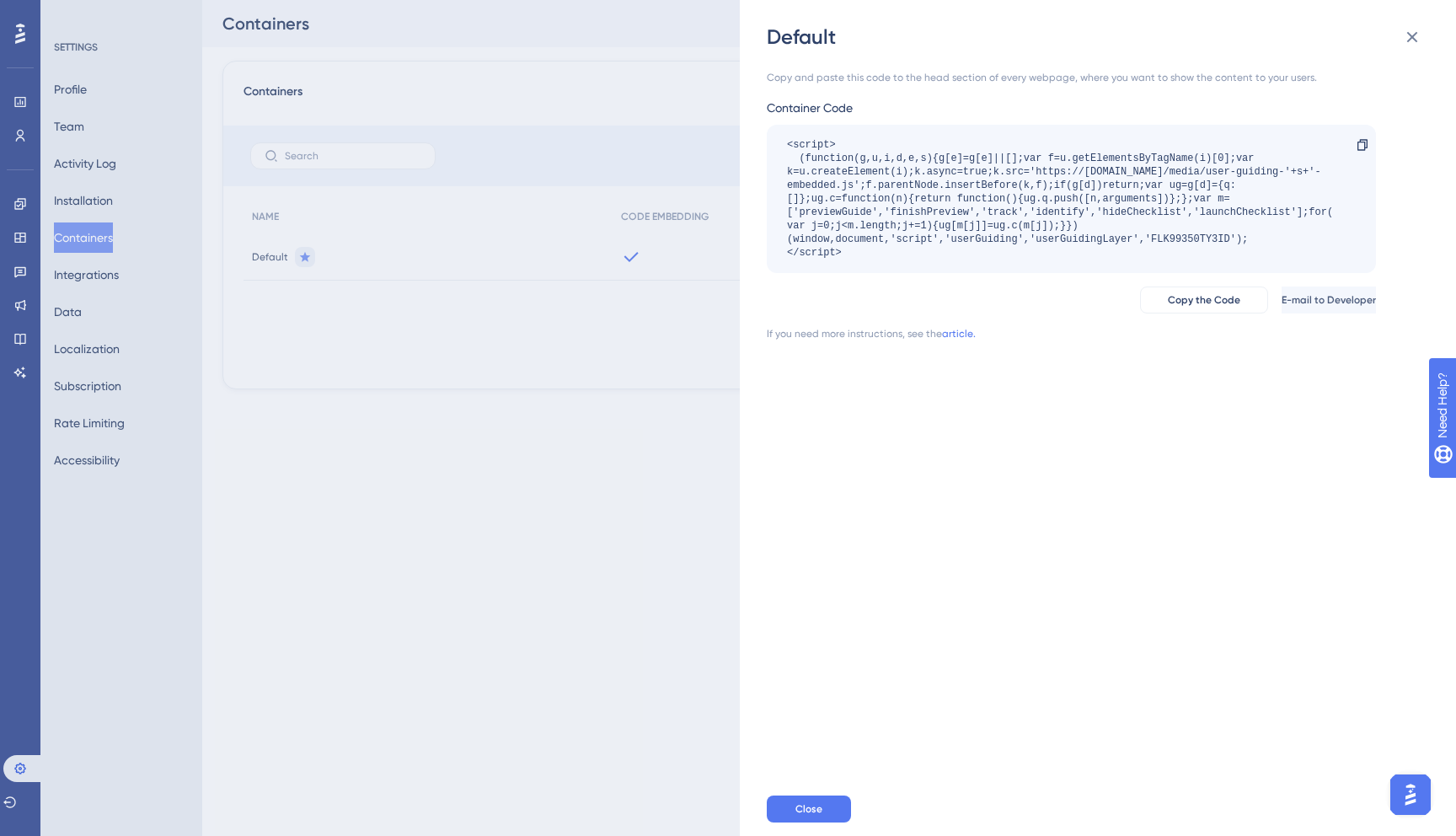
drag, startPoint x: 907, startPoint y: 259, endPoint x: 785, endPoint y: 145, distance: 167.0
click at [785, 145] on div "<script> (function(g,u,i,d,e,s){g[e]=g[e]||[];var f=u.getElementsByTagName(i)[0…" at bounding box center [1071, 198] width 609 height 148
copy div "<script> (function(g,u,i,d,e,s){g[e]=g[e]||[];var f=u.getElementsByTagName(i)[0…"
click at [880, 254] on div "<script> (function(g,u,i,d,e,s){g[e]=g[e]||[];var f=u.getElementsByTagName(i)[0…" at bounding box center [1063, 198] width 552 height 121
drag, startPoint x: 871, startPoint y: 255, endPoint x: 775, endPoint y: 146, distance: 145.2
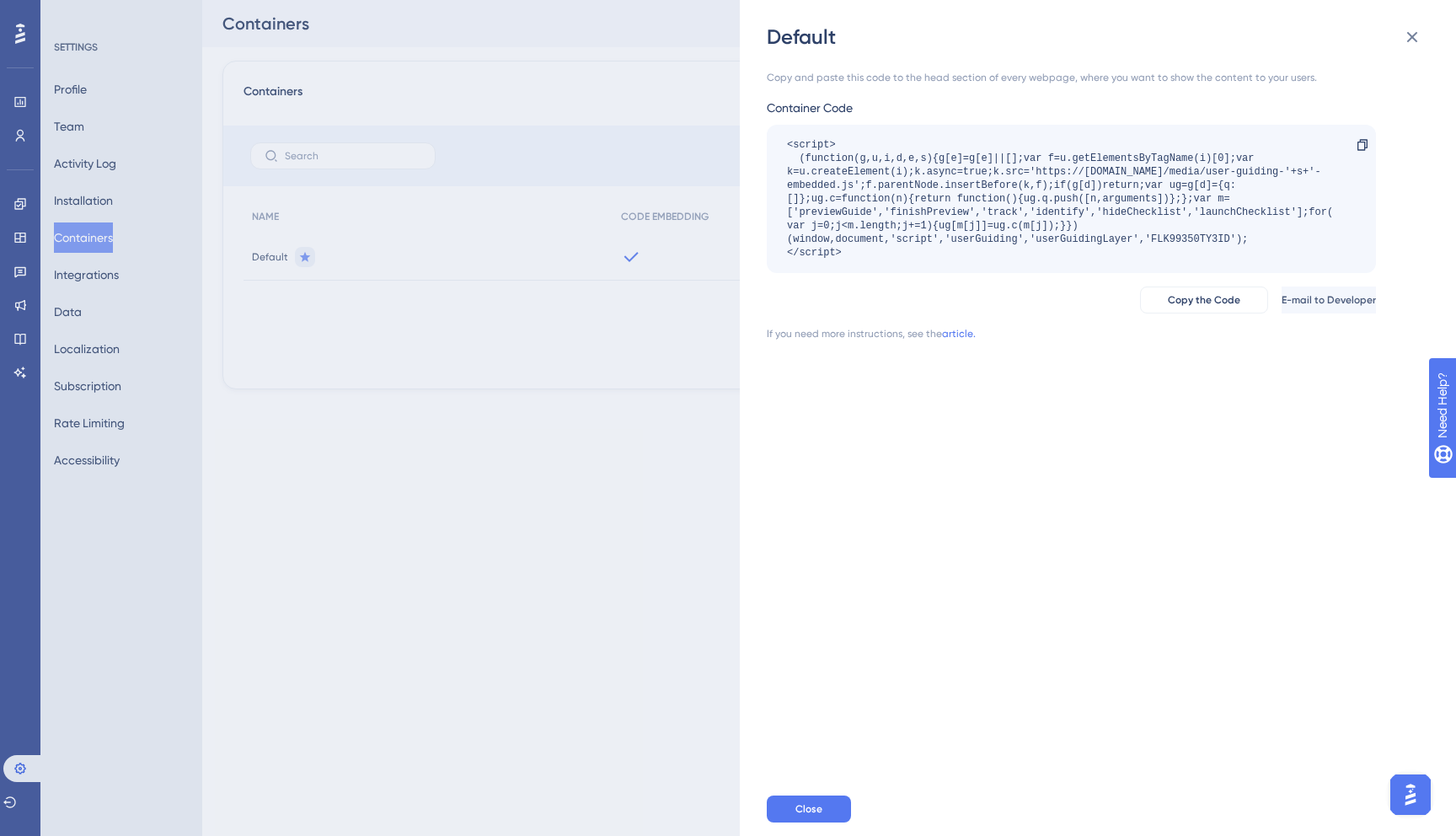
click at [775, 146] on div "<script> (function(g,u,i,d,e,s){g[e]=g[e]||[];var f=u.getElementsByTagName(i)[0…" at bounding box center [1071, 198] width 609 height 148
copy div "<script> (function(g,u,i,d,e,s){g[e]=g[e]||[];var f=u.getElementsByTagName(i)[0…"
click at [1419, 40] on icon at bounding box center [1412, 36] width 21 height 21
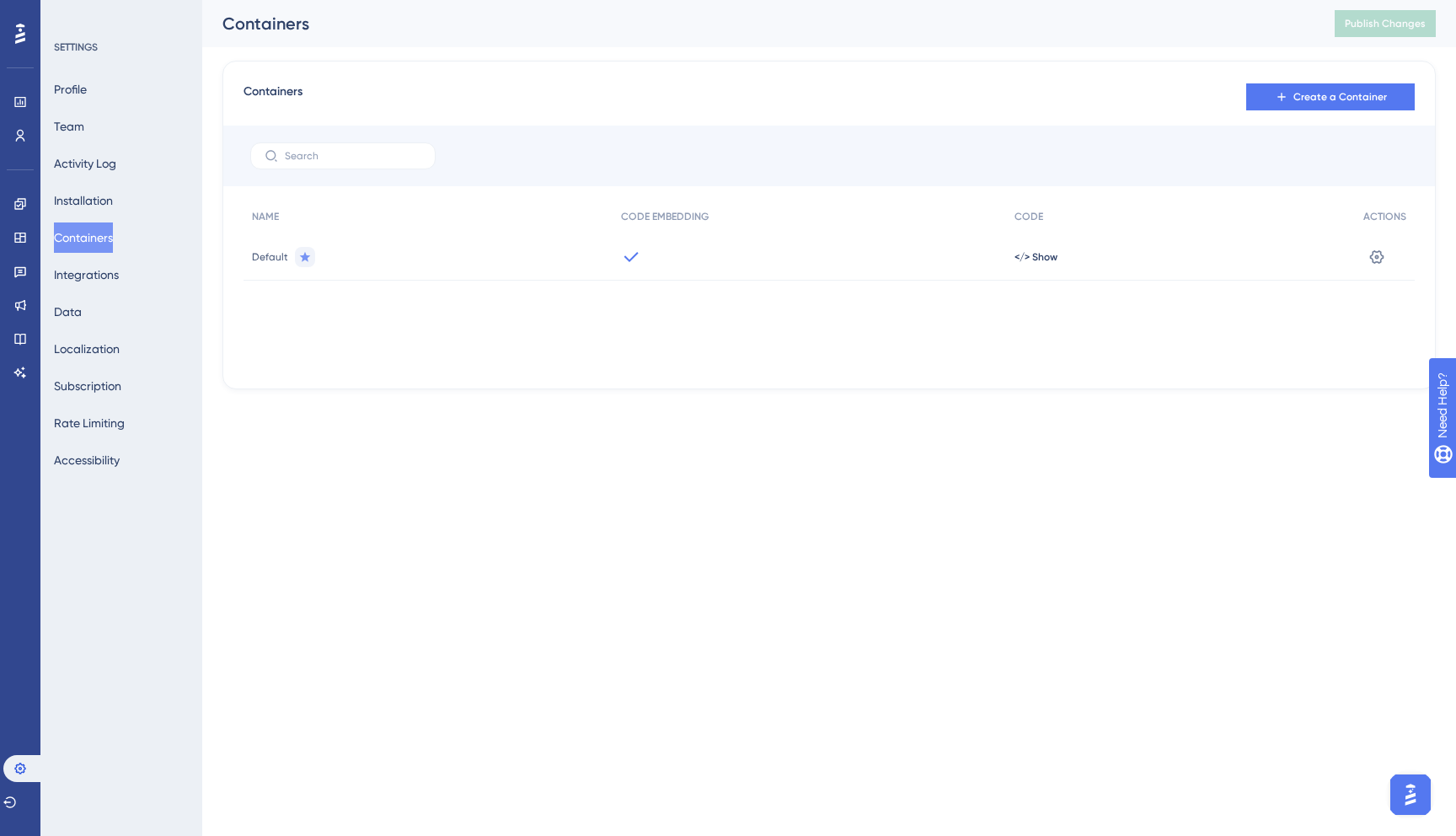
click at [1413, 795] on img "Open AI Assistant Launcher" at bounding box center [1410, 794] width 30 height 30
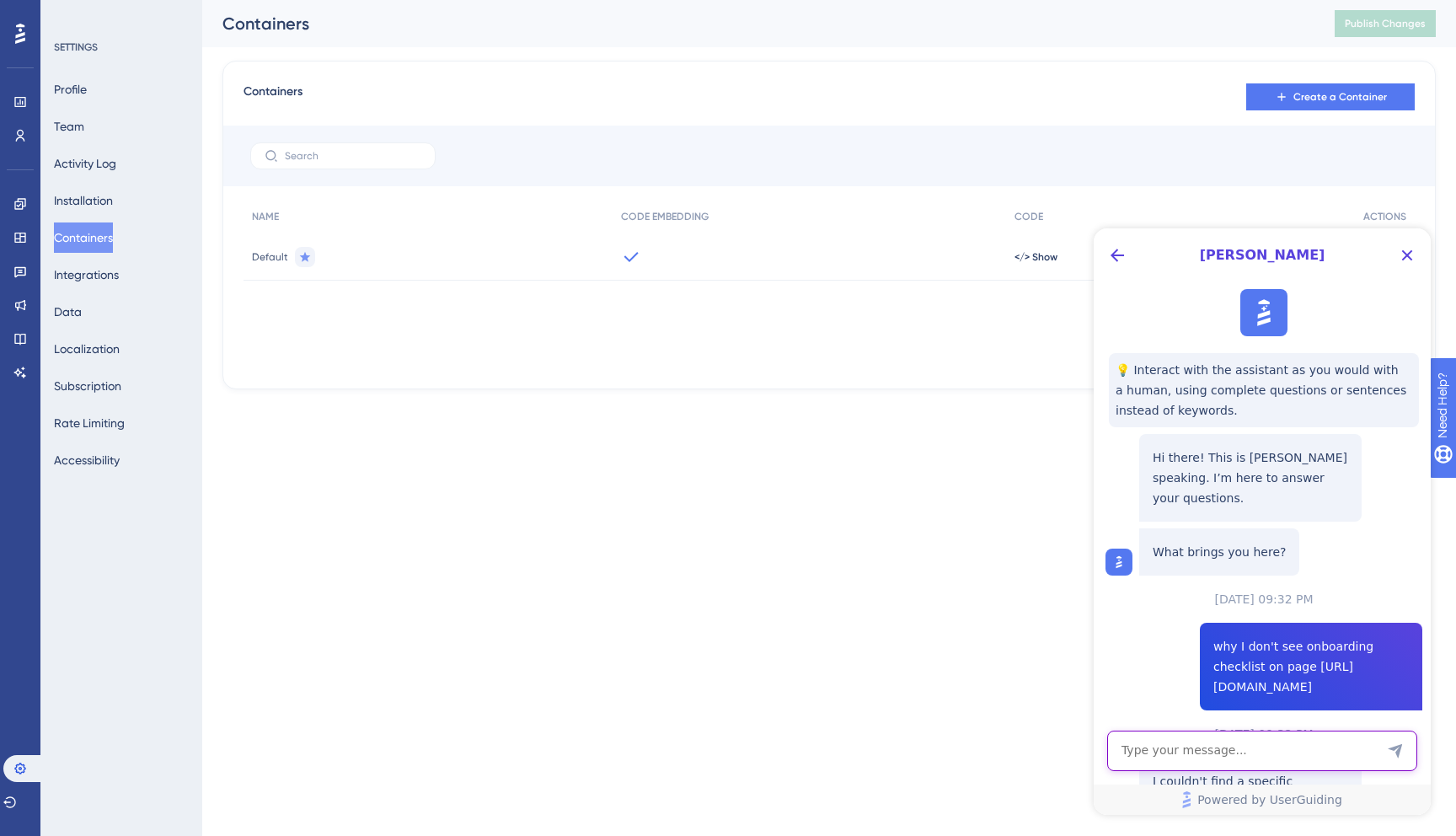
click at [1204, 759] on textarea "AI Assistant Text Input" at bounding box center [1262, 750] width 310 height 40
type textarea "How to set up goal for guide if I need that at least 1 new user was added on pa…"
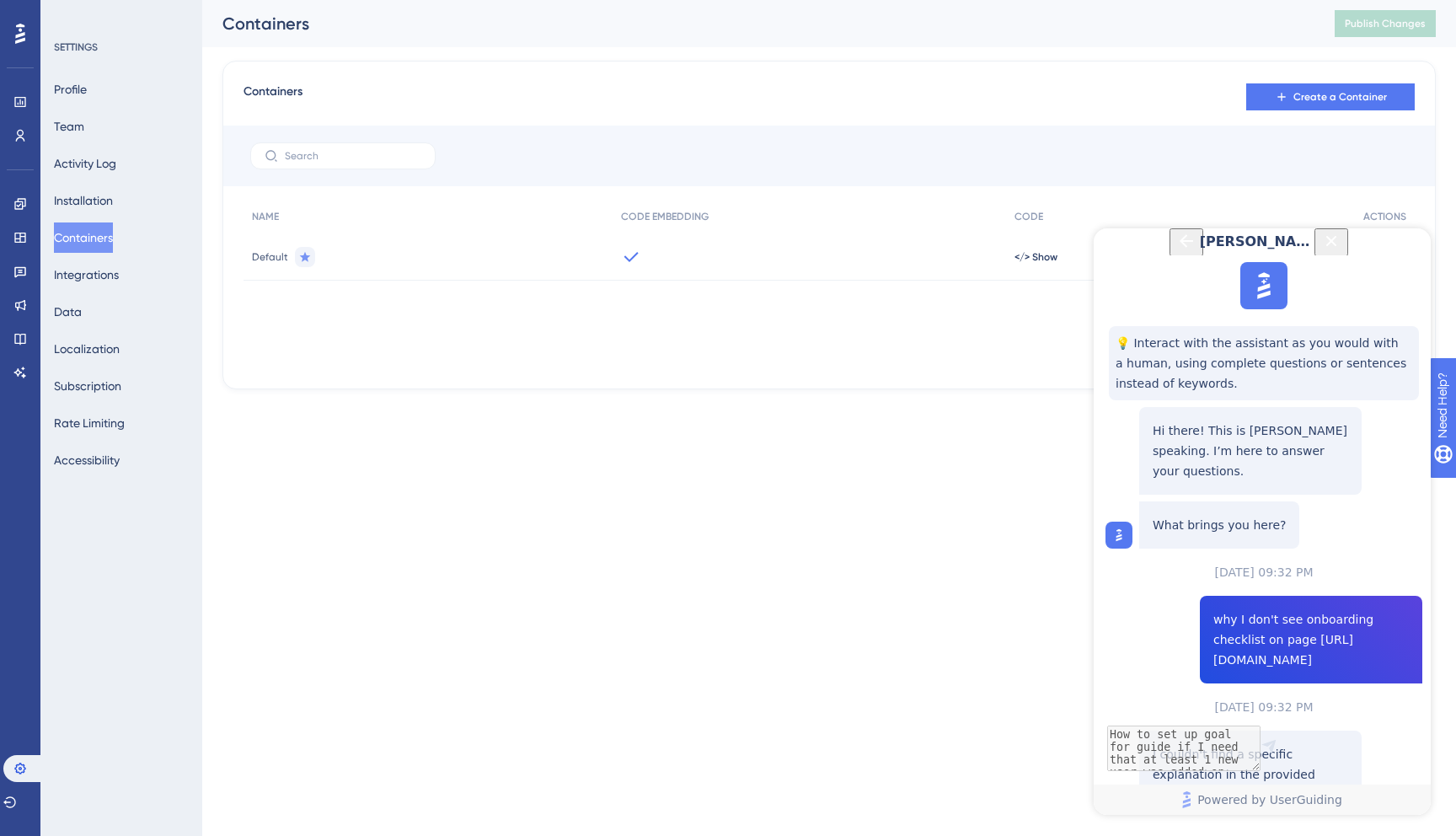
scroll to position [675, 0]
click at [1205, 750] on textarea "How to set up goal for guide if I need that at least 1 new user was added on pa…" at bounding box center [1262, 750] width 310 height 40
click at [1231, 735] on textarea "How I can show diggerent guides in 1 checklists for case when" at bounding box center [1262, 743] width 310 height 56
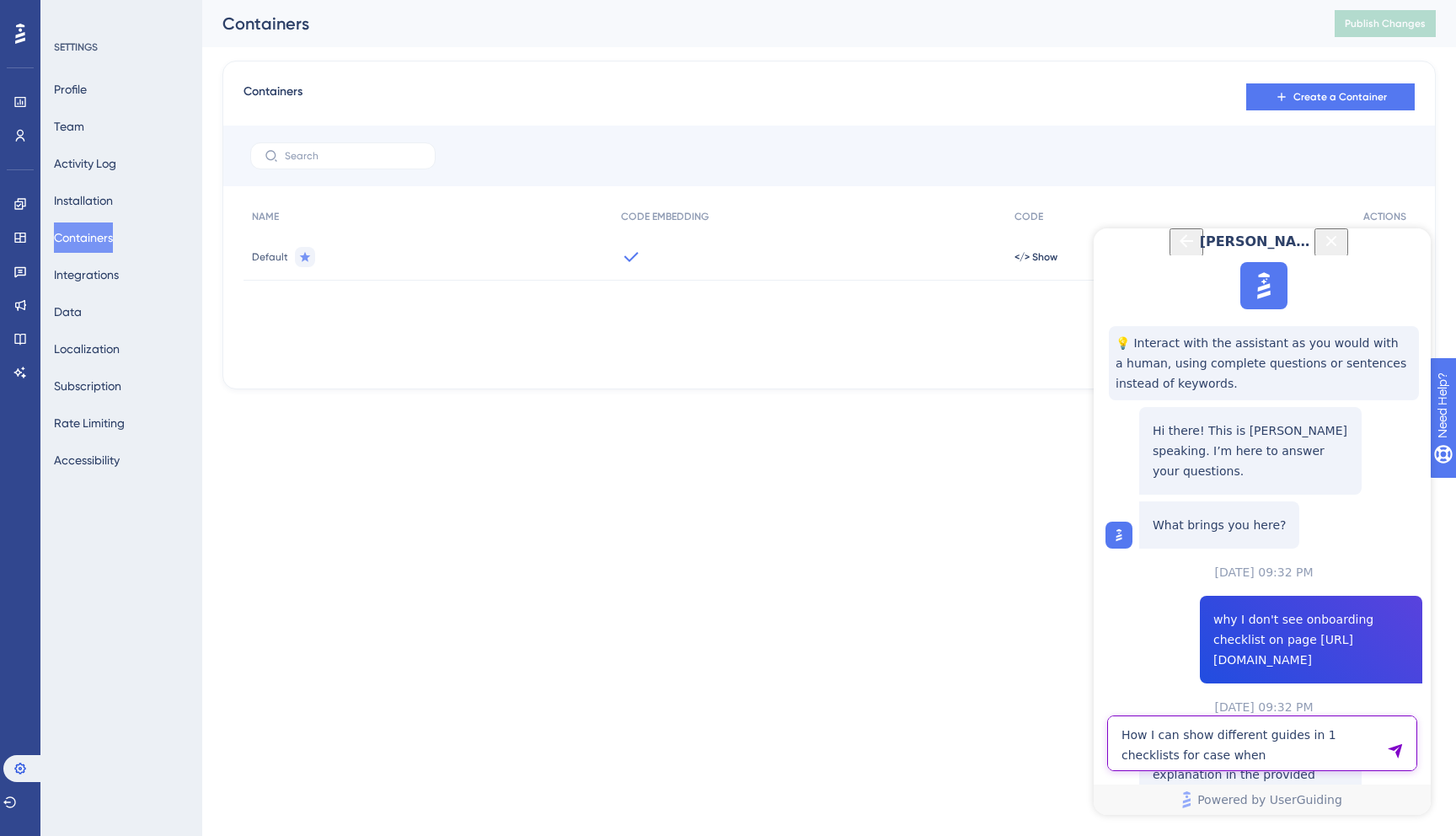
click at [1264, 752] on textarea "How I can show different guides in 1 checklists for case when" at bounding box center [1262, 743] width 310 height 56
type textarea "How I can show different guides in 1 checklists for case when somw step was com…"
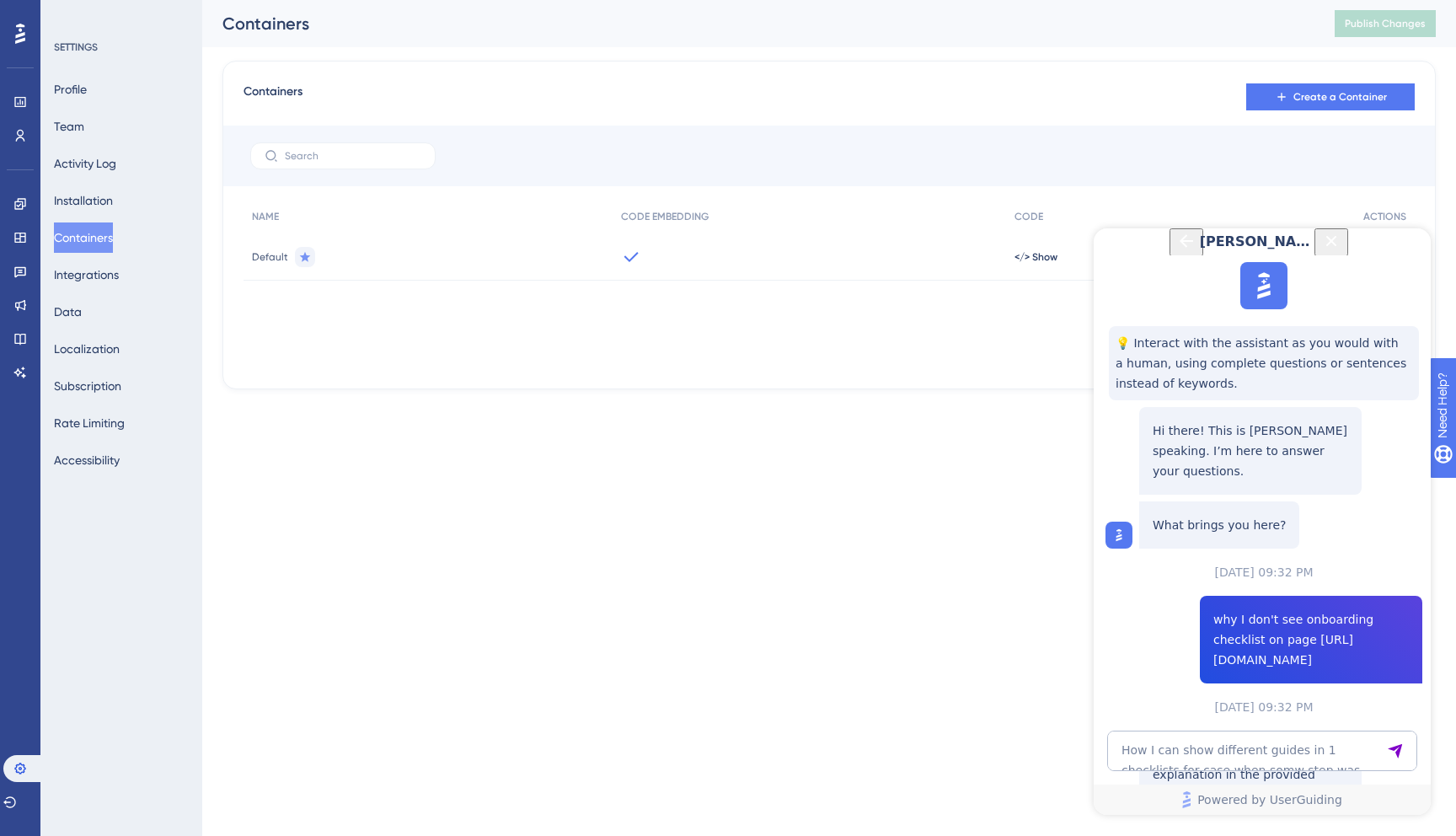
copy span "How I can show different guides in 1 checklists for case when somw step was com…"
click at [1217, 747] on textarea "How I can show different guides in 1 checklists for case when somw step was com…" at bounding box center [1262, 750] width 310 height 40
paste textarea "How I can show different guides in 1 checklists for case when somw step was com…"
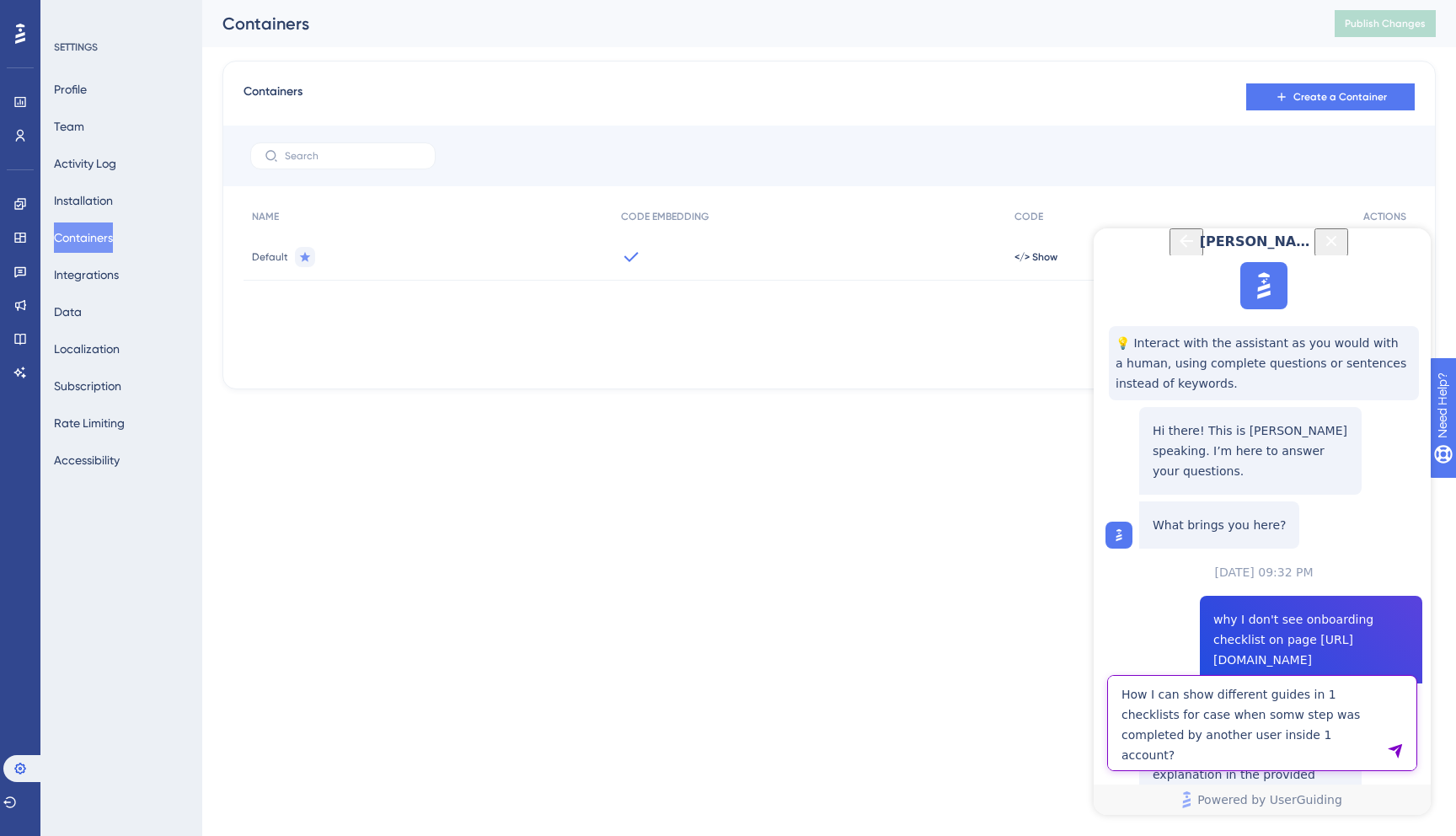
type textarea "How I can show different guides in 1 checklists for case when somw step was com…"
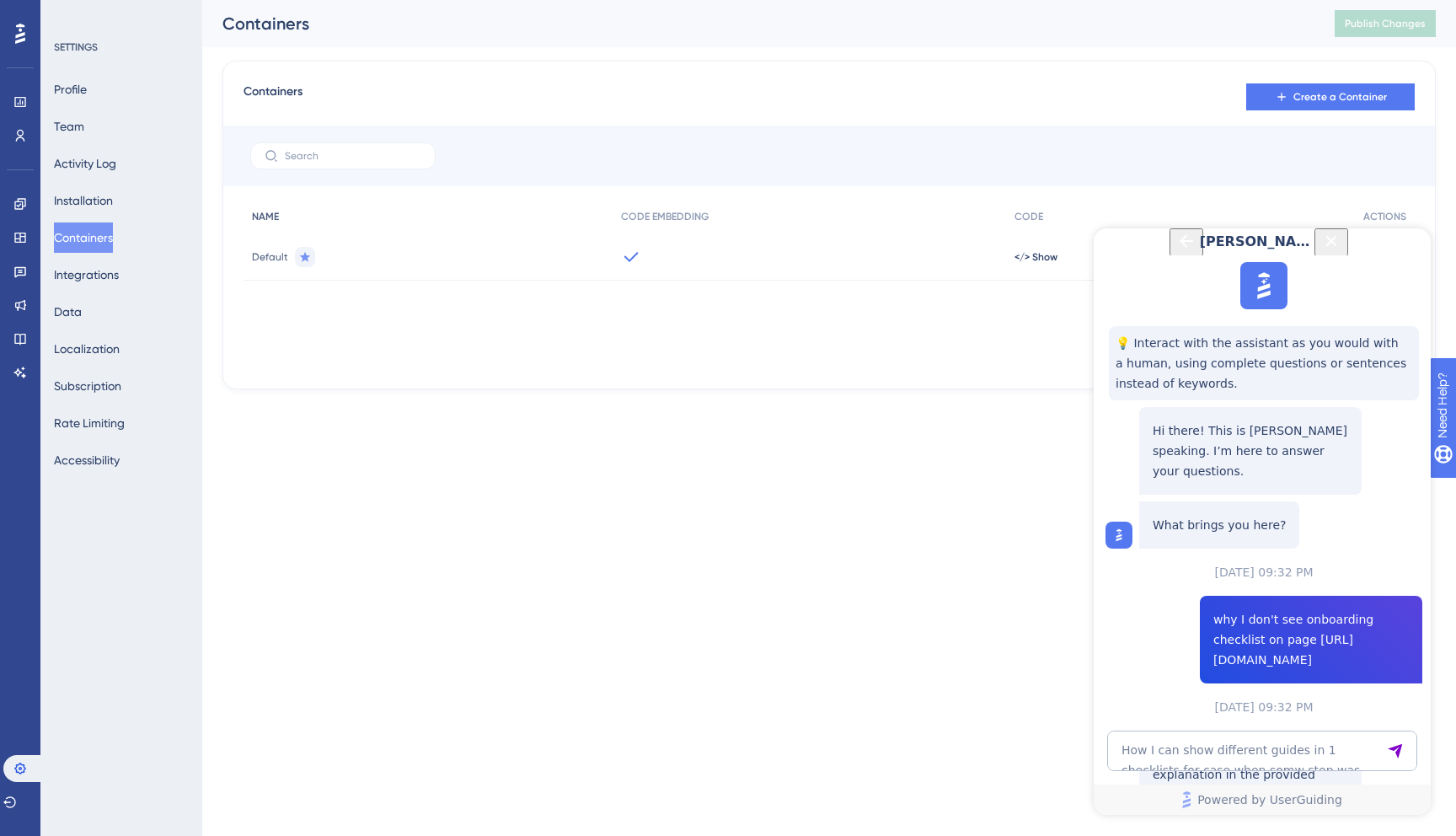
scroll to position [1473, 0]
